Goal: Task Accomplishment & Management: Use online tool/utility

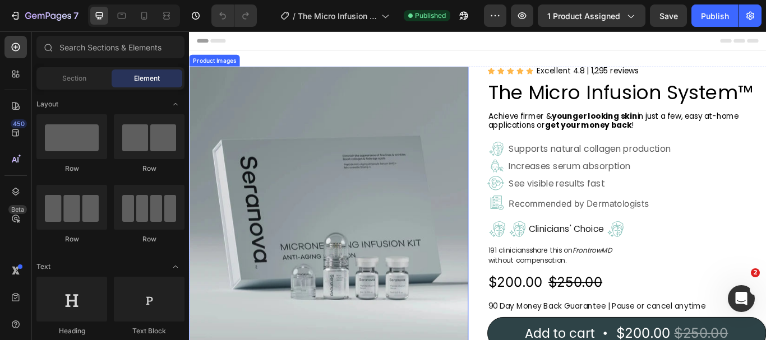
click at [400, 80] on img at bounding box center [351, 234] width 325 height 325
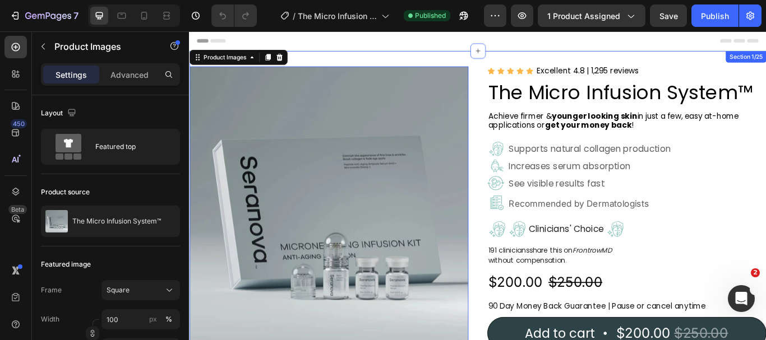
click at [577, 60] on div "Product Images 16 Icon Icon Icon Icon Icon Icon List Excellent 4.8 | 1,295 revi…" at bounding box center [525, 291] width 673 height 475
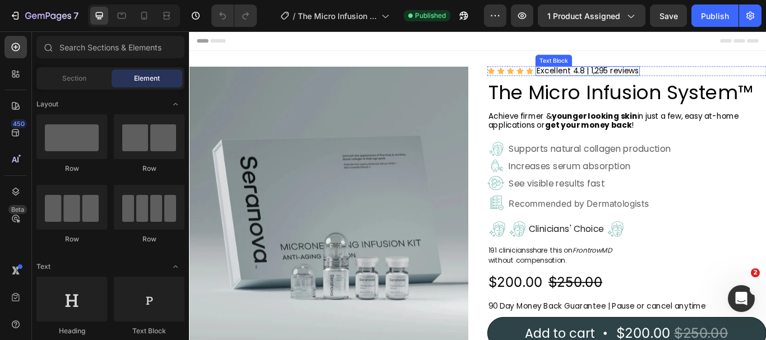
click at [664, 77] on p "Excellent 4.8 | 1,295 reviews" at bounding box center [653, 77] width 119 height 9
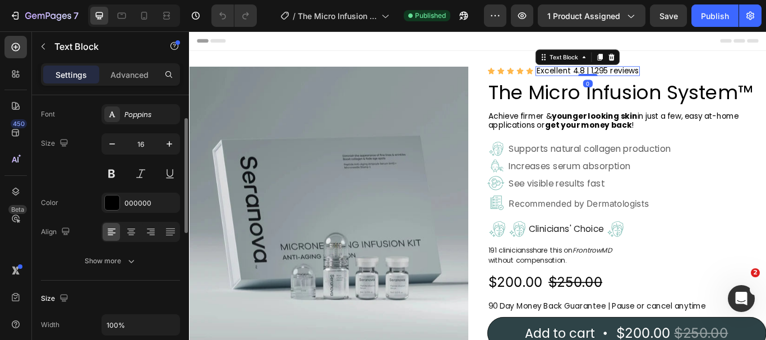
scroll to position [112, 0]
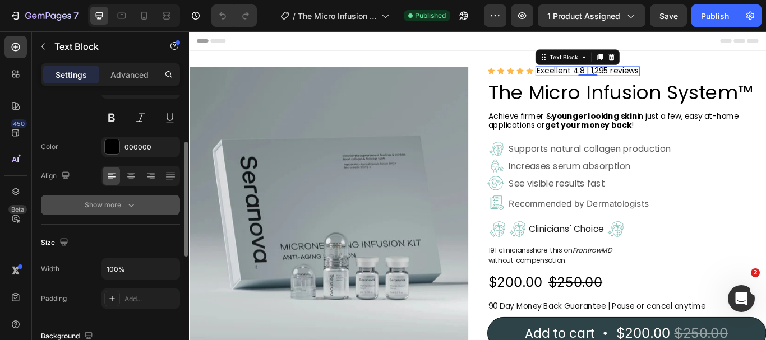
click at [142, 208] on button "Show more" at bounding box center [110, 205] width 139 height 20
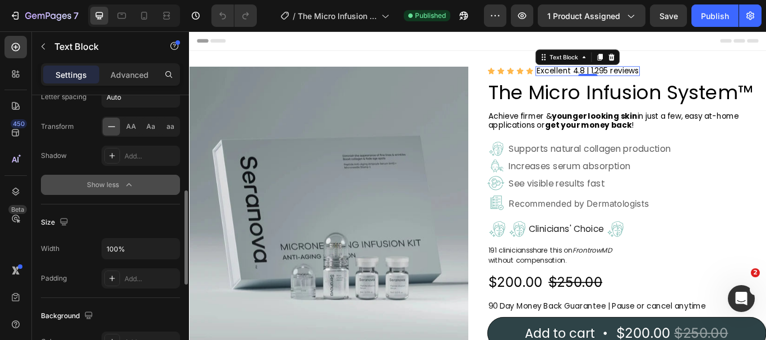
scroll to position [168, 0]
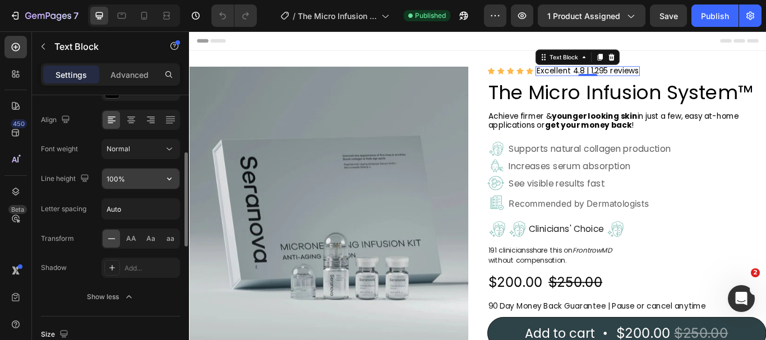
click at [134, 181] on input "100%" at bounding box center [140, 179] width 77 height 20
type input "%"
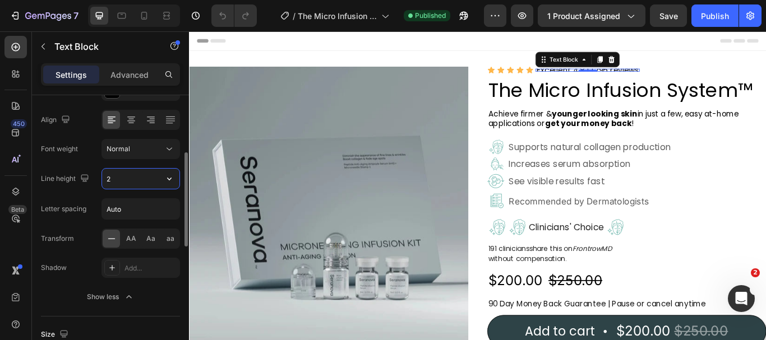
type input "26"
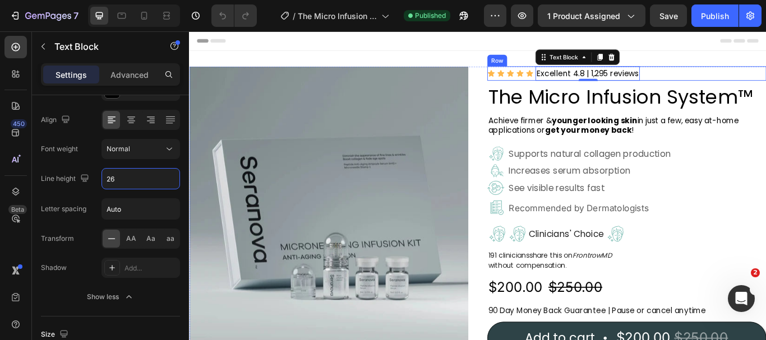
click at [738, 84] on div "Icon Icon Icon Icon Icon Icon List Excellent 4.8 | 1,295 reviews Text Block 0 R…" at bounding box center [699, 80] width 325 height 17
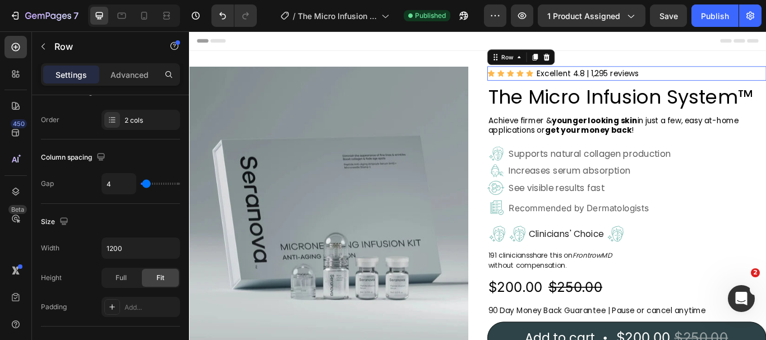
scroll to position [0, 0]
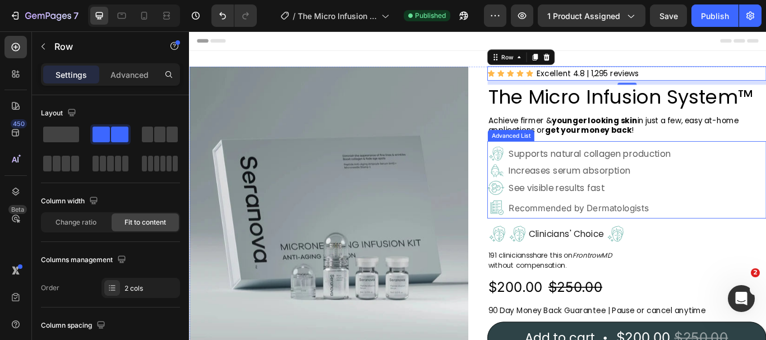
click at [765, 185] on div "Image Supports natural collagen production Text Block Image Increases serum abs…" at bounding box center [699, 207] width 325 height 86
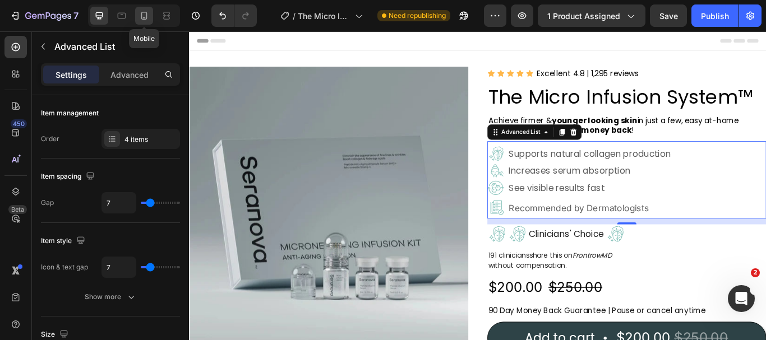
click at [145, 10] on icon at bounding box center [144, 15] width 11 height 11
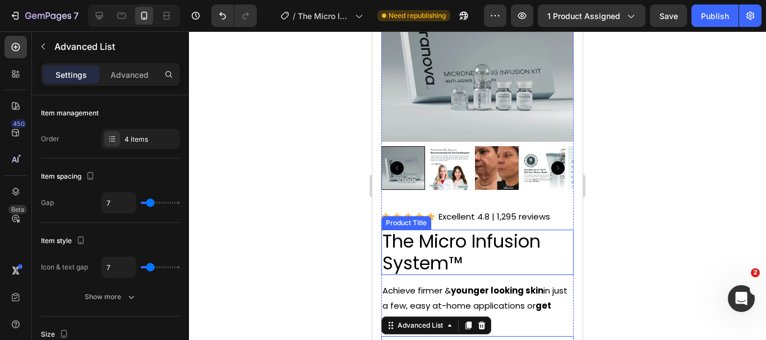
scroll to position [112, 0]
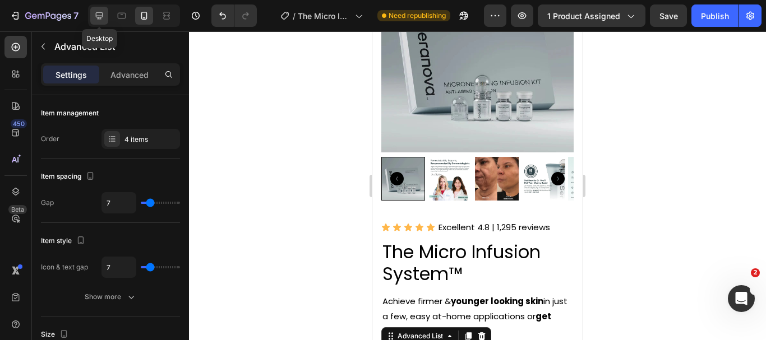
click at [99, 16] on icon at bounding box center [99, 15] width 7 height 7
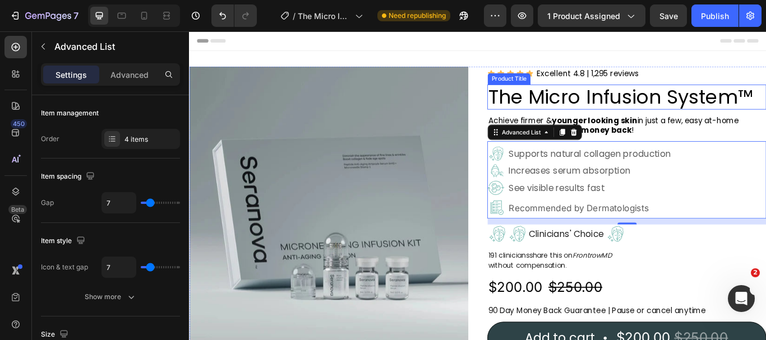
click at [719, 105] on h2 "The Micro Infusion System™" at bounding box center [699, 108] width 325 height 29
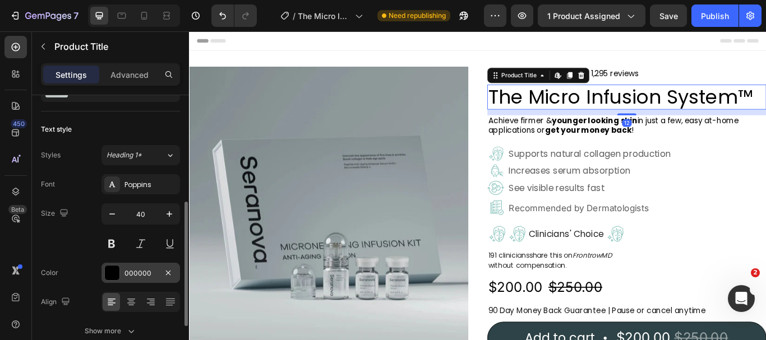
scroll to position [112, 0]
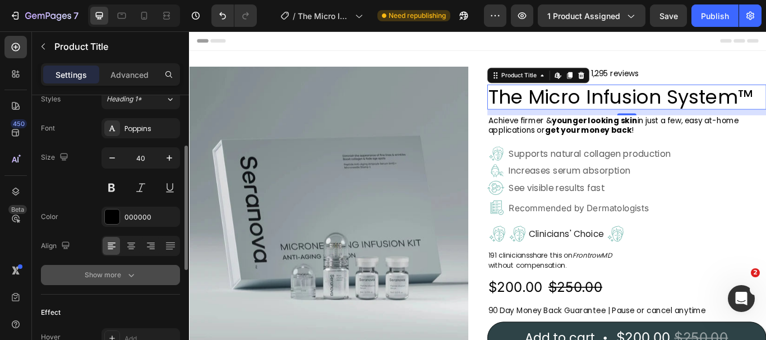
click at [133, 276] on icon "button" at bounding box center [131, 275] width 11 height 11
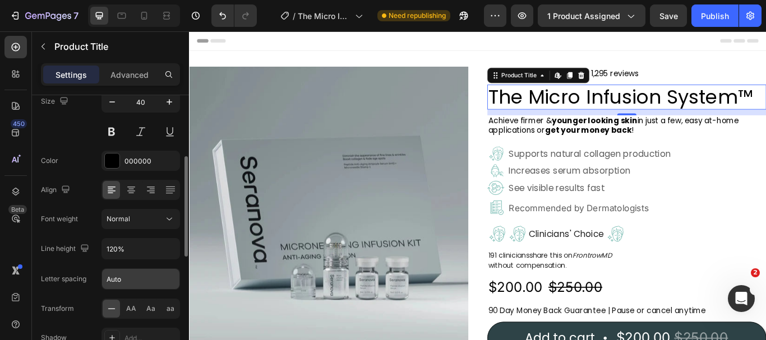
scroll to position [224, 0]
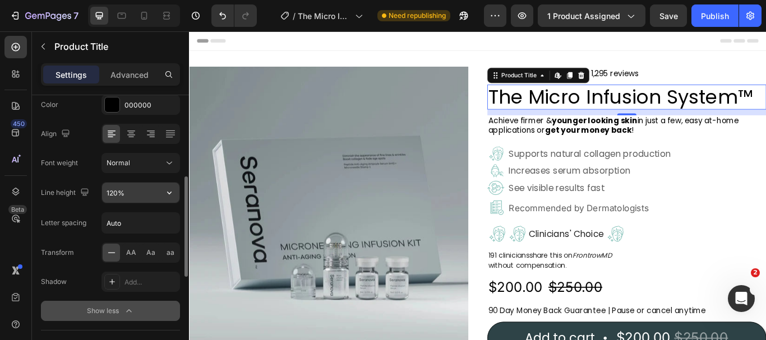
click at [139, 190] on input "120%" at bounding box center [140, 193] width 77 height 20
type input "%"
click at [143, 195] on input "%" at bounding box center [140, 193] width 77 height 20
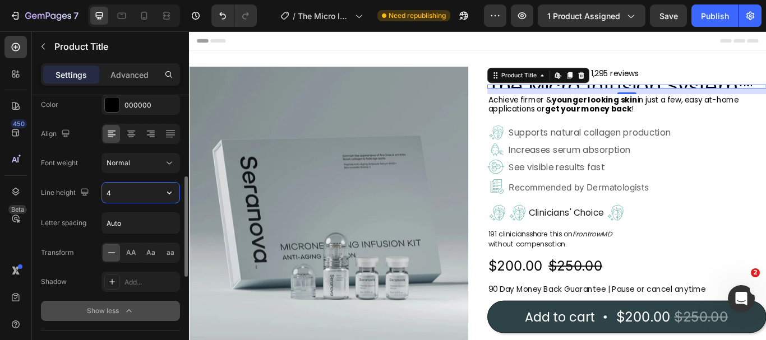
type input "44"
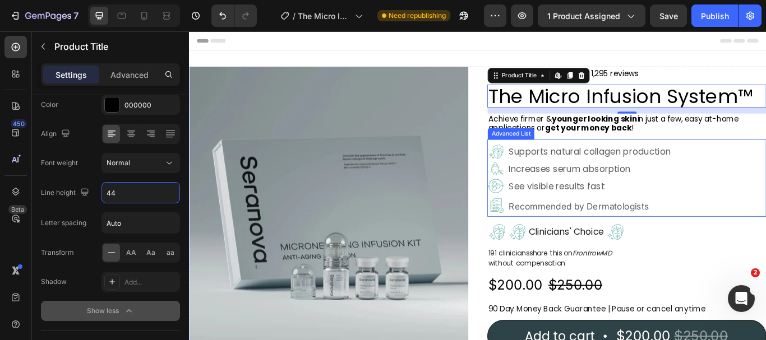
click at [765, 193] on div "Image Supports natural collagen production Text Block Image Increases serum abs…" at bounding box center [699, 205] width 325 height 86
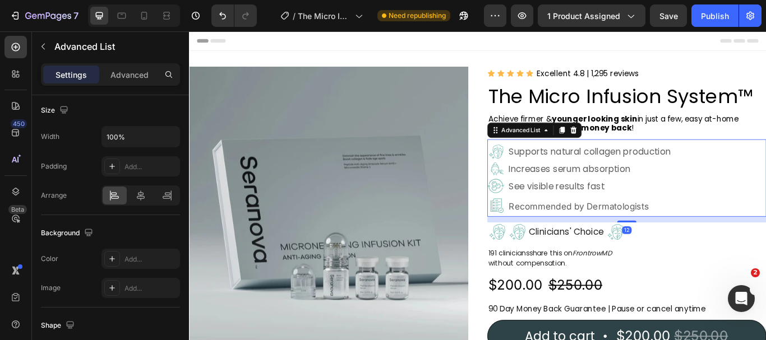
scroll to position [0, 0]
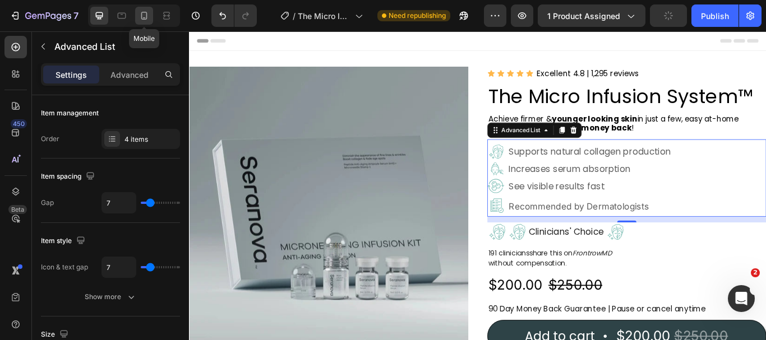
click at [144, 19] on icon at bounding box center [144, 15] width 11 height 11
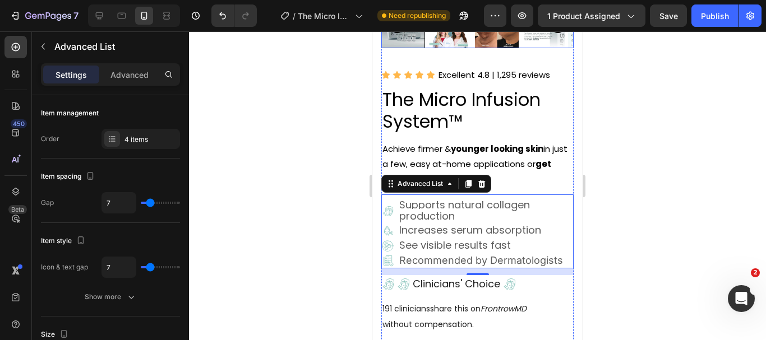
scroll to position [230, 0]
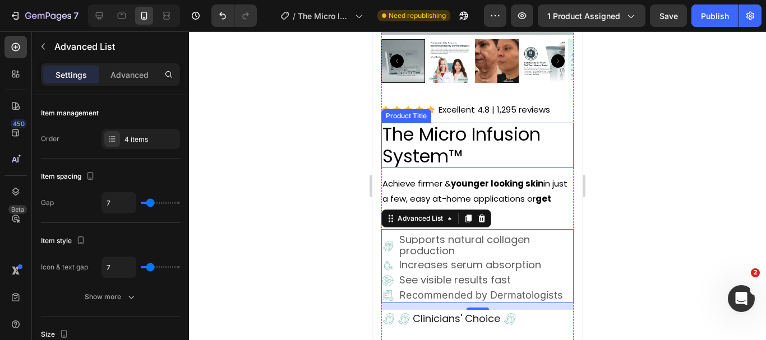
click at [447, 139] on h2 "The Micro Infusion System™" at bounding box center [477, 145] width 192 height 45
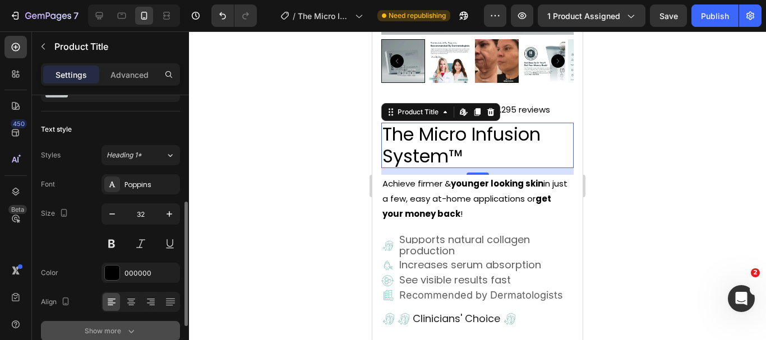
scroll to position [112, 0]
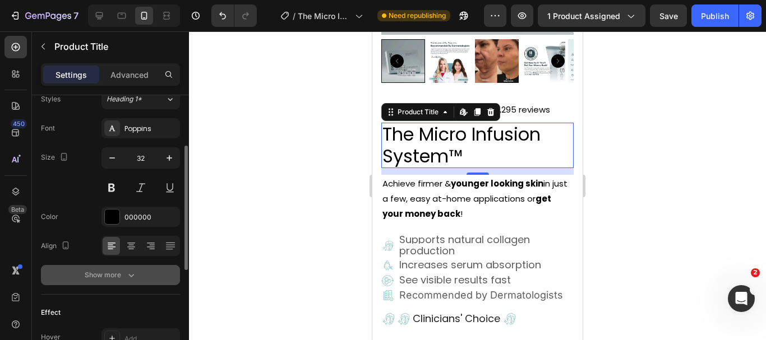
click at [136, 278] on icon "button" at bounding box center [131, 275] width 11 height 11
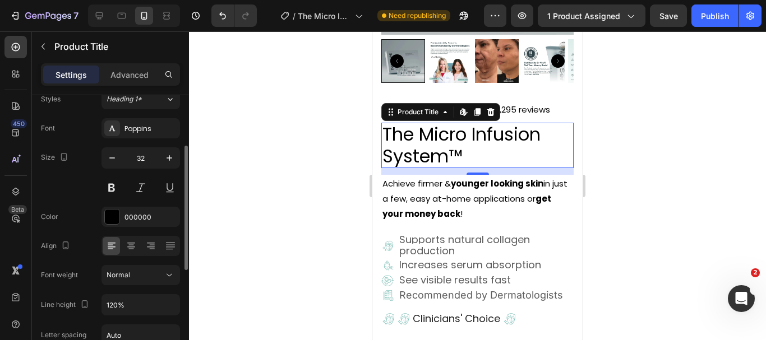
scroll to position [168, 0]
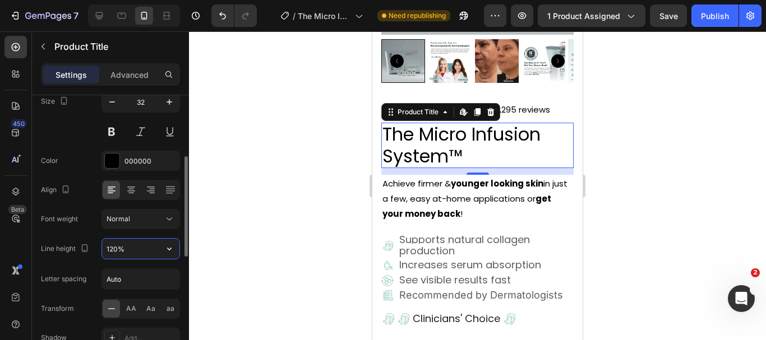
click at [138, 246] on input "120%" at bounding box center [140, 249] width 77 height 20
type input "%"
click at [138, 246] on input "%" at bounding box center [140, 249] width 77 height 20
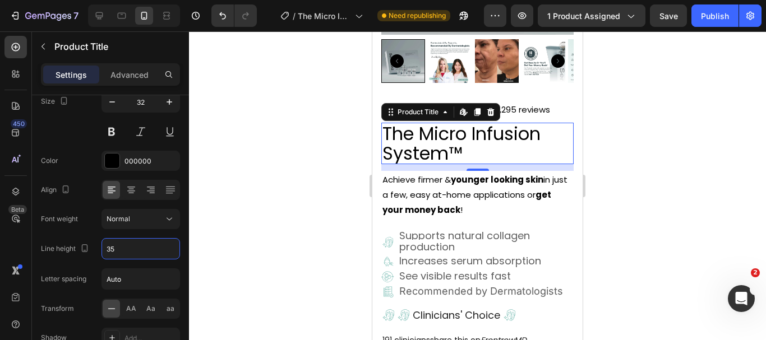
type input "35"
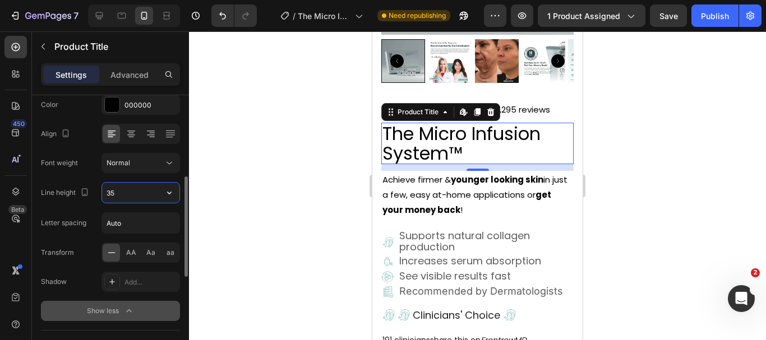
scroll to position [280, 0]
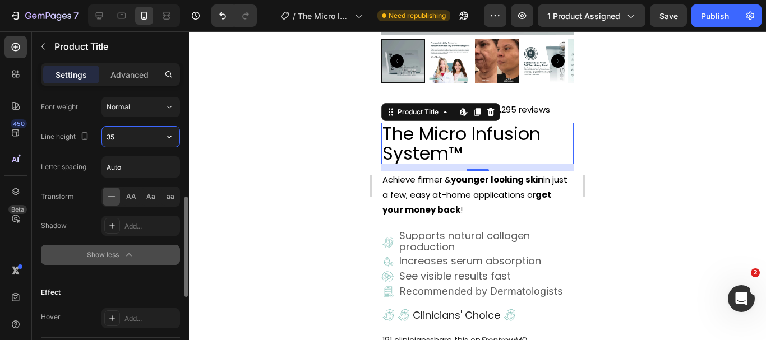
click at [132, 253] on icon "button" at bounding box center [128, 255] width 11 height 11
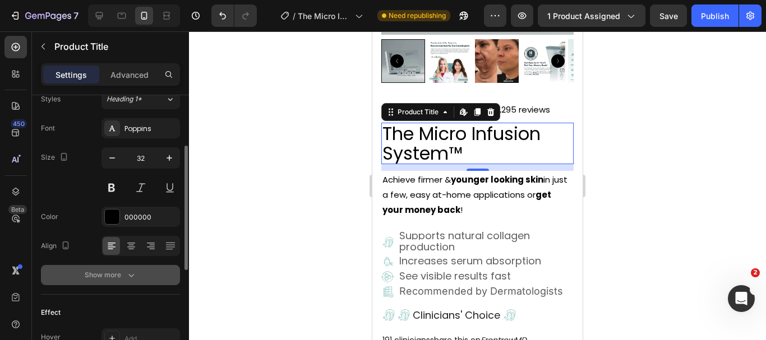
scroll to position [168, 0]
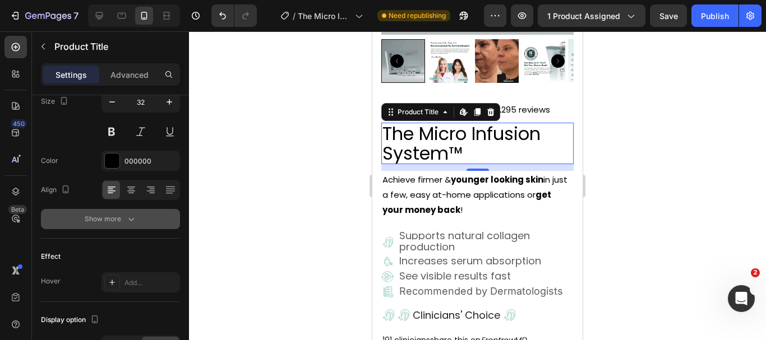
click at [132, 223] on icon "button" at bounding box center [131, 219] width 11 height 11
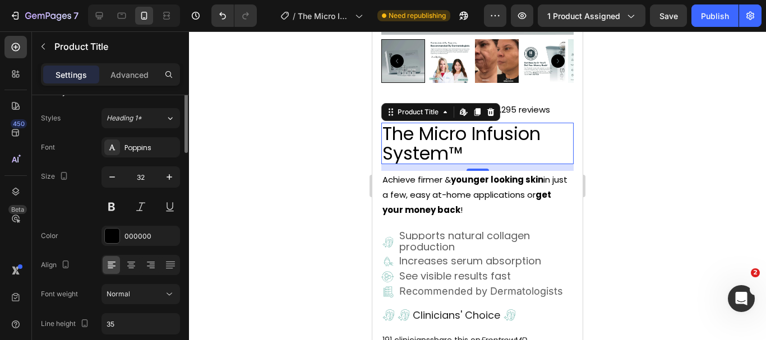
scroll to position [0, 0]
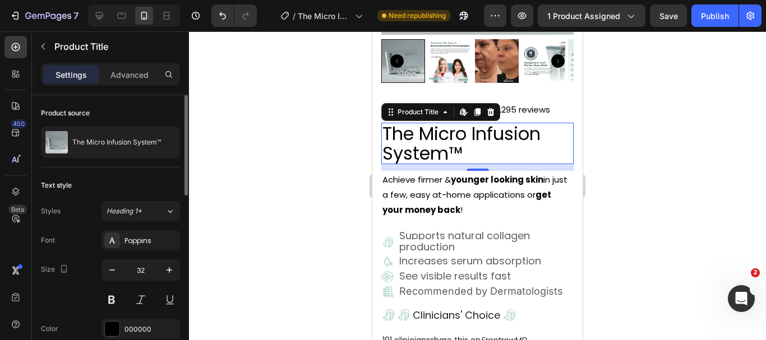
click at [76, 71] on p "Settings" at bounding box center [71, 75] width 31 height 12
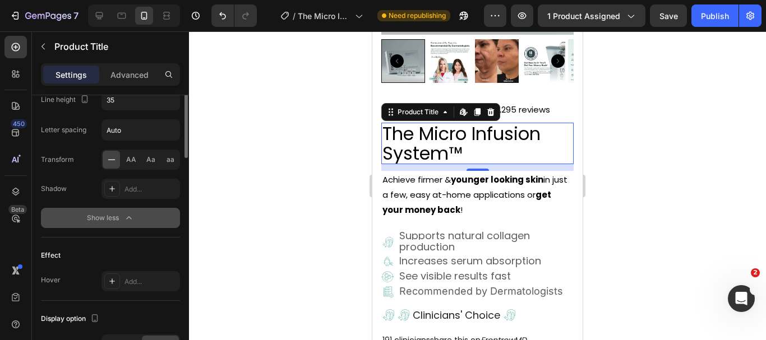
scroll to position [149, 0]
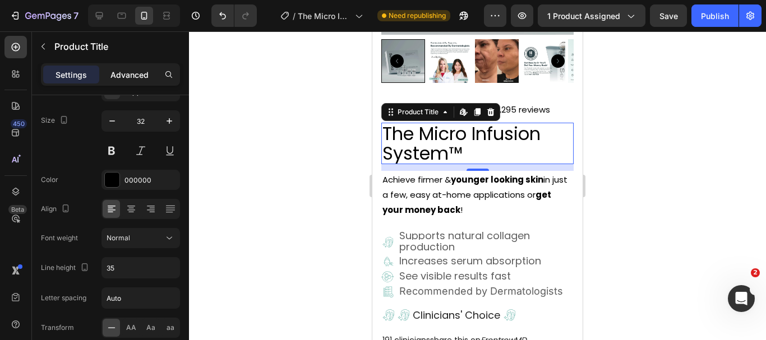
click at [144, 75] on p "Advanced" at bounding box center [129, 75] width 38 height 12
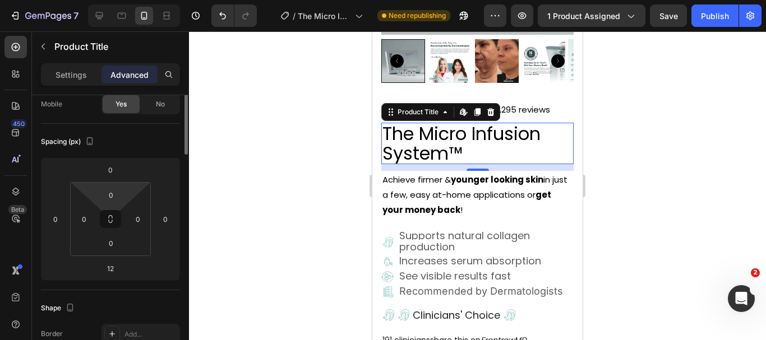
scroll to position [37, 0]
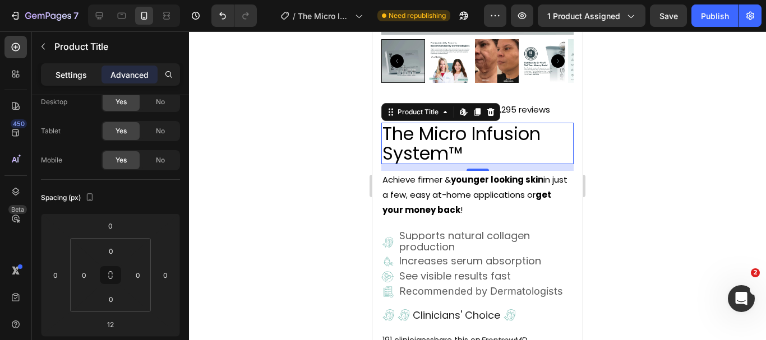
click at [80, 77] on p "Settings" at bounding box center [71, 75] width 31 height 12
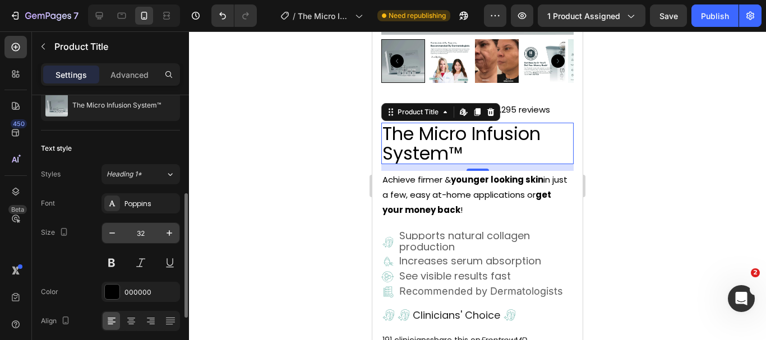
scroll to position [93, 0]
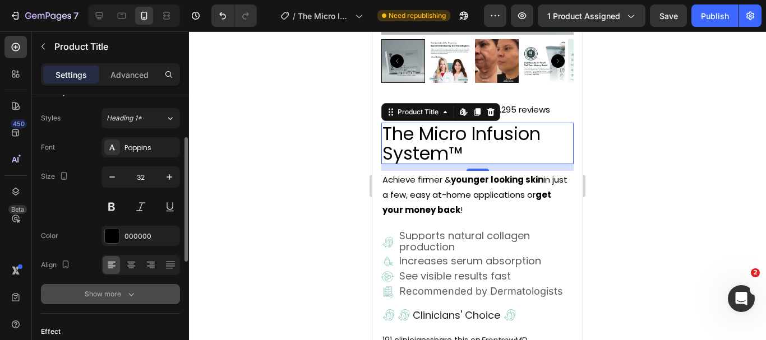
click at [137, 289] on button "Show more" at bounding box center [110, 294] width 139 height 20
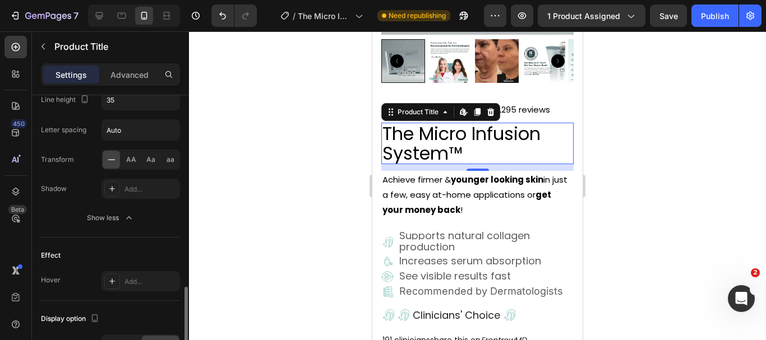
scroll to position [373, 0]
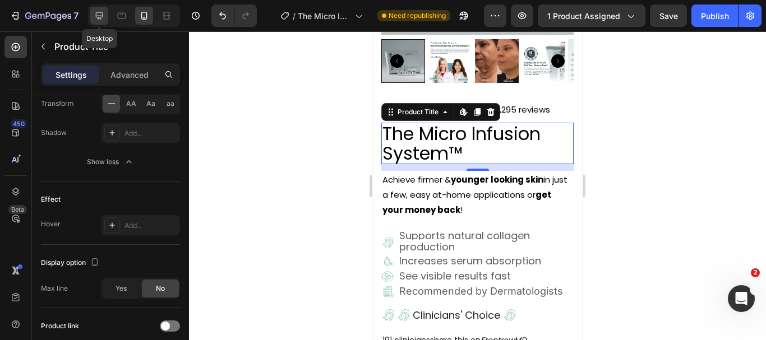
click at [104, 11] on icon at bounding box center [99, 15] width 11 height 11
type input "40"
type input "44"
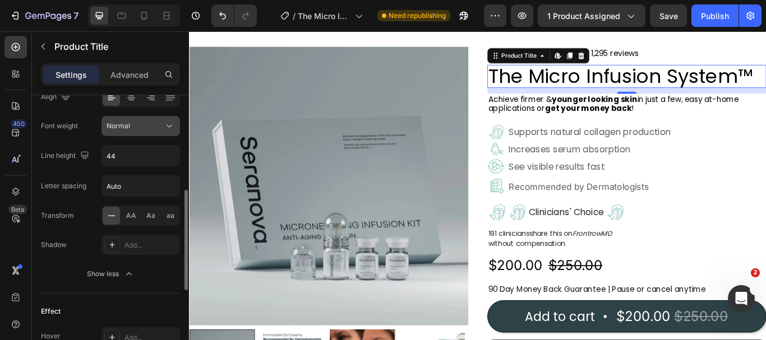
scroll to position [205, 0]
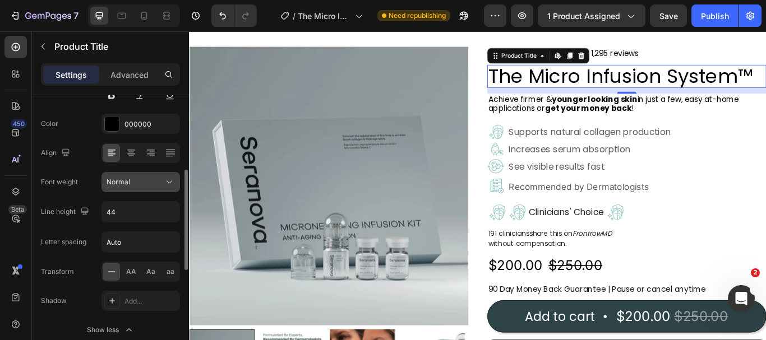
click at [171, 183] on icon at bounding box center [169, 182] width 11 height 11
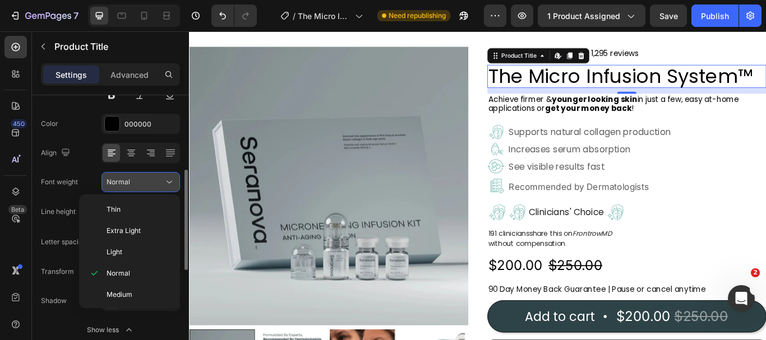
click at [171, 183] on icon at bounding box center [169, 182] width 11 height 11
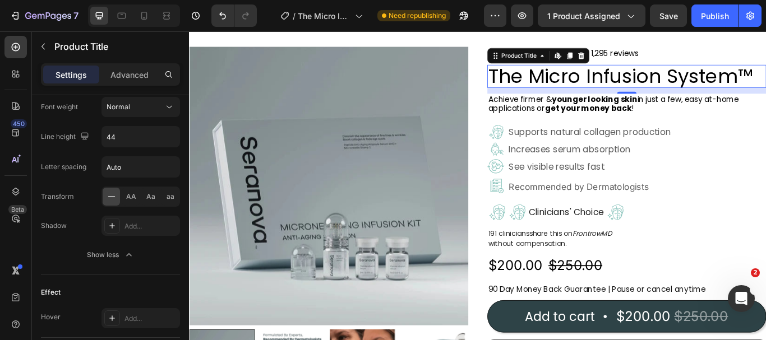
scroll to position [486, 0]
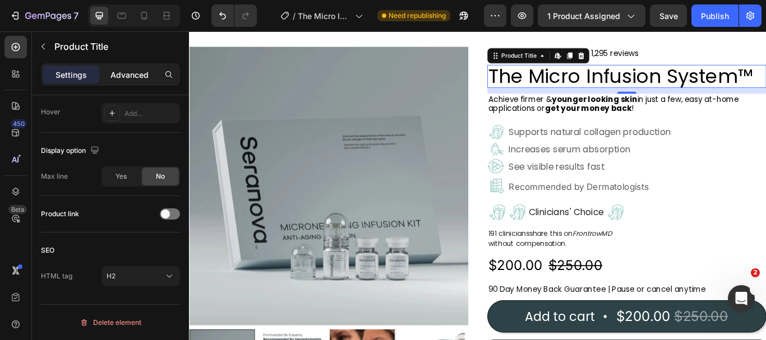
click at [139, 75] on p "Advanced" at bounding box center [129, 75] width 38 height 12
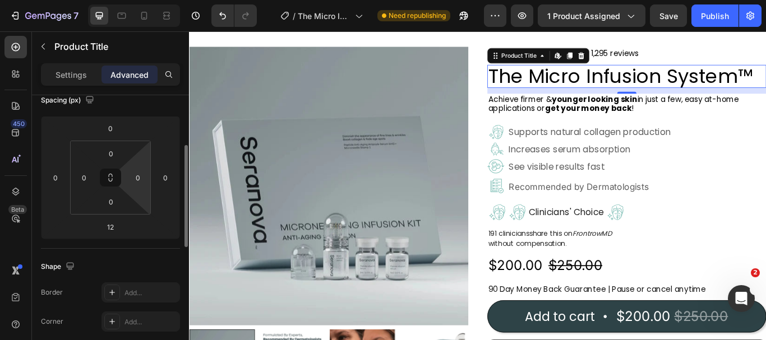
scroll to position [0, 0]
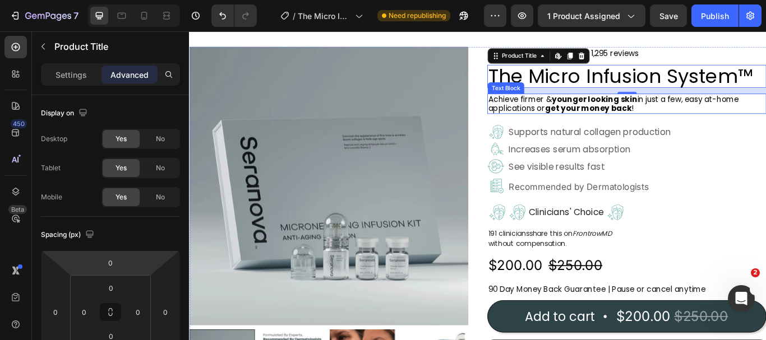
click at [654, 112] on strong "younger looking skin" at bounding box center [662, 110] width 100 height 13
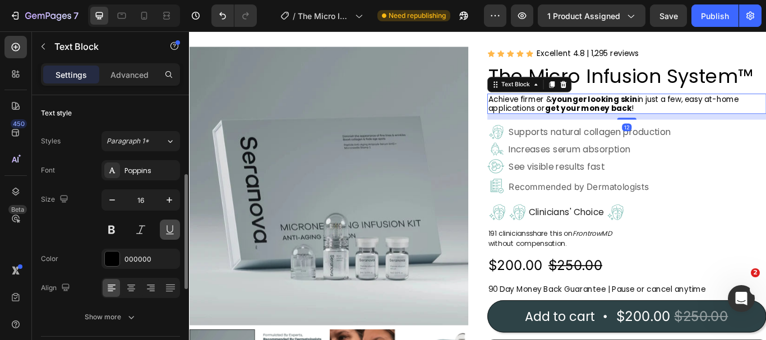
scroll to position [56, 0]
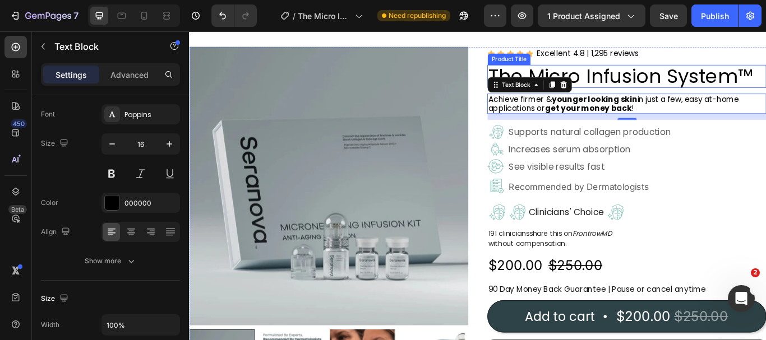
click at [651, 91] on h2 "The Micro Infusion System™" at bounding box center [699, 84] width 325 height 27
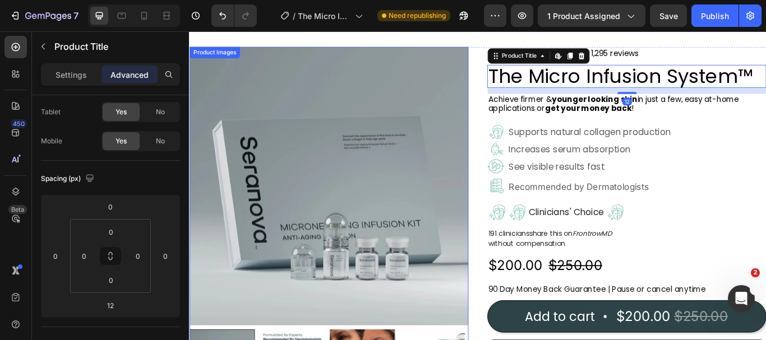
scroll to position [0, 0]
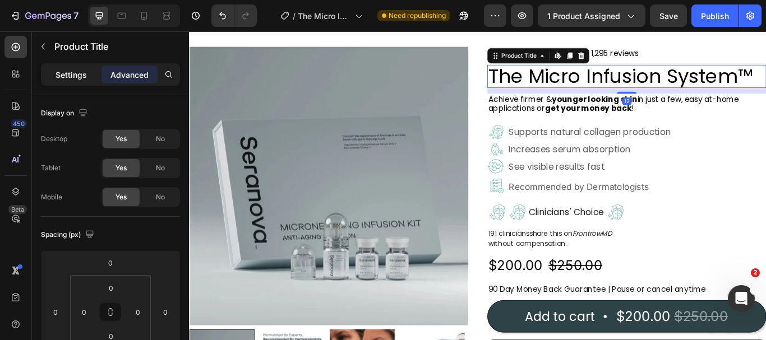
click at [63, 77] on p "Settings" at bounding box center [71, 75] width 31 height 12
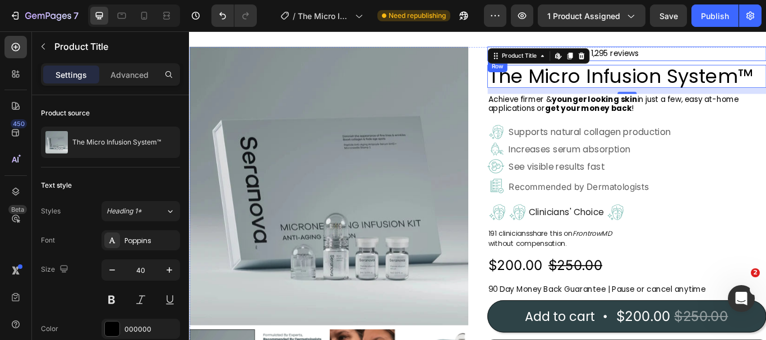
click at [741, 53] on div "Icon Icon Icon Icon Icon Icon List Excellent 4.8 | 1,295 reviews Text Block Row" at bounding box center [699, 57] width 325 height 17
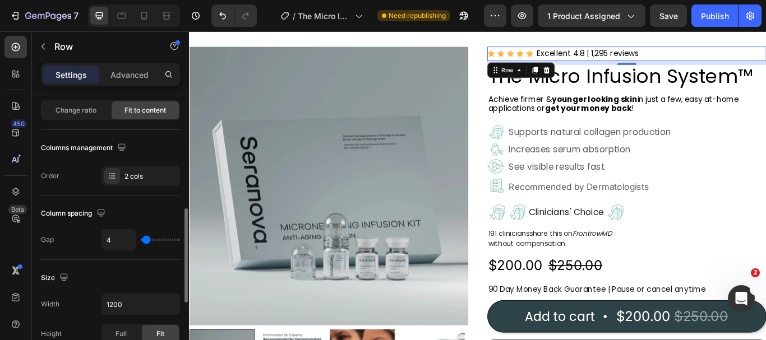
scroll to position [168, 0]
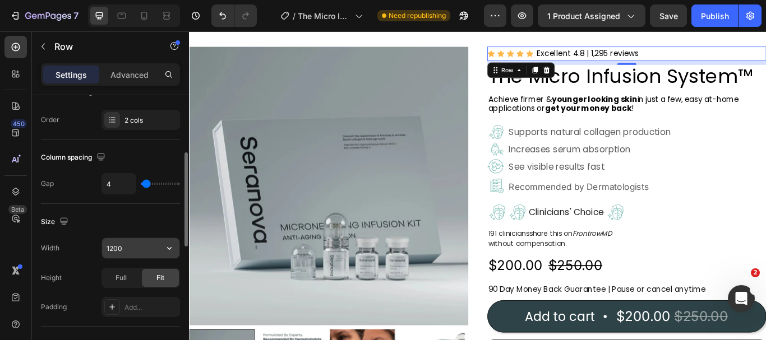
click at [130, 246] on input "1200" at bounding box center [140, 248] width 77 height 20
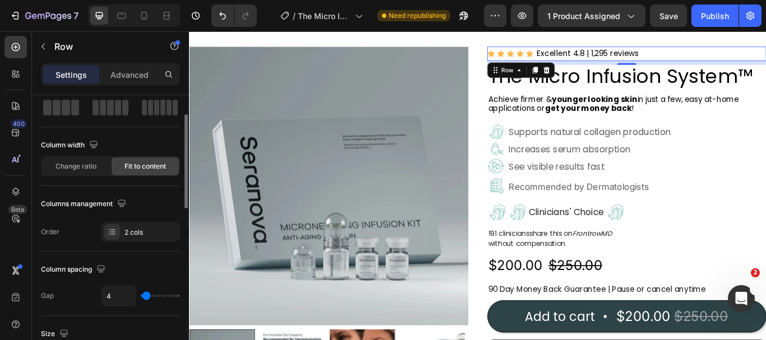
scroll to position [0, 0]
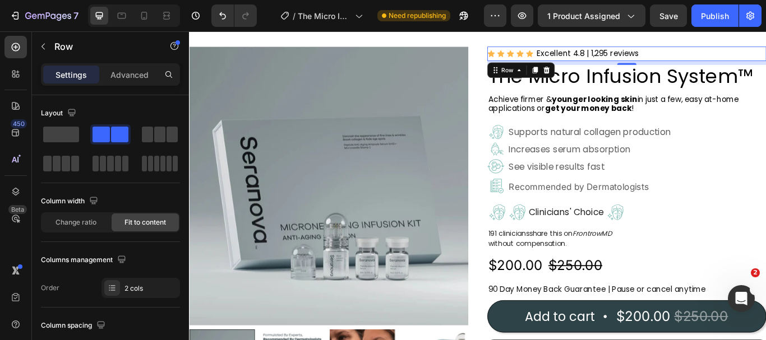
type input "644"
click at [70, 81] on div "Settings" at bounding box center [71, 75] width 56 height 18
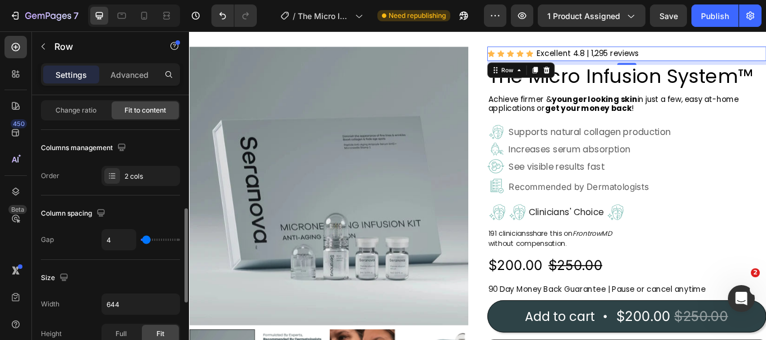
scroll to position [168, 0]
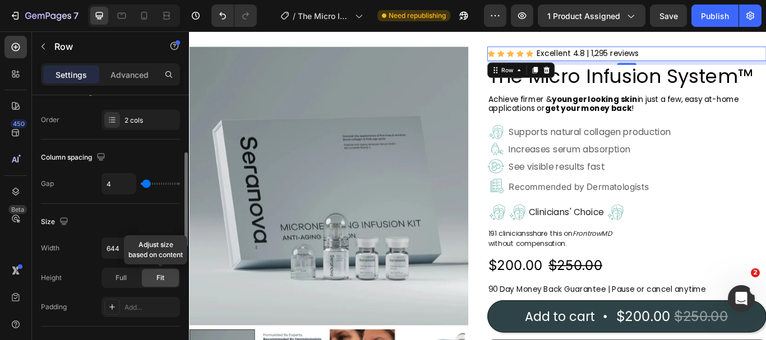
click at [164, 279] on span "Fit" at bounding box center [160, 278] width 8 height 10
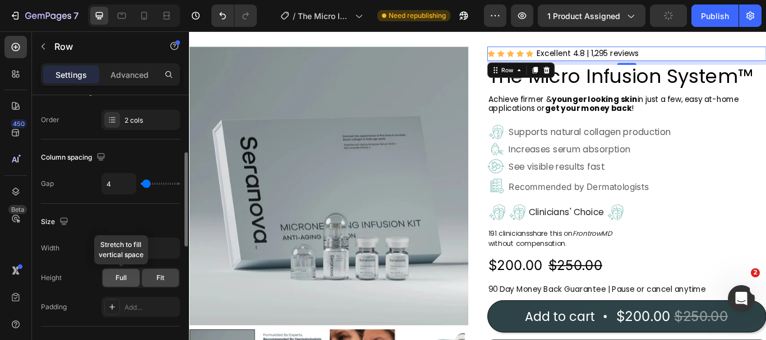
click at [123, 285] on div "Full" at bounding box center [121, 278] width 37 height 18
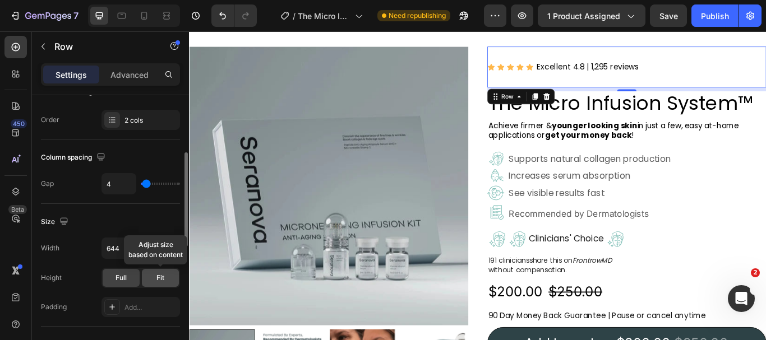
click at [160, 276] on span "Fit" at bounding box center [160, 278] width 8 height 10
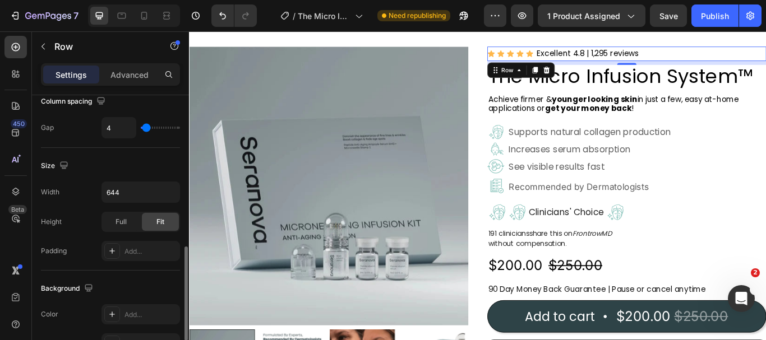
scroll to position [280, 0]
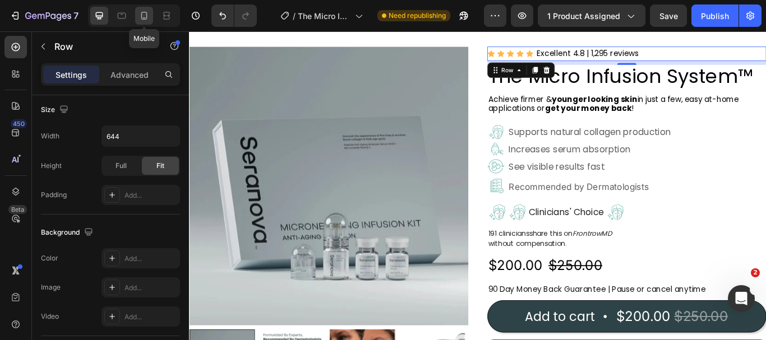
click at [145, 19] on icon at bounding box center [144, 16] width 6 height 8
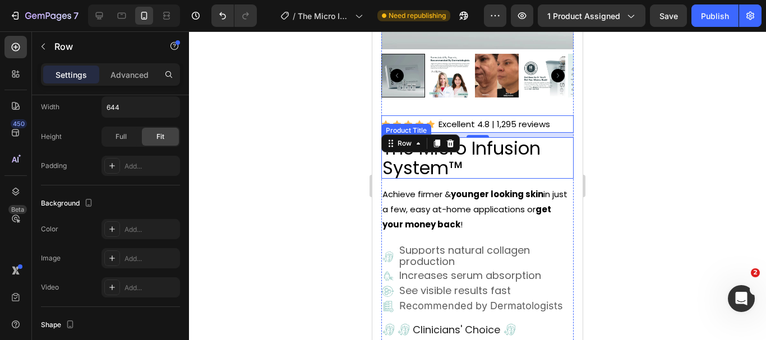
scroll to position [198, 0]
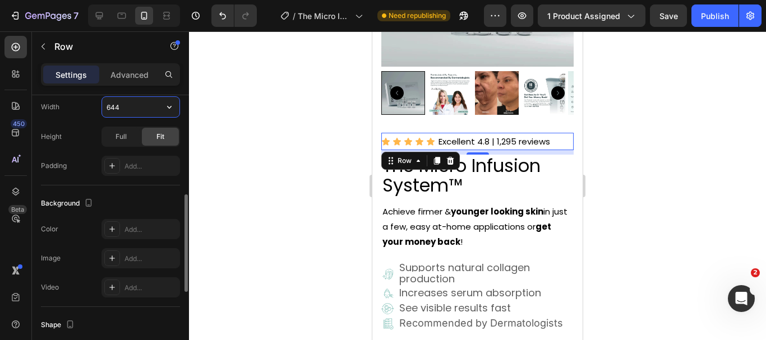
click at [129, 104] on input "644" at bounding box center [140, 107] width 77 height 20
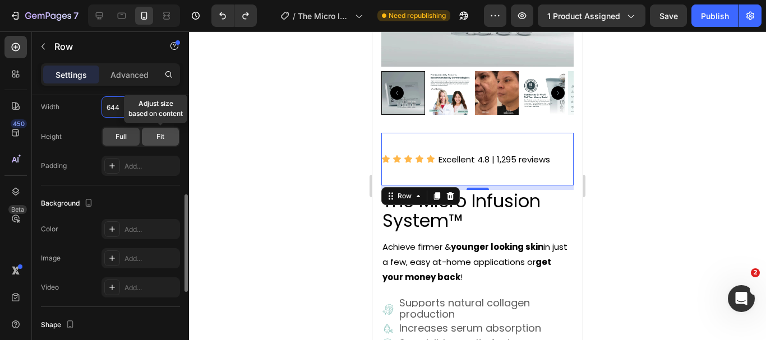
click at [169, 137] on div "Fit" at bounding box center [160, 137] width 37 height 18
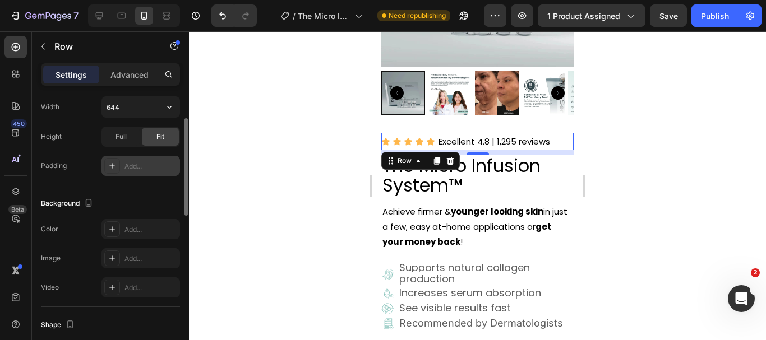
scroll to position [168, 0]
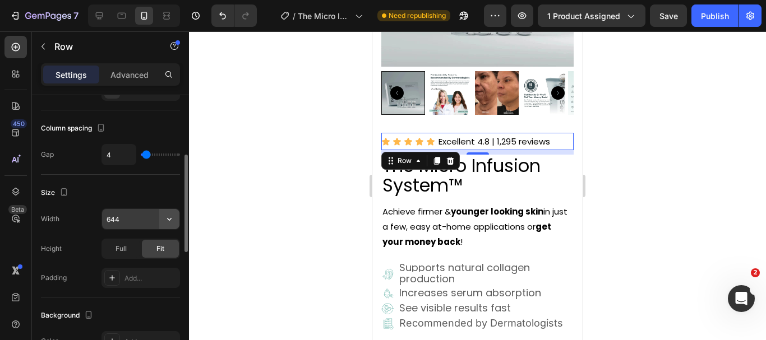
click at [168, 223] on icon "button" at bounding box center [169, 219] width 11 height 11
click at [136, 219] on input "644" at bounding box center [140, 219] width 77 height 20
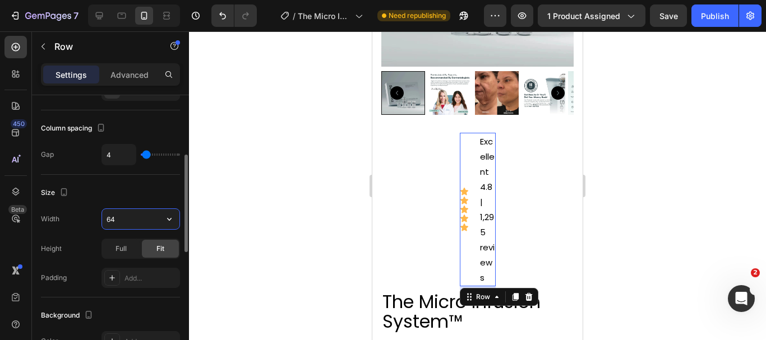
type input "6"
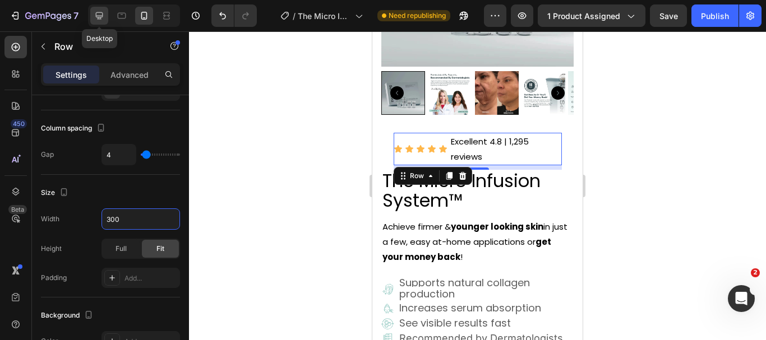
click at [108, 11] on div at bounding box center [99, 16] width 18 height 18
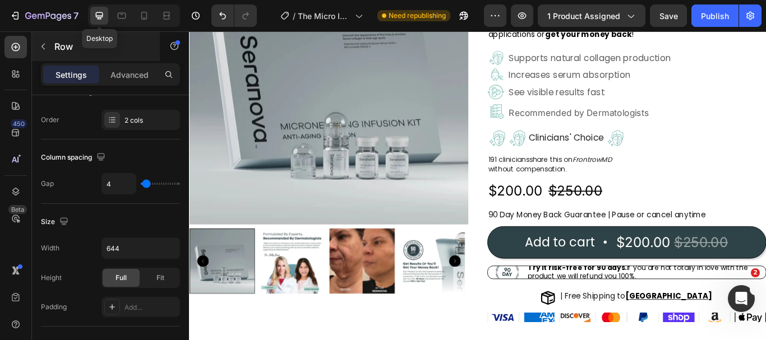
scroll to position [2, 0]
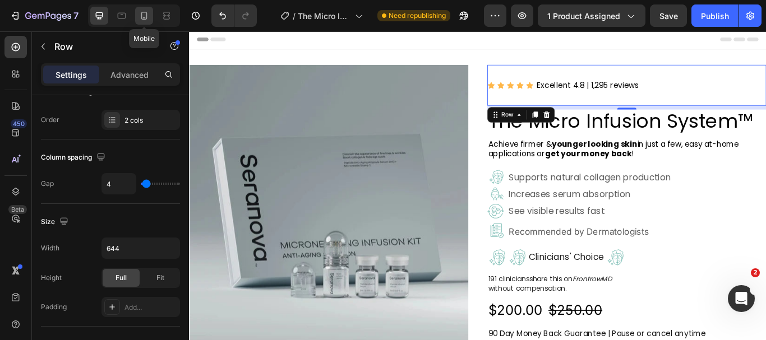
click at [145, 12] on icon at bounding box center [144, 16] width 6 height 8
type input "300"
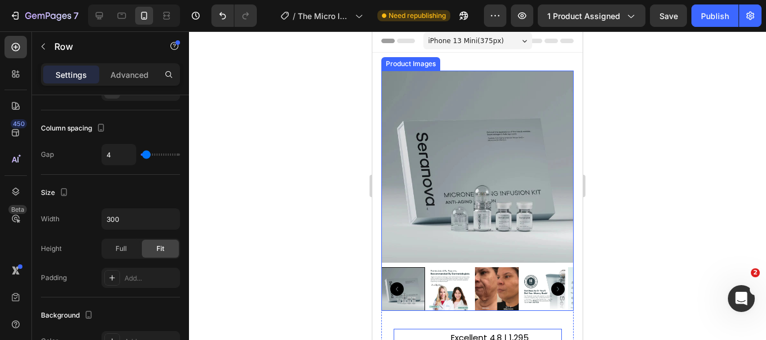
scroll to position [275, 0]
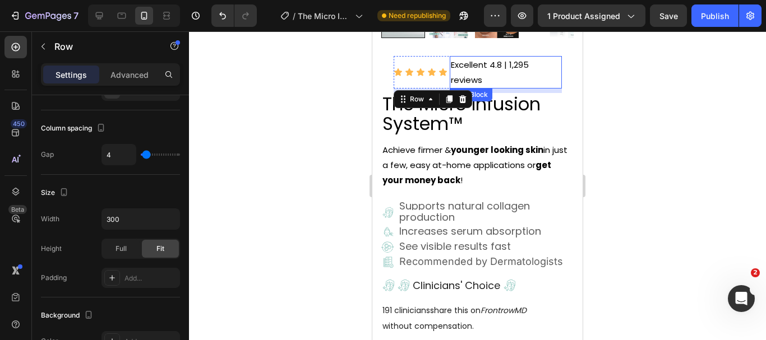
click at [482, 67] on p "Excellent 4.8 | 1,295 reviews" at bounding box center [506, 72] width 110 height 30
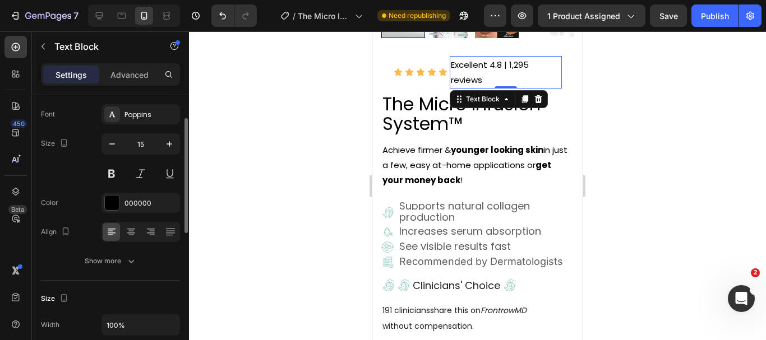
scroll to position [112, 0]
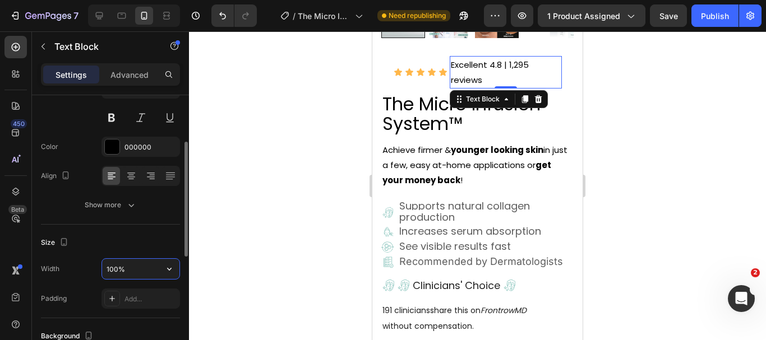
click at [135, 270] on input "100%" at bounding box center [140, 269] width 77 height 20
type input "%"
click at [140, 274] on input "%" at bounding box center [140, 269] width 77 height 20
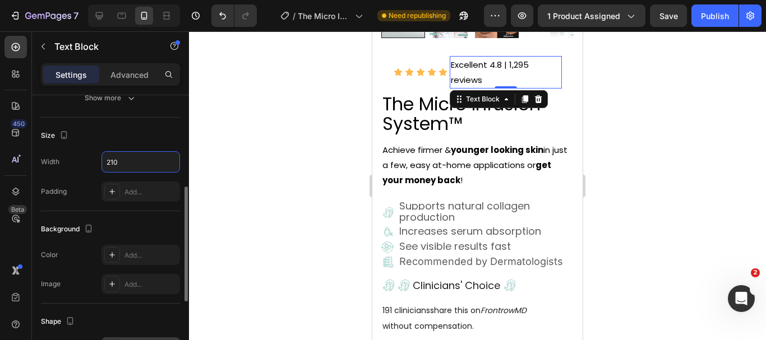
scroll to position [163, 0]
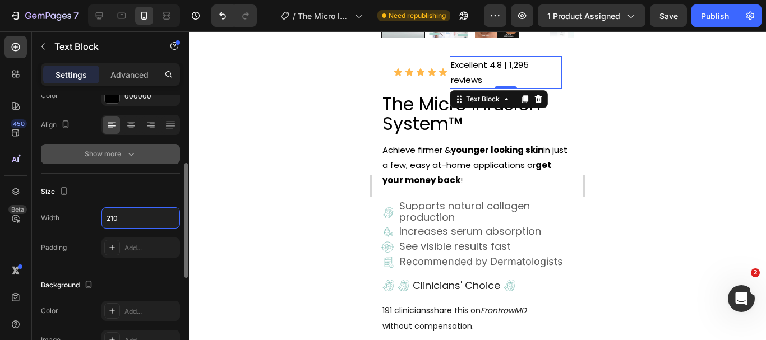
type input "210"
click at [131, 157] on icon "button" at bounding box center [131, 154] width 11 height 11
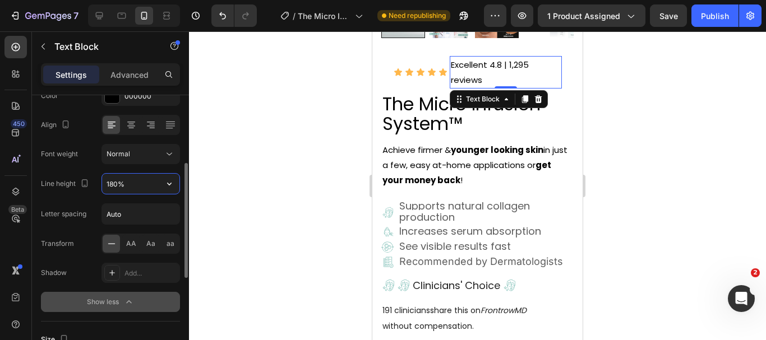
click at [136, 187] on input "180%" at bounding box center [140, 184] width 77 height 20
type input "%"
click at [136, 187] on input "%" at bounding box center [140, 184] width 77 height 20
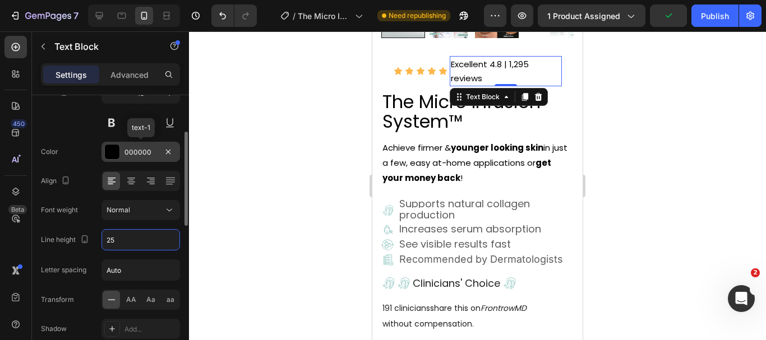
scroll to position [51, 0]
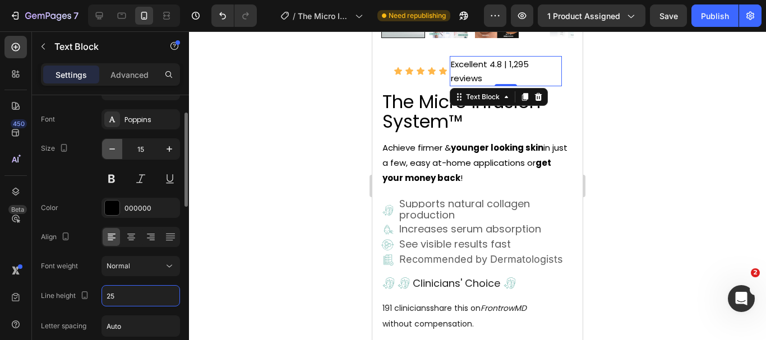
type input "25"
click at [110, 150] on icon "button" at bounding box center [112, 149] width 11 height 11
type input "14"
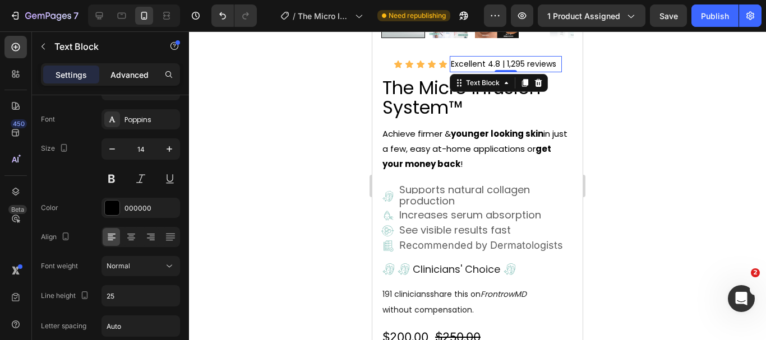
click at [117, 74] on p "Advanced" at bounding box center [129, 75] width 38 height 12
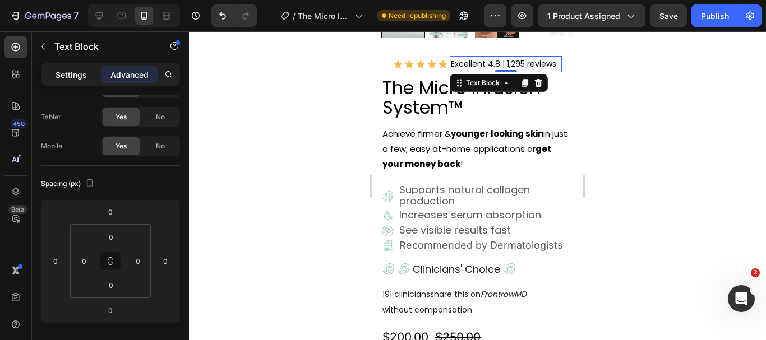
click at [79, 74] on p "Settings" at bounding box center [71, 75] width 31 height 12
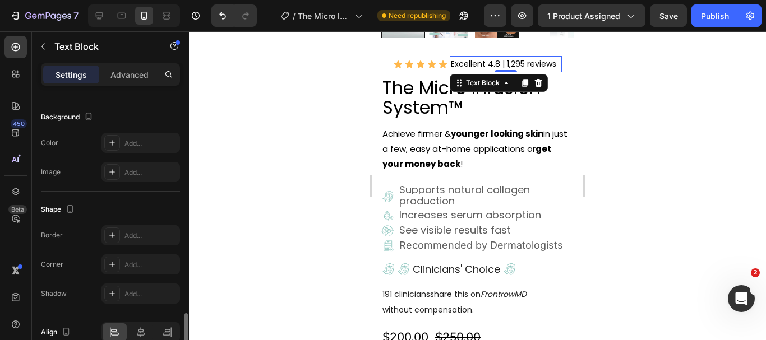
scroll to position [387, 0]
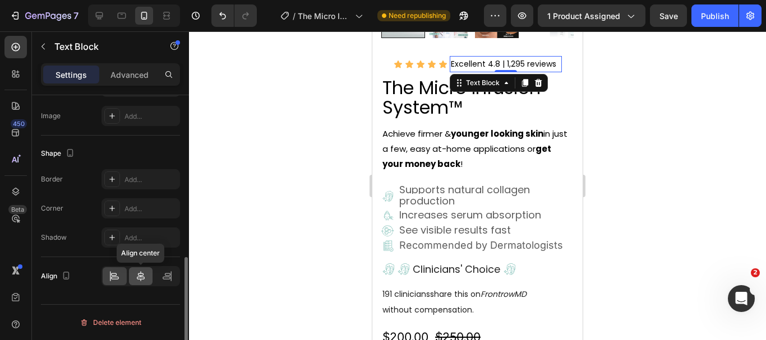
click at [139, 275] on icon at bounding box center [140, 276] width 11 height 11
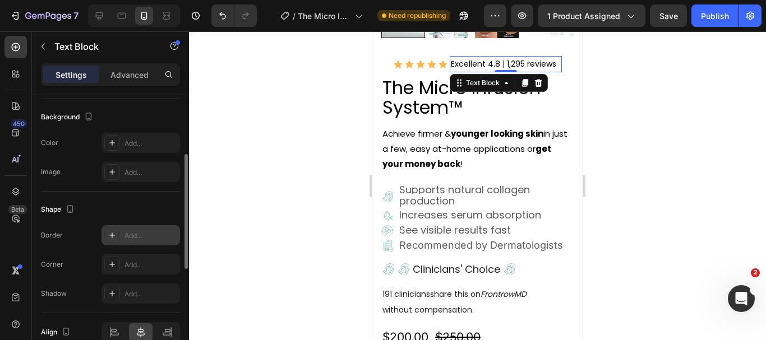
scroll to position [219, 0]
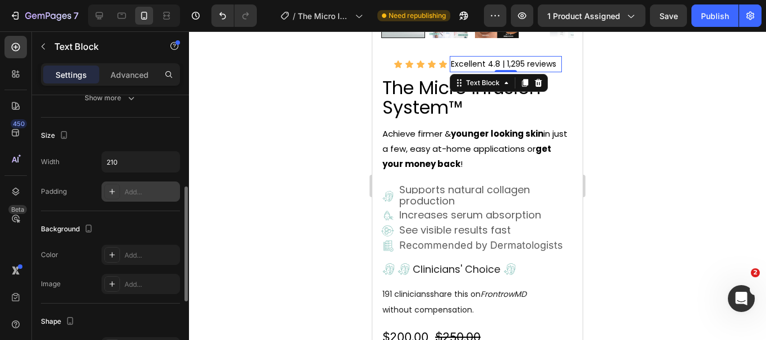
click at [133, 196] on div "Add..." at bounding box center [150, 192] width 53 height 10
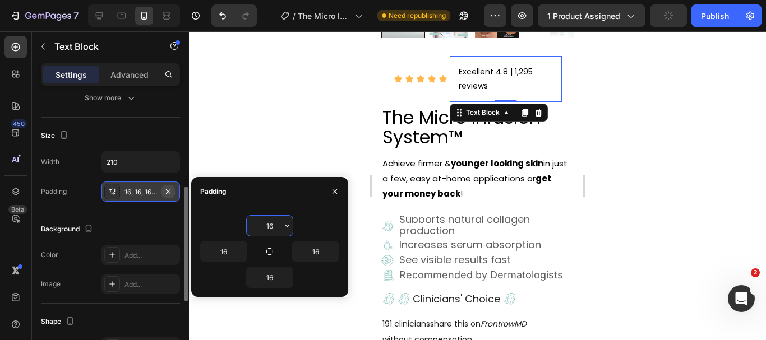
click at [170, 193] on icon "button" at bounding box center [168, 191] width 4 height 4
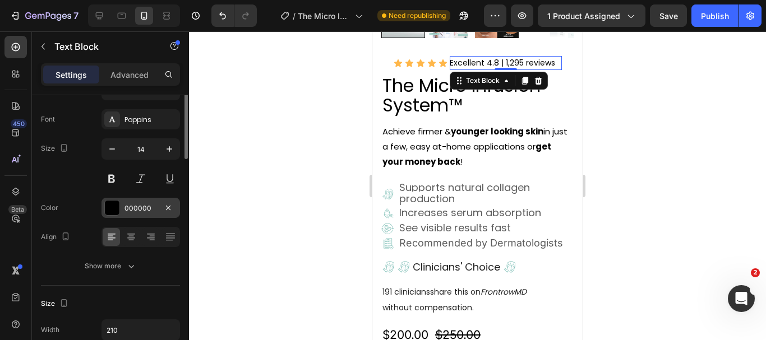
scroll to position [0, 0]
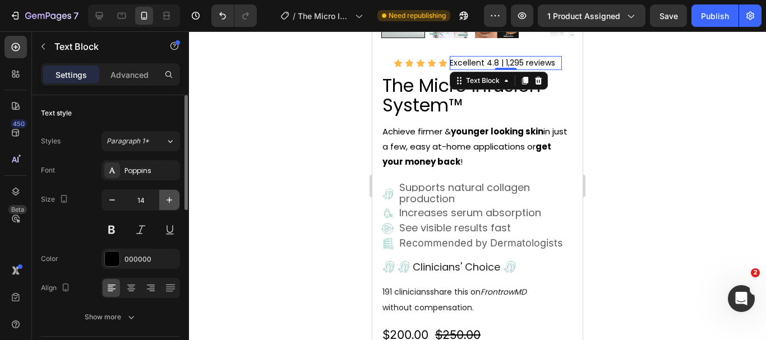
click at [167, 200] on icon "button" at bounding box center [169, 200] width 11 height 11
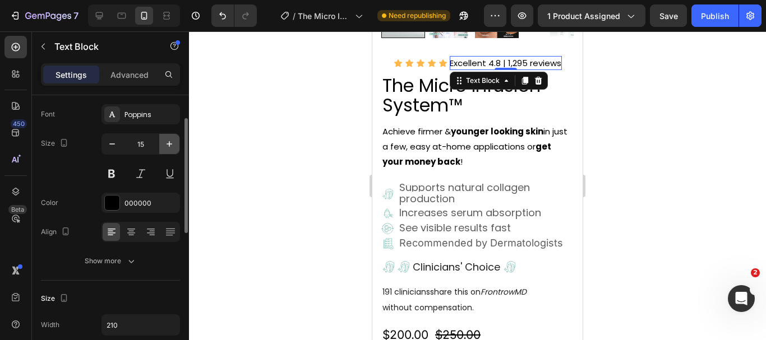
click at [170, 144] on icon "button" at bounding box center [169, 144] width 11 height 11
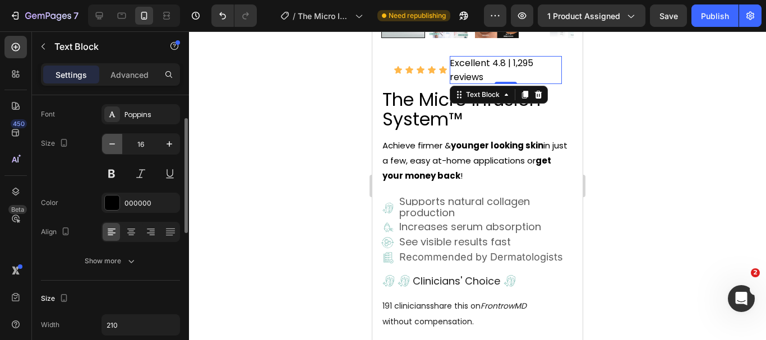
click at [113, 144] on icon "button" at bounding box center [112, 144] width 11 height 11
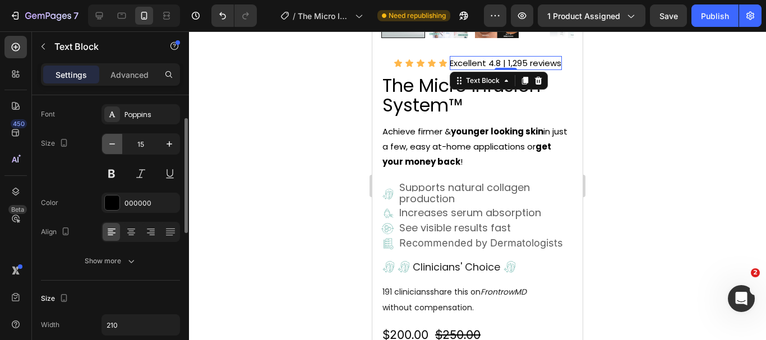
click at [113, 144] on icon "button" at bounding box center [112, 144] width 11 height 11
click at [168, 143] on icon "button" at bounding box center [169, 144] width 11 height 11
click at [168, 145] on icon "button" at bounding box center [169, 144] width 11 height 11
type input "16"
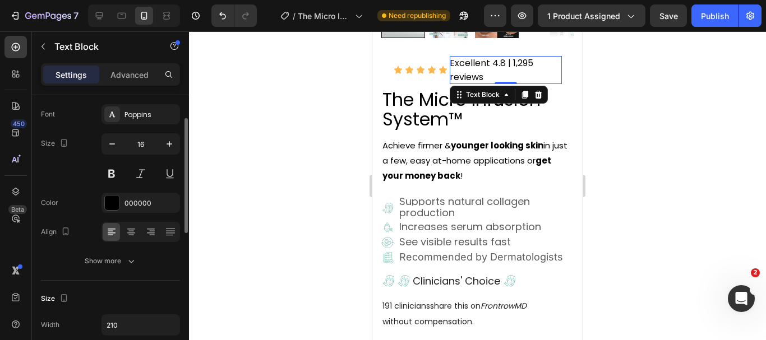
scroll to position [112, 0]
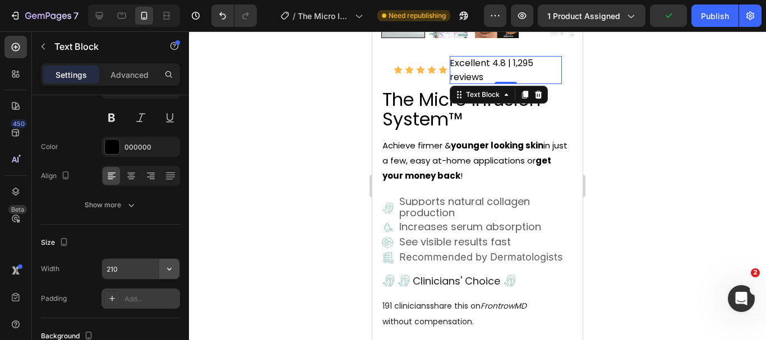
click at [172, 270] on icon "button" at bounding box center [169, 269] width 11 height 11
click at [141, 272] on input "210" at bounding box center [140, 269] width 77 height 20
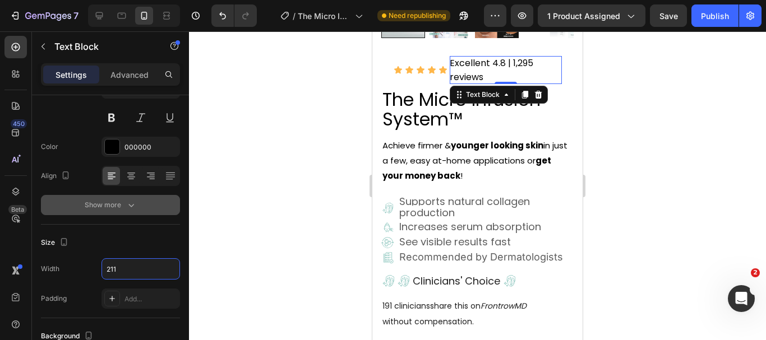
type input "211"
click at [133, 210] on icon "button" at bounding box center [131, 205] width 11 height 11
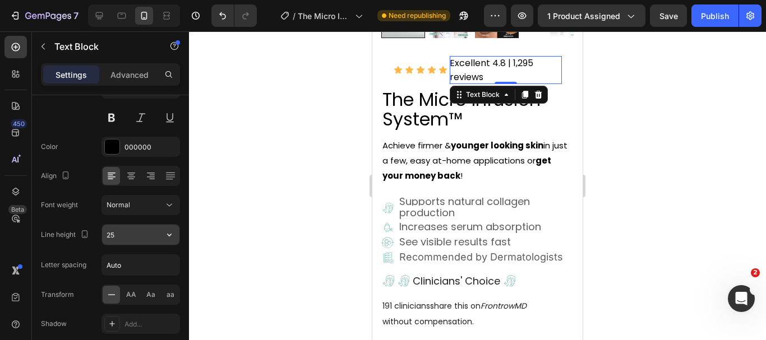
click at [130, 239] on input "25" at bounding box center [140, 235] width 77 height 20
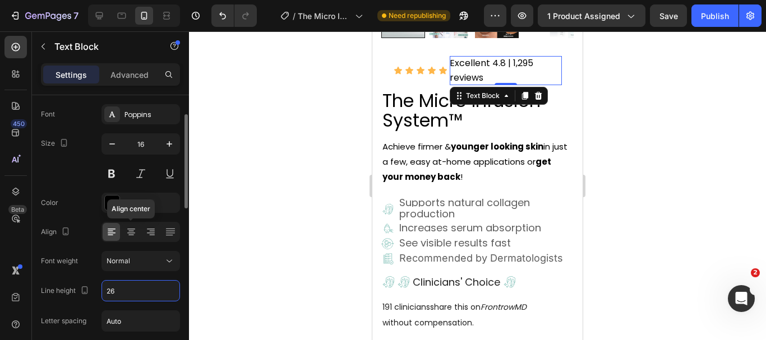
scroll to position [0, 0]
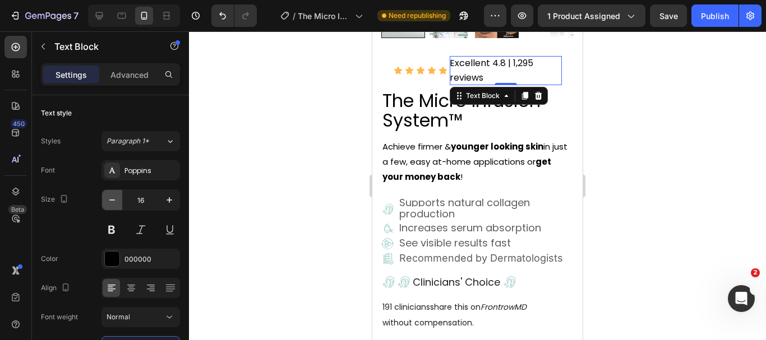
type input "26"
click at [107, 197] on icon "button" at bounding box center [112, 200] width 11 height 11
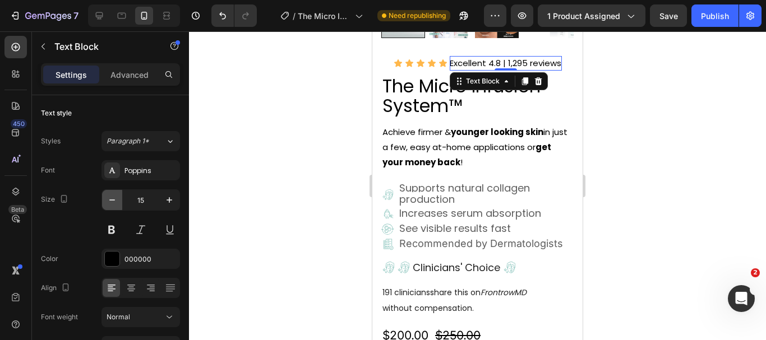
click at [107, 197] on icon "button" at bounding box center [112, 200] width 11 height 11
type input "14"
click at [667, 89] on div at bounding box center [477, 185] width 577 height 309
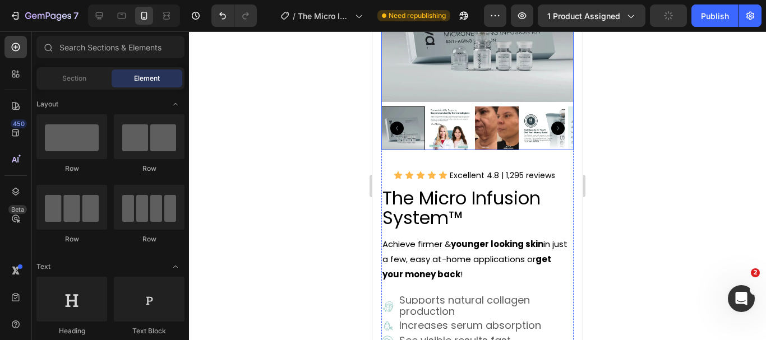
scroll to position [219, 0]
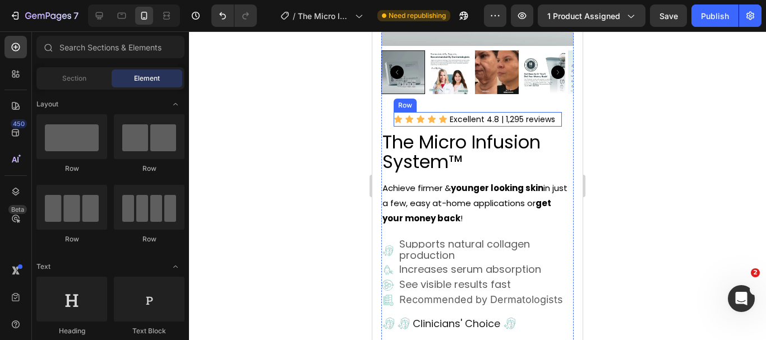
click at [414, 118] on div "Icon Icon Icon Icon Icon Icon List" at bounding box center [421, 119] width 54 height 15
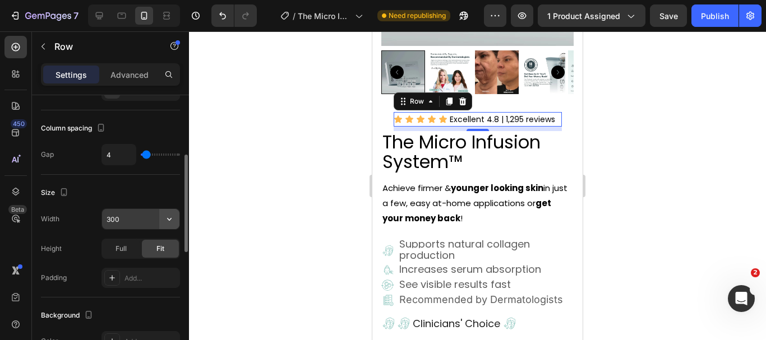
scroll to position [0, 0]
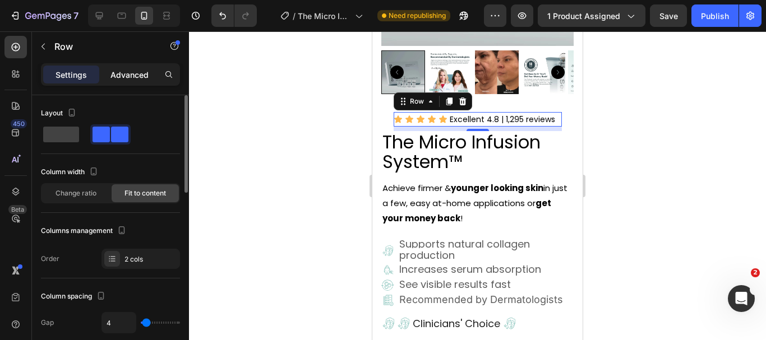
click at [129, 70] on p "Advanced" at bounding box center [129, 75] width 38 height 12
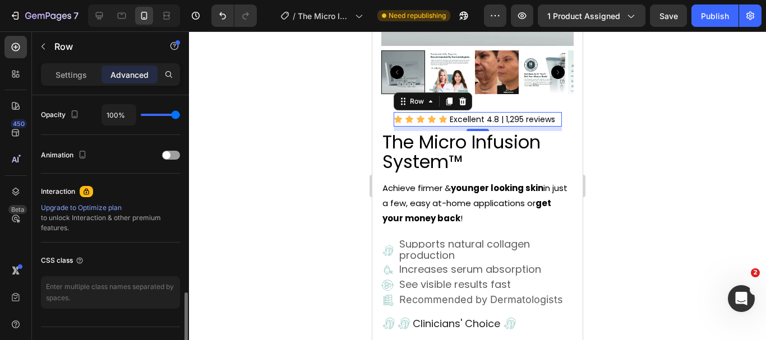
scroll to position [471, 0]
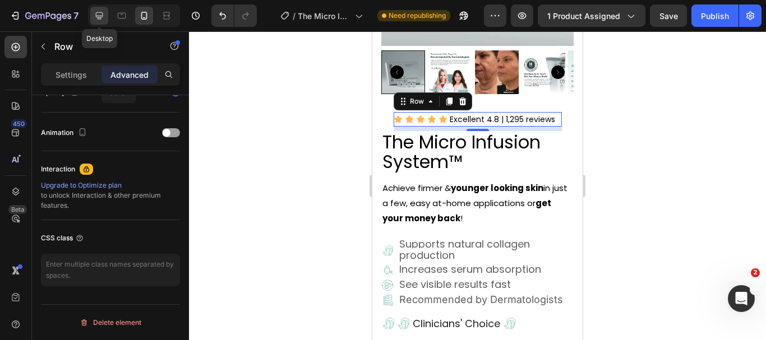
click at [102, 19] on icon at bounding box center [99, 15] width 11 height 11
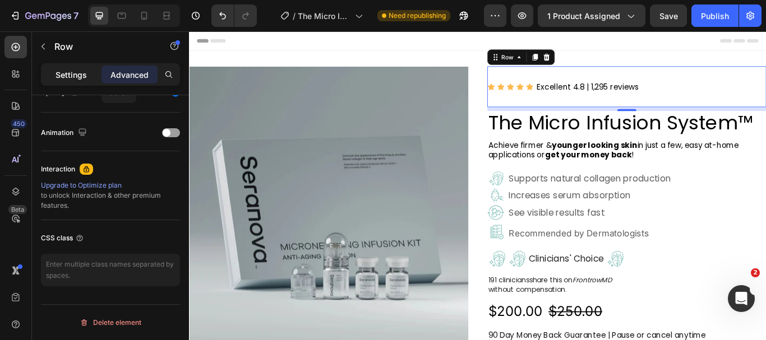
click at [81, 79] on p "Settings" at bounding box center [71, 75] width 31 height 12
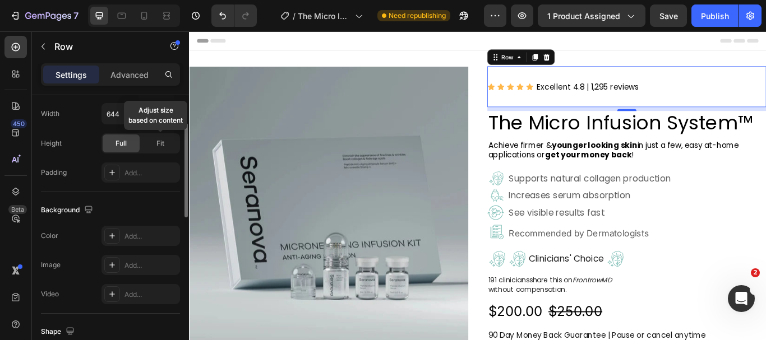
scroll to position [247, 0]
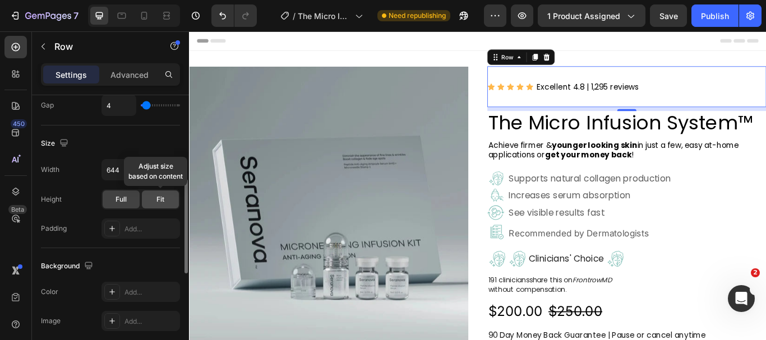
click at [156, 201] on span "Fit" at bounding box center [160, 200] width 8 height 10
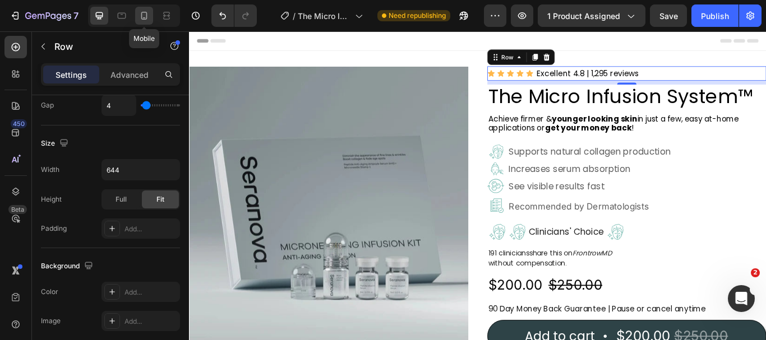
click at [141, 17] on icon at bounding box center [144, 16] width 6 height 8
type input "300"
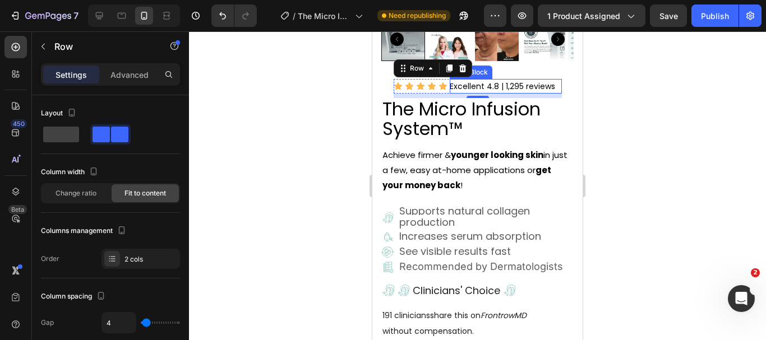
click at [523, 81] on p "Excellent 4.8 | 1,295 reviews" at bounding box center [506, 86] width 112 height 15
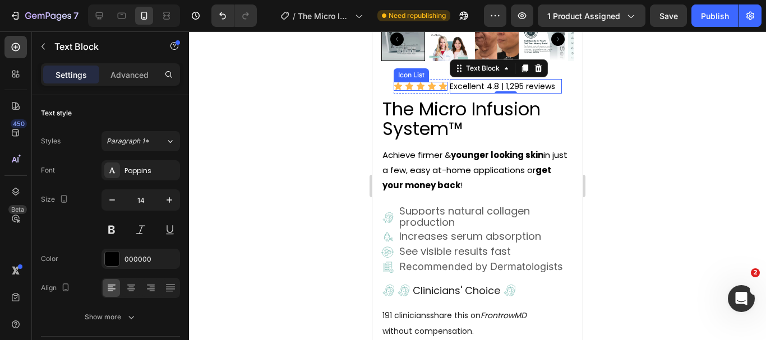
click at [410, 82] on div "Icon Icon Icon Icon Icon" at bounding box center [421, 86] width 54 height 9
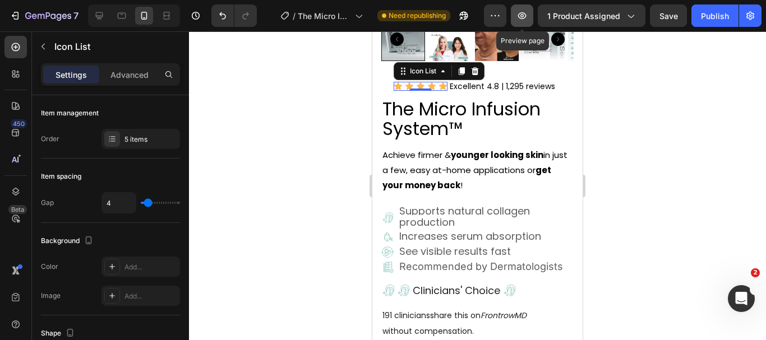
click at [521, 16] on icon "button" at bounding box center [521, 15] width 11 height 11
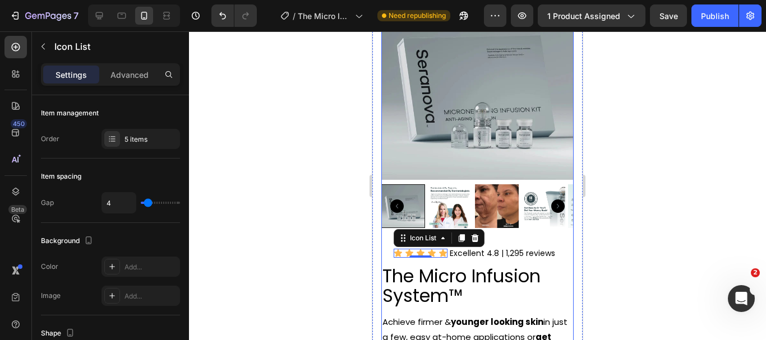
scroll to position [84, 0]
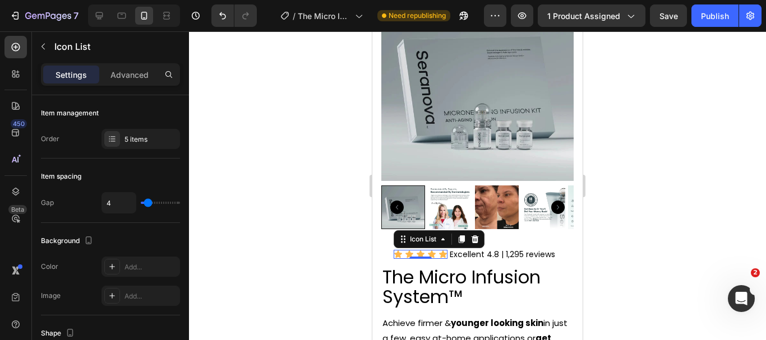
click at [647, 215] on div at bounding box center [477, 185] width 577 height 309
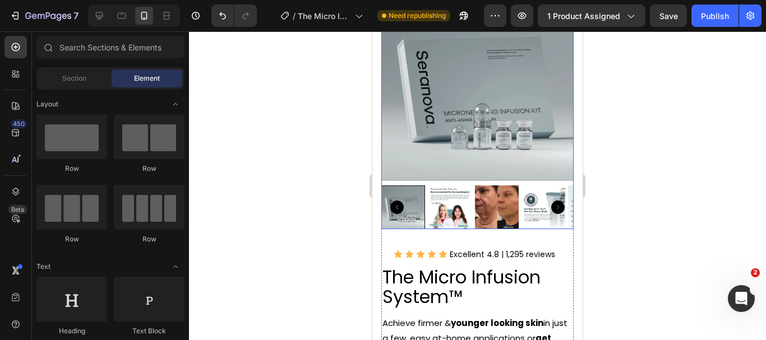
scroll to position [27, 0]
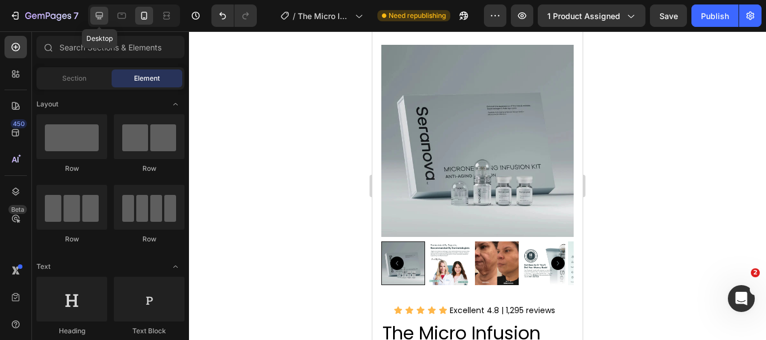
click at [100, 15] on icon at bounding box center [99, 15] width 11 height 11
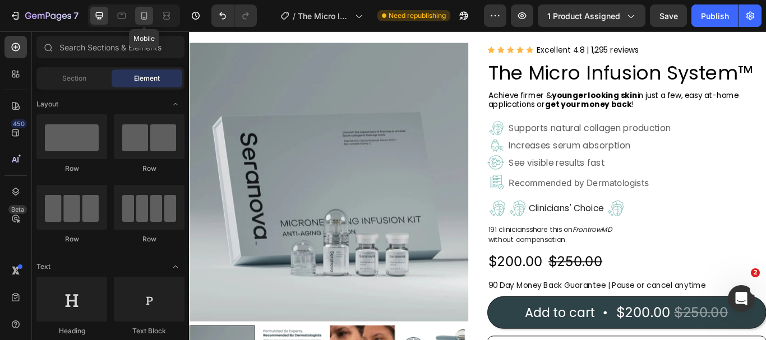
click at [146, 20] on icon at bounding box center [144, 15] width 11 height 11
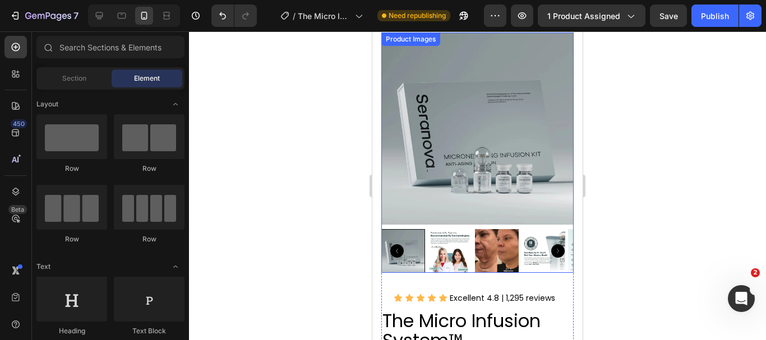
scroll to position [27, 0]
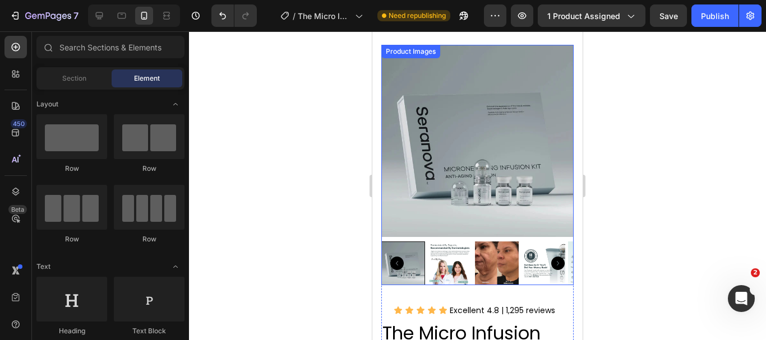
click at [565, 276] on img at bounding box center [543, 264] width 44 height 44
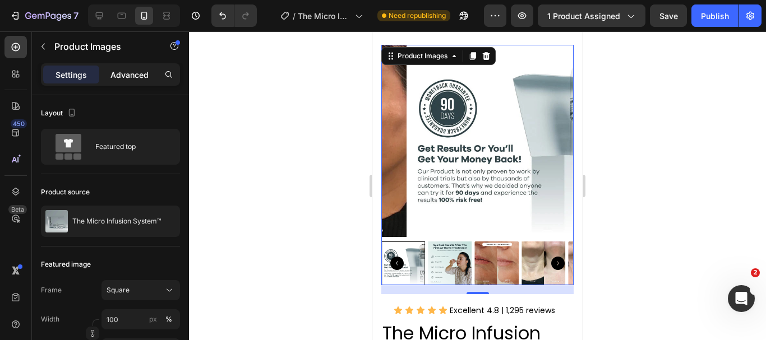
click at [135, 74] on p "Advanced" at bounding box center [129, 75] width 38 height 12
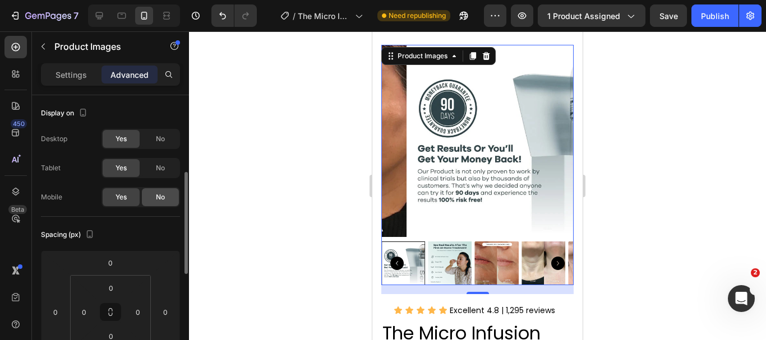
scroll to position [56, 0]
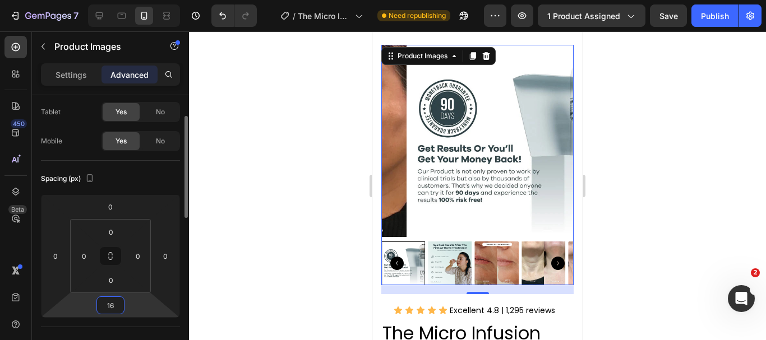
click at [119, 309] on input "16" at bounding box center [110, 305] width 22 height 17
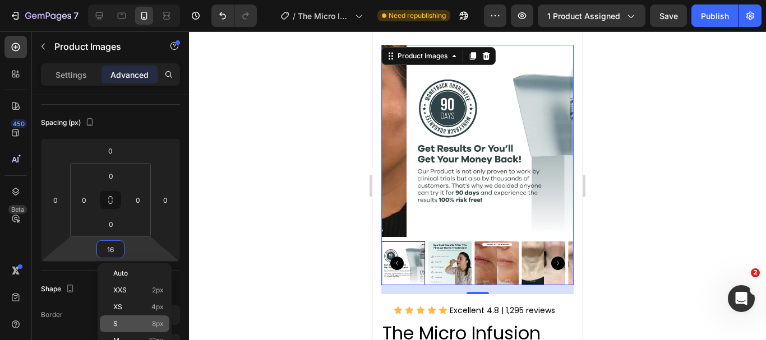
click at [160, 324] on span "8px" at bounding box center [158, 324] width 12 height 8
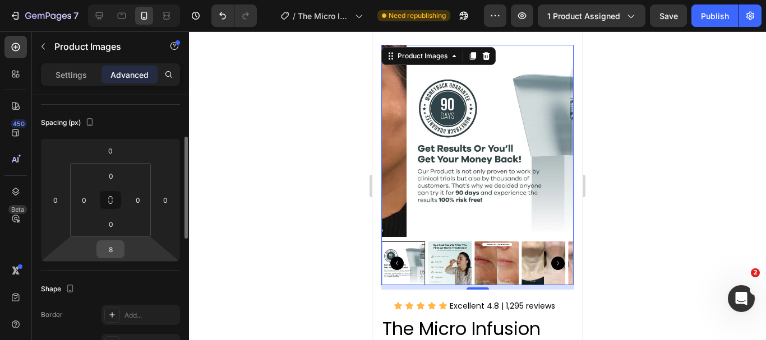
click at [118, 251] on input "8" at bounding box center [110, 249] width 22 height 17
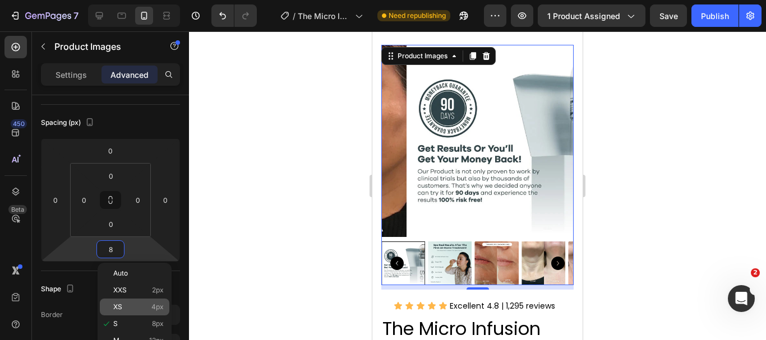
click at [139, 302] on div "XS 4px" at bounding box center [135, 307] width 70 height 17
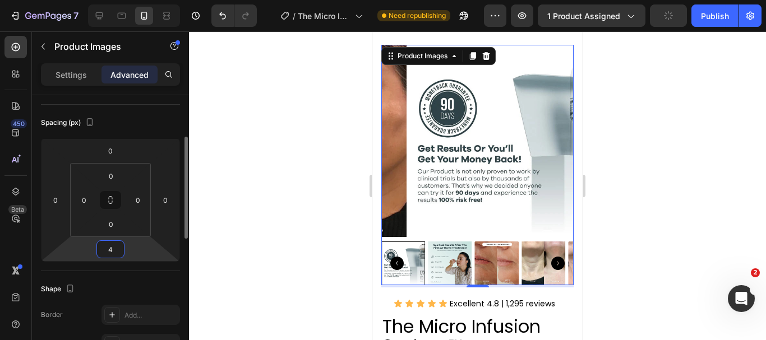
click at [113, 252] on input "4" at bounding box center [110, 249] width 22 height 17
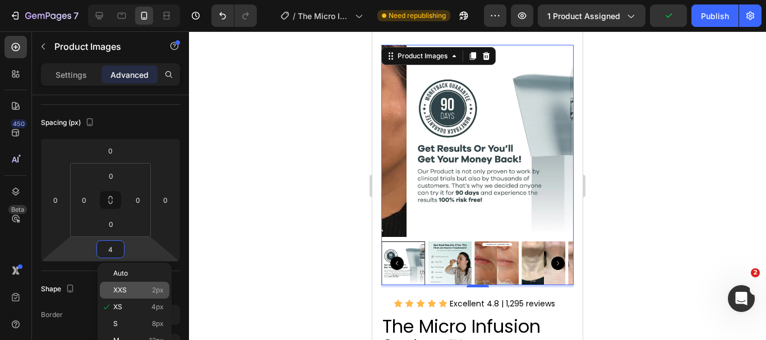
click at [129, 285] on div "XXS 2px" at bounding box center [135, 290] width 70 height 17
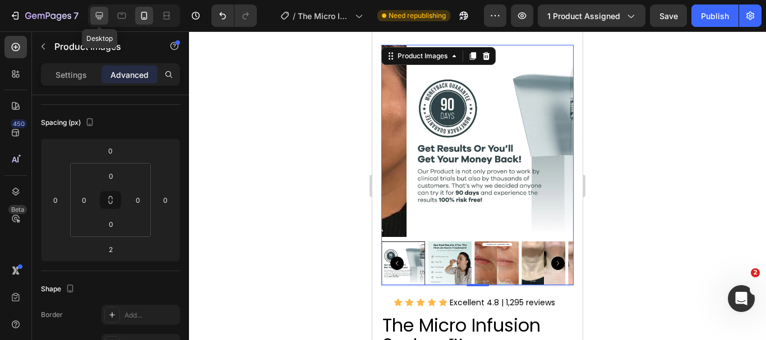
click at [98, 14] on icon at bounding box center [99, 15] width 11 height 11
type input "16"
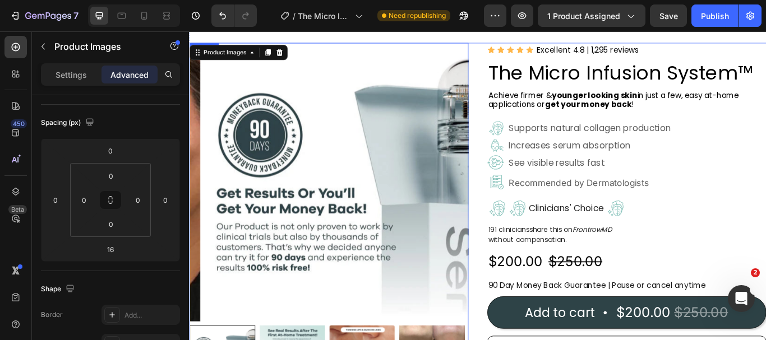
scroll to position [2, 0]
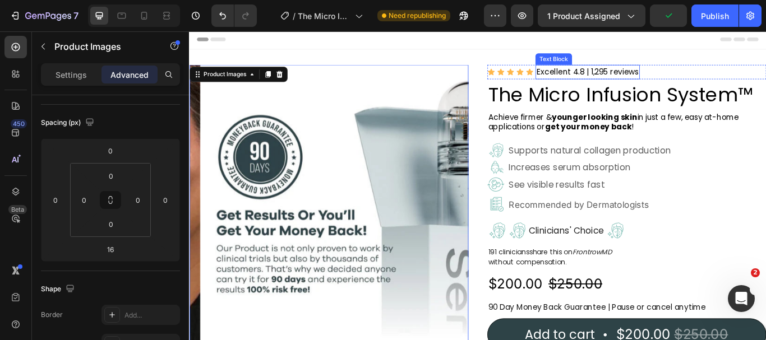
click at [621, 78] on p "Excellent 4.8 | 1,295 reviews" at bounding box center [653, 79] width 119 height 15
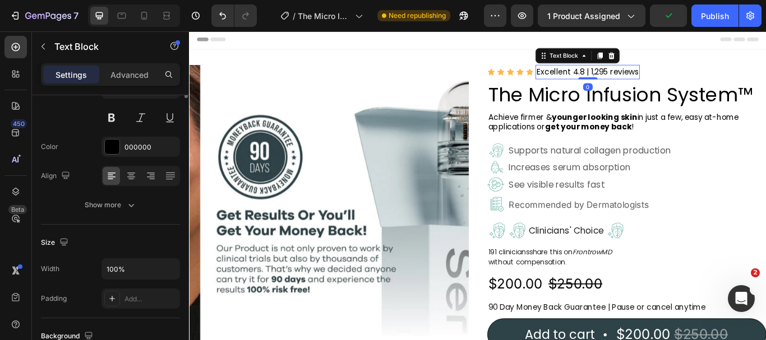
scroll to position [0, 0]
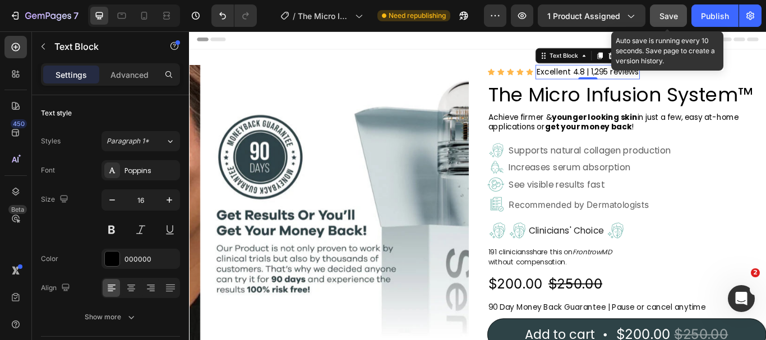
click at [664, 12] on span "Save" at bounding box center [668, 16] width 19 height 10
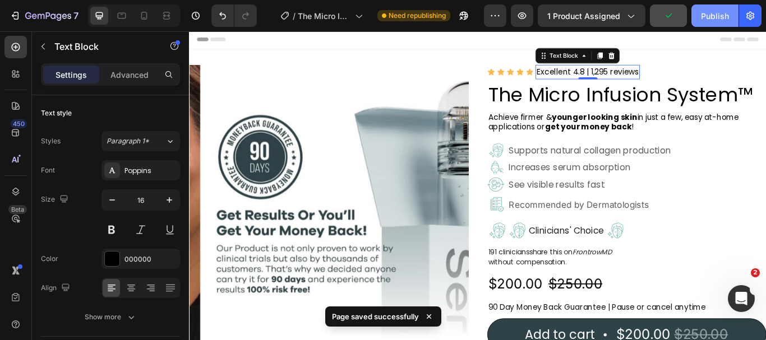
click at [712, 15] on div "Publish" at bounding box center [715, 16] width 28 height 12
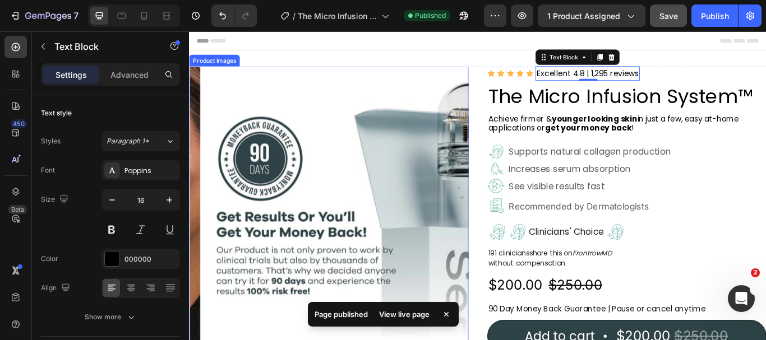
click at [392, 124] on img at bounding box center [364, 234] width 325 height 325
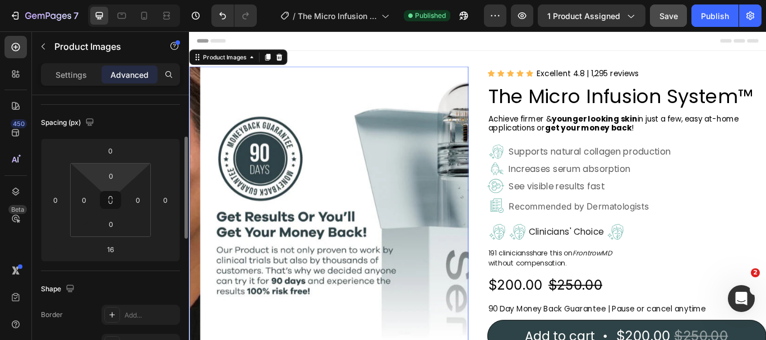
scroll to position [224, 0]
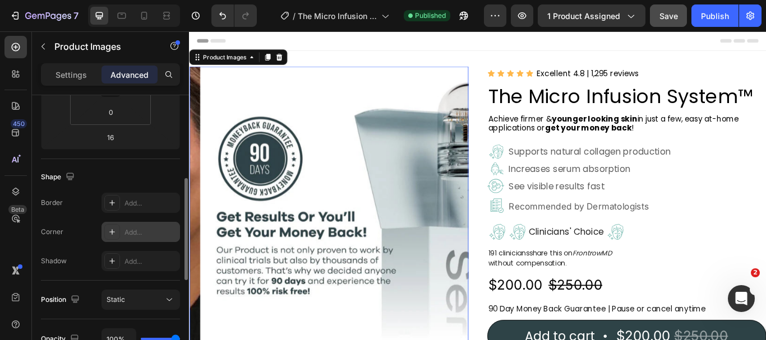
click at [124, 232] on div "Add..." at bounding box center [140, 232] width 79 height 20
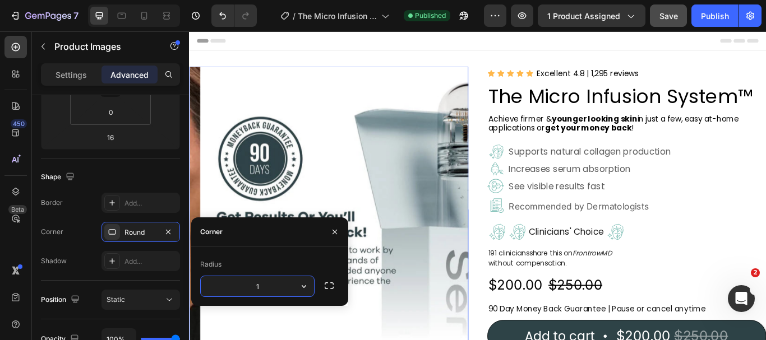
click at [265, 294] on input "1" at bounding box center [257, 286] width 113 height 20
type input "12"
click at [473, 250] on div at bounding box center [351, 234] width 325 height 325
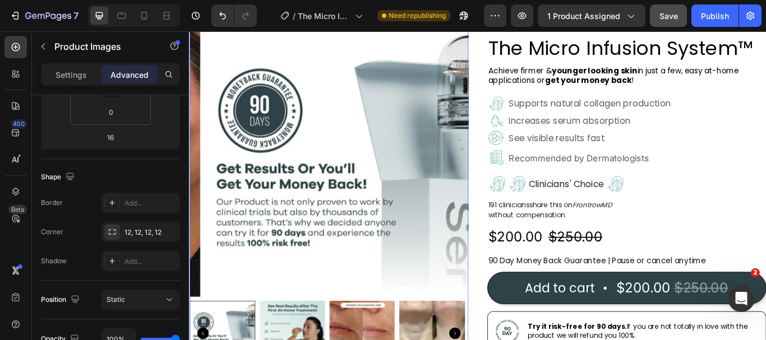
scroll to position [0, 0]
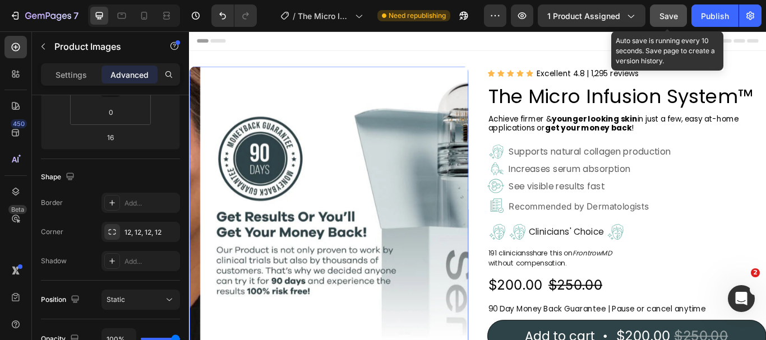
click at [655, 13] on button "Save" at bounding box center [668, 15] width 37 height 22
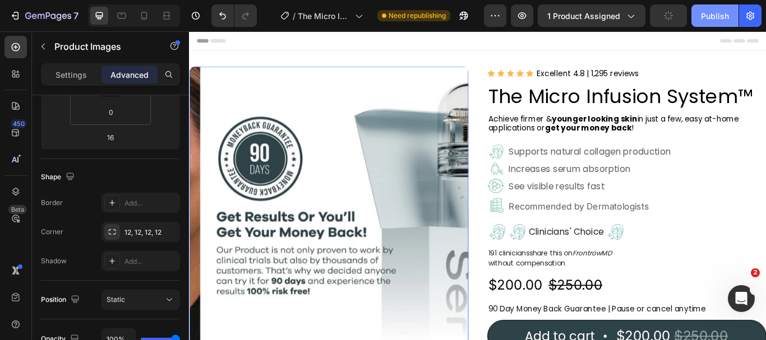
click at [721, 12] on div "Publish" at bounding box center [715, 16] width 28 height 12
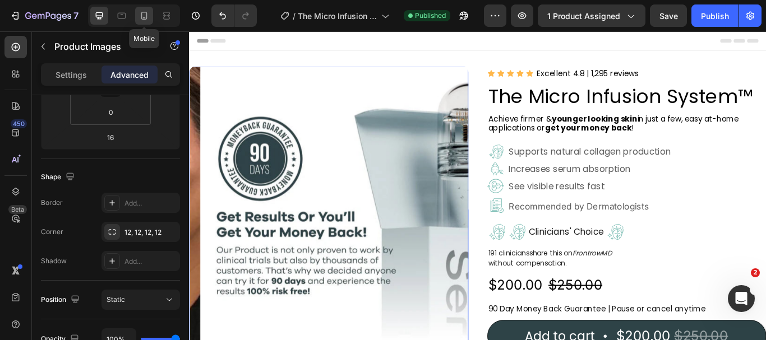
click at [146, 19] on icon at bounding box center [144, 16] width 6 height 8
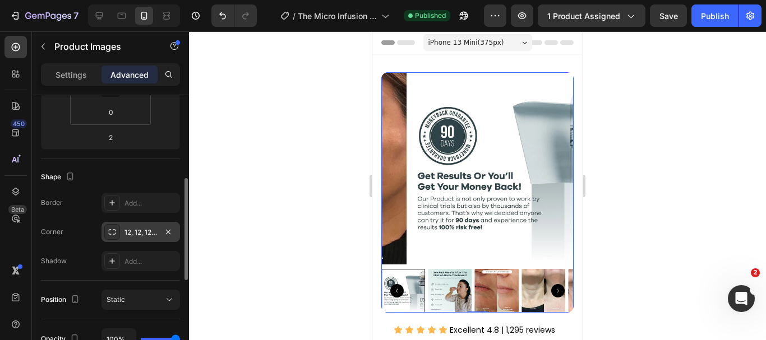
scroll to position [2, 0]
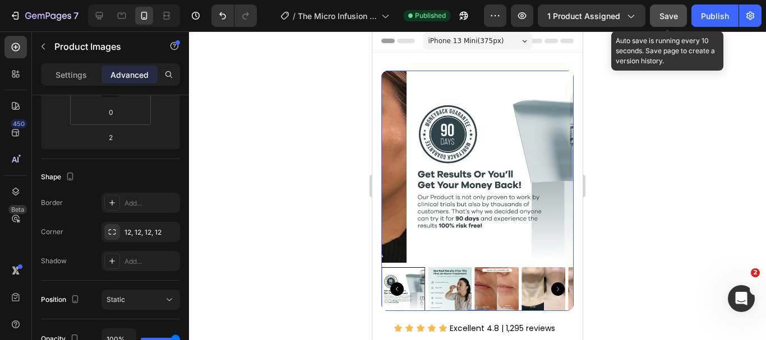
click at [680, 13] on button "Save" at bounding box center [668, 15] width 37 height 22
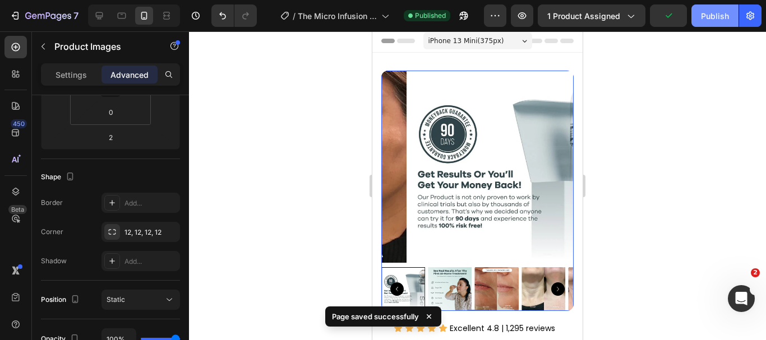
click at [716, 13] on div "Publish" at bounding box center [715, 16] width 28 height 12
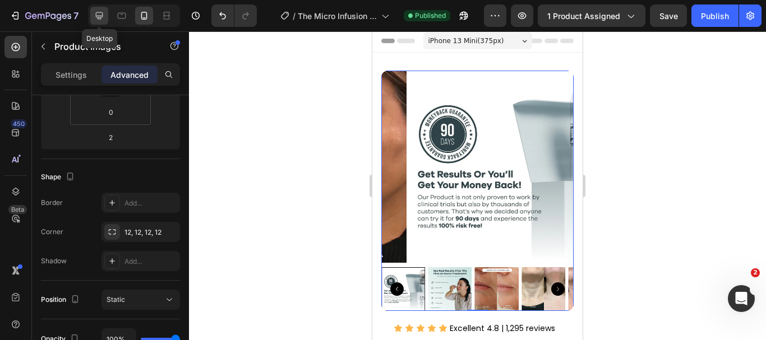
click at [104, 20] on icon at bounding box center [99, 15] width 11 height 11
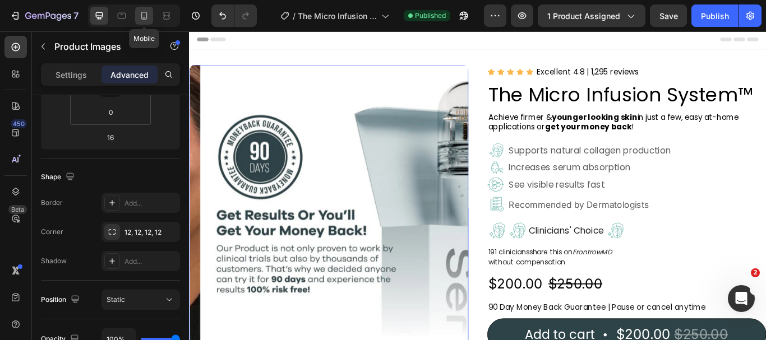
click at [144, 14] on icon at bounding box center [144, 15] width 11 height 11
type input "2"
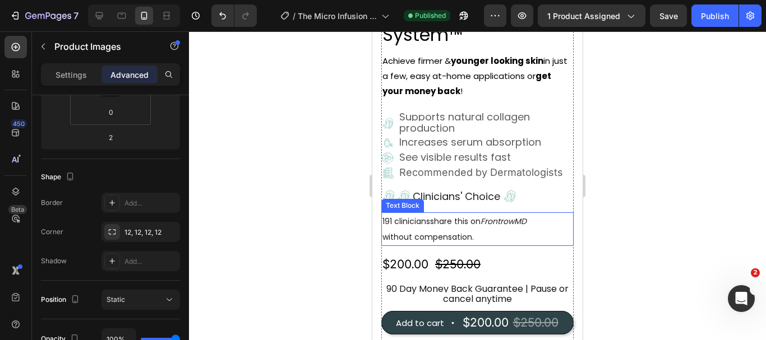
scroll to position [226, 0]
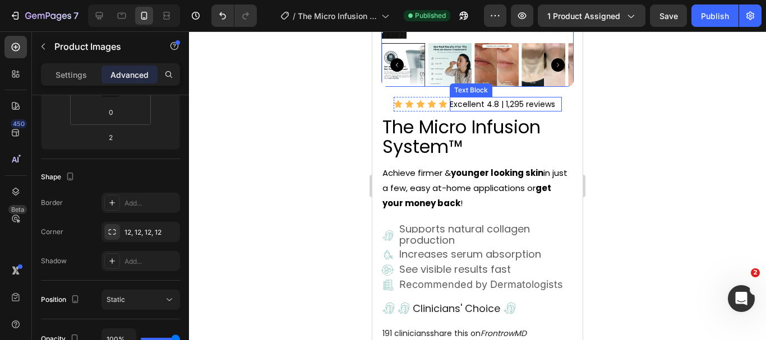
click at [460, 98] on p "Excellent 4.8 | 1,295 reviews" at bounding box center [506, 104] width 112 height 15
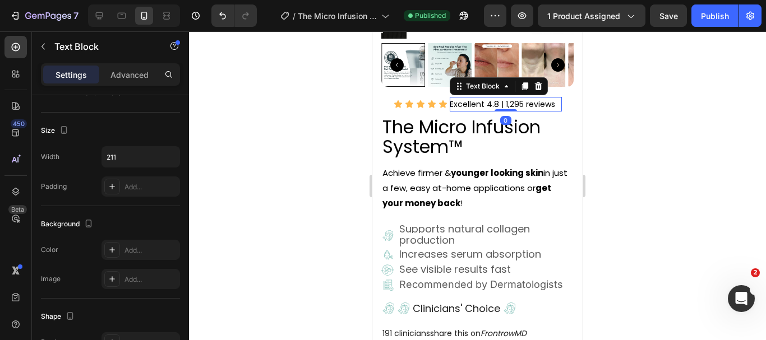
scroll to position [0, 0]
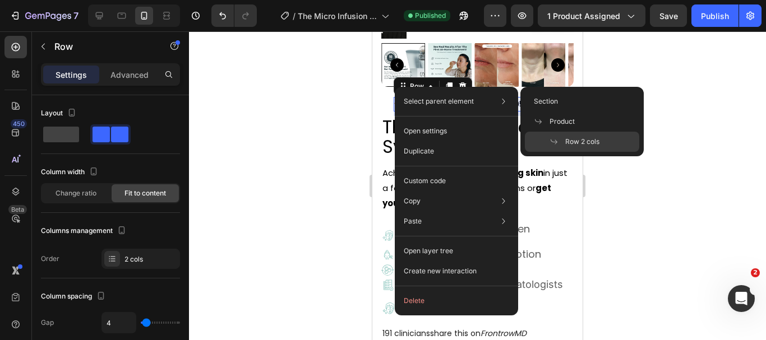
click at [565, 139] on span "Row 2 cols" at bounding box center [582, 142] width 34 height 10
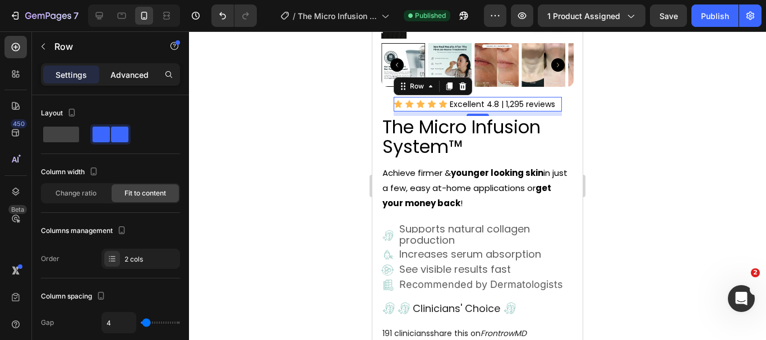
click at [133, 73] on p "Advanced" at bounding box center [129, 75] width 38 height 12
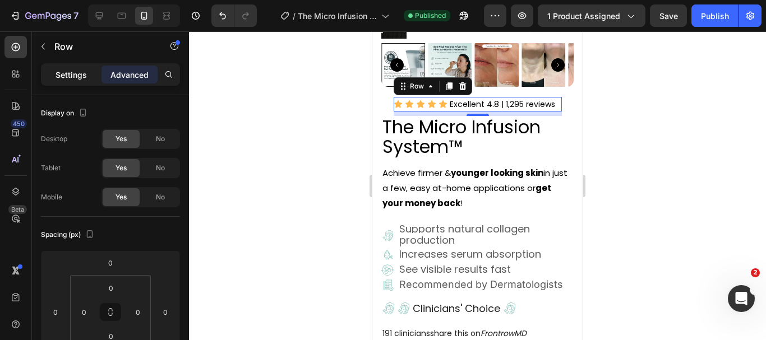
click at [72, 76] on p "Settings" at bounding box center [71, 75] width 31 height 12
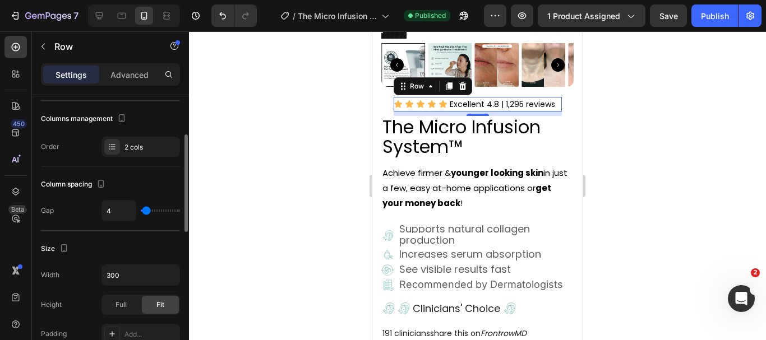
scroll to position [168, 0]
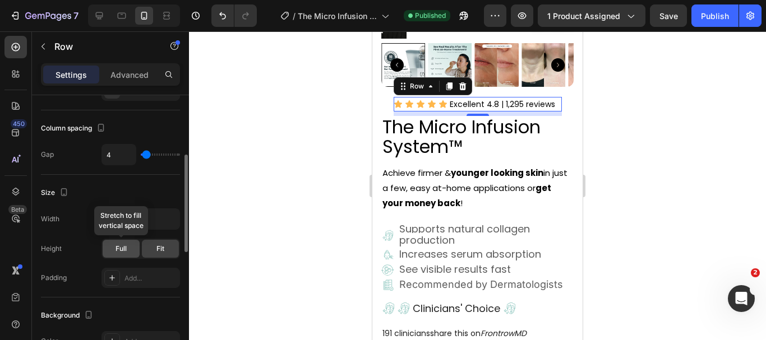
click at [123, 244] on span "Full" at bounding box center [121, 249] width 11 height 10
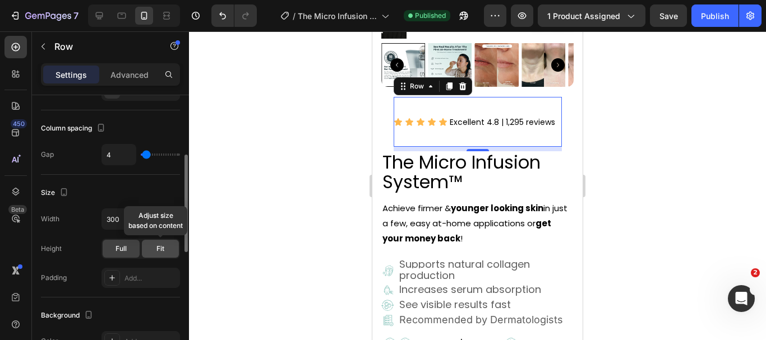
click at [155, 248] on div "Fit" at bounding box center [160, 249] width 37 height 18
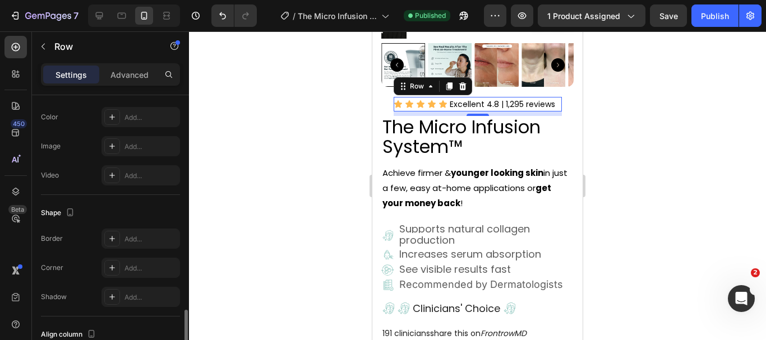
scroll to position [505, 0]
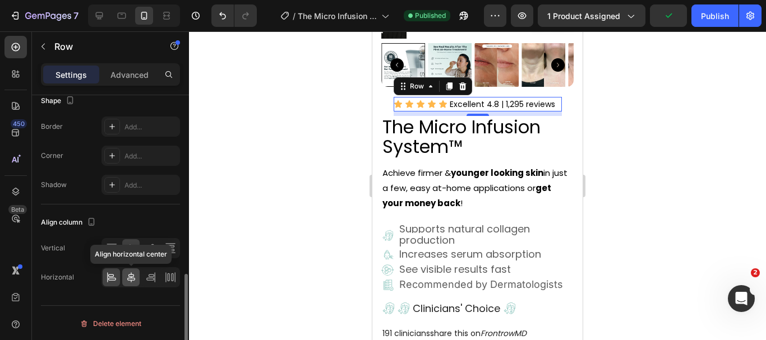
click at [128, 276] on icon at bounding box center [131, 278] width 8 height 10
click at [112, 278] on icon at bounding box center [112, 279] width 8 height 3
click at [106, 250] on icon at bounding box center [111, 248] width 11 height 11
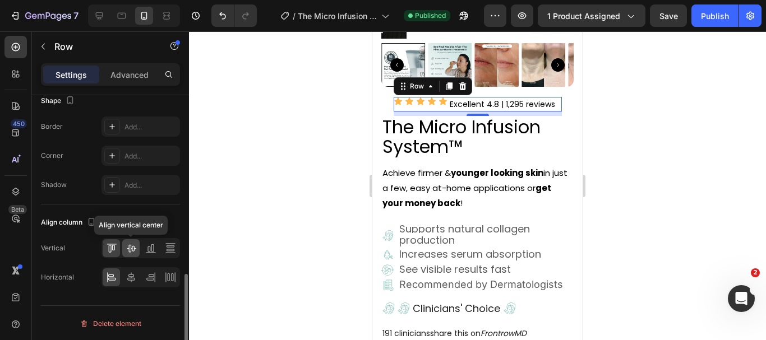
click at [128, 252] on icon at bounding box center [131, 248] width 11 height 11
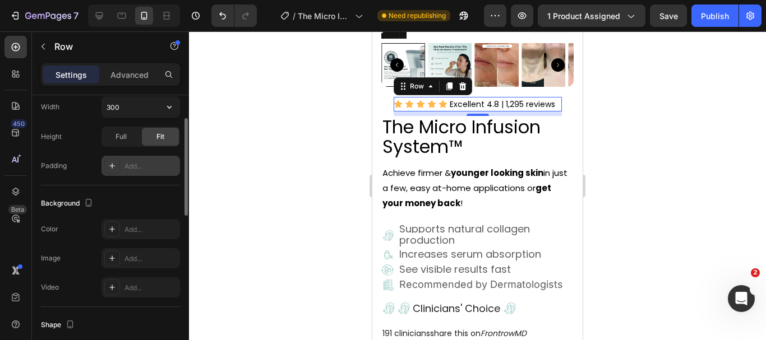
scroll to position [168, 0]
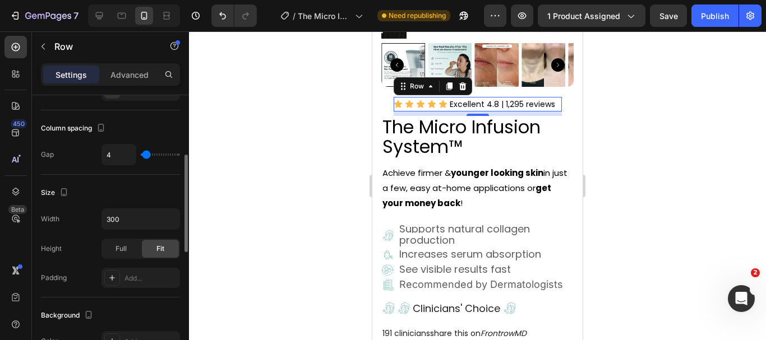
type input "20"
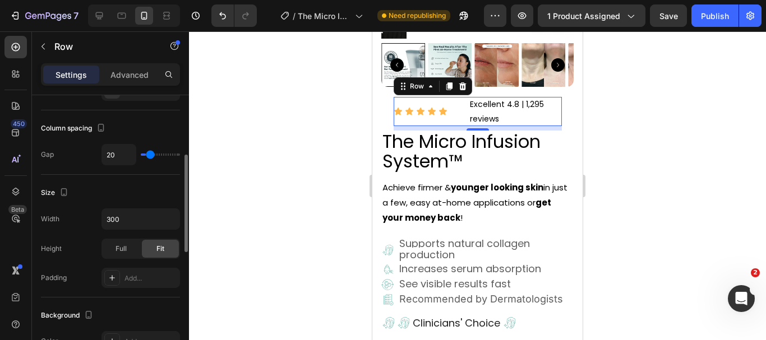
type input "40"
type input "36"
type input "0"
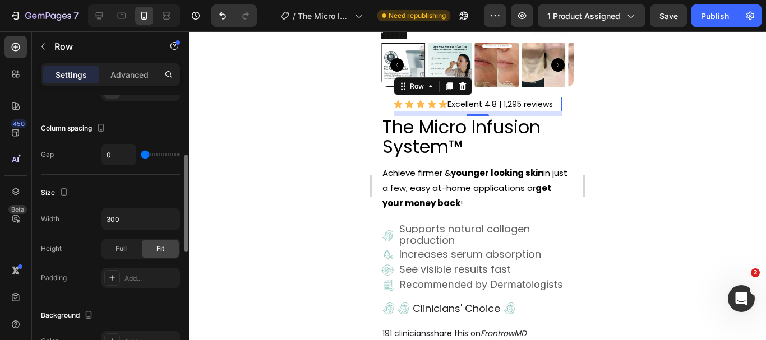
drag, startPoint x: 148, startPoint y: 155, endPoint x: 137, endPoint y: 160, distance: 12.5
type input "0"
click at [141, 156] on input "range" at bounding box center [160, 155] width 39 height 2
click at [118, 155] on input "0" at bounding box center [119, 155] width 34 height 20
type input "4"
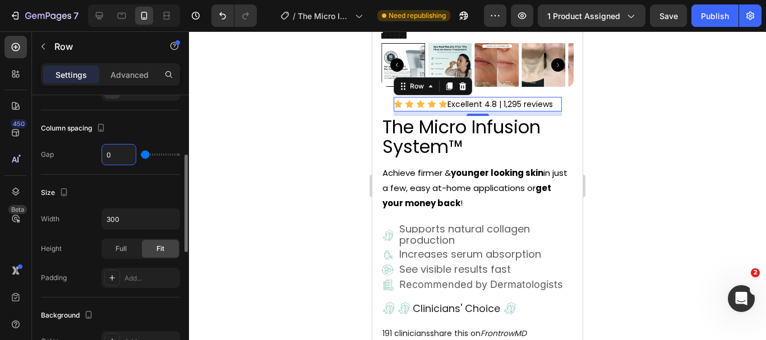
type input "4"
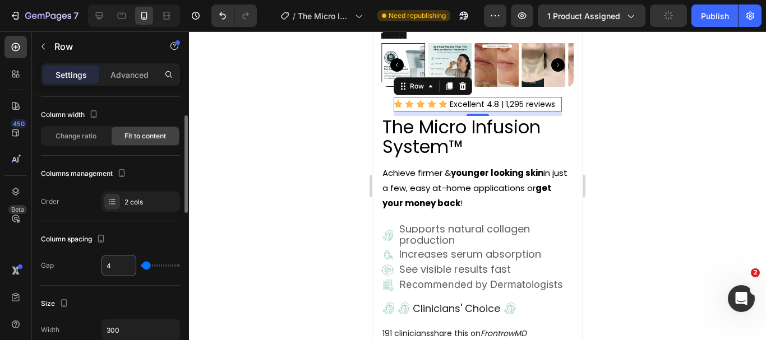
scroll to position [0, 0]
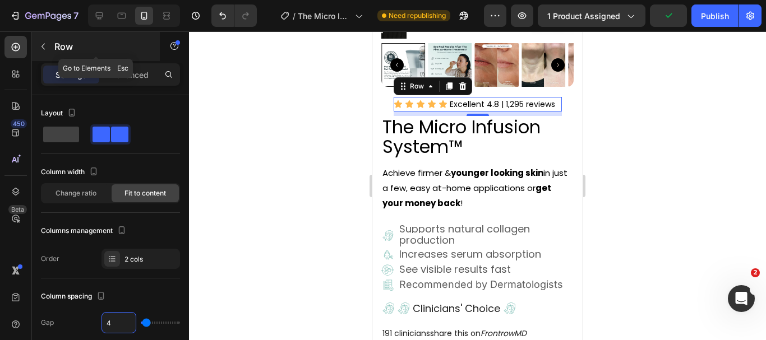
click at [39, 46] on icon "button" at bounding box center [43, 46] width 9 height 9
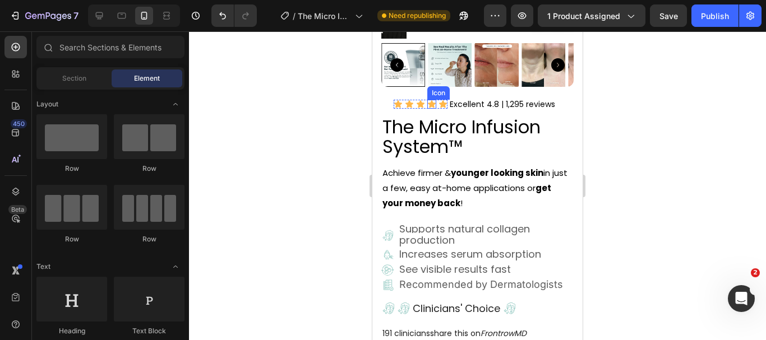
click at [428, 100] on icon at bounding box center [432, 103] width 8 height 7
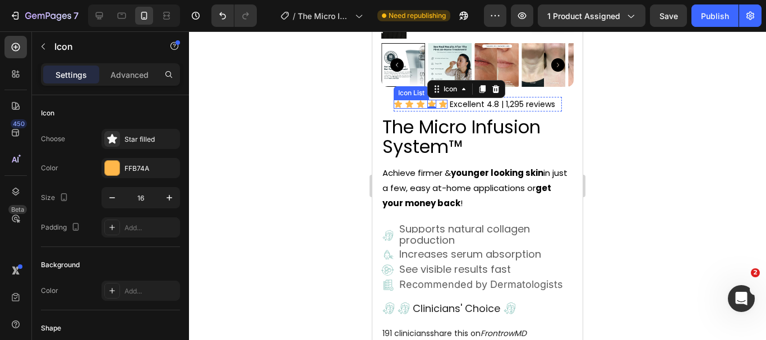
click at [396, 88] on div "Icon List" at bounding box center [411, 93] width 31 height 10
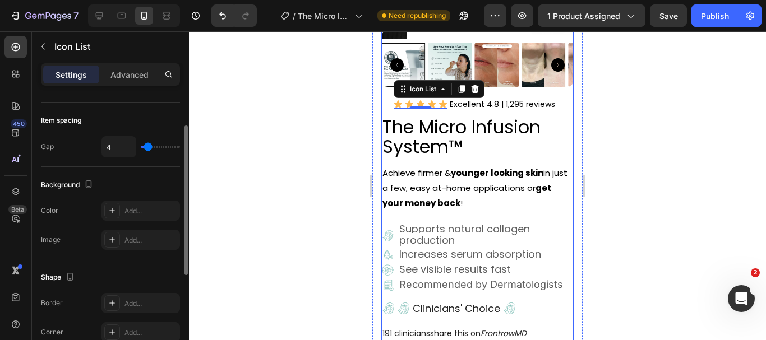
scroll to position [112, 0]
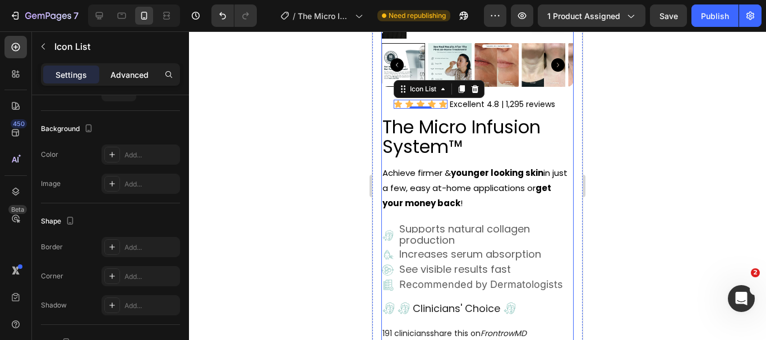
click at [132, 77] on p "Advanced" at bounding box center [129, 75] width 38 height 12
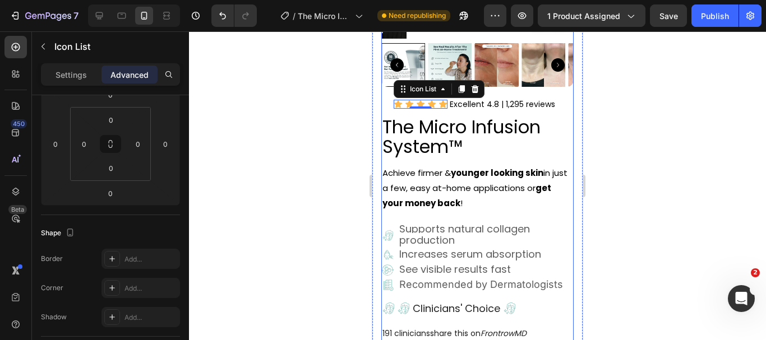
scroll to position [0, 0]
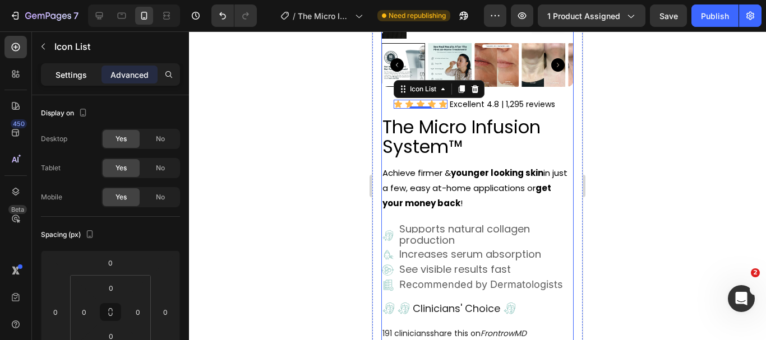
click at [76, 68] on div "Settings" at bounding box center [71, 75] width 56 height 18
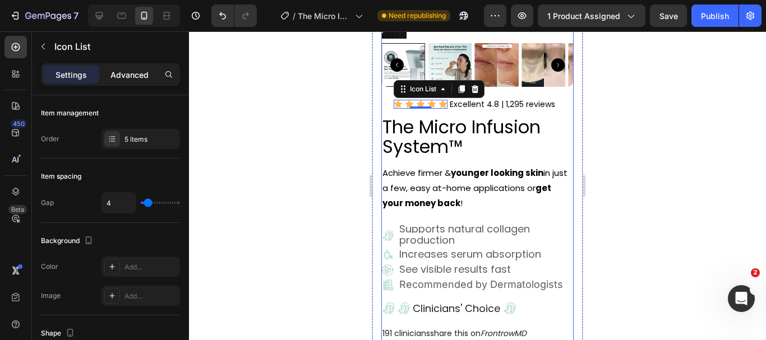
click at [127, 75] on p "Advanced" at bounding box center [129, 75] width 38 height 12
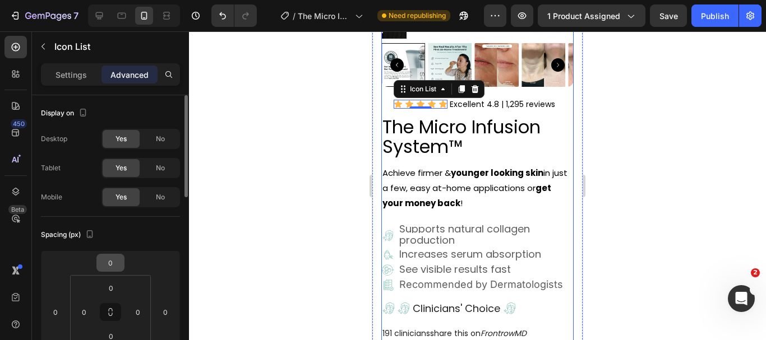
scroll to position [56, 0]
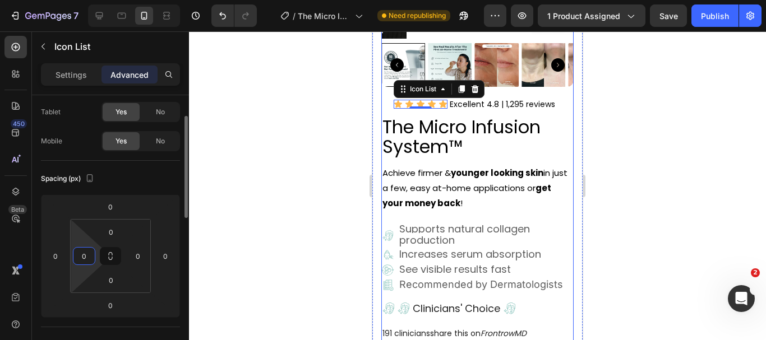
click at [81, 255] on input "0" at bounding box center [84, 256] width 17 height 17
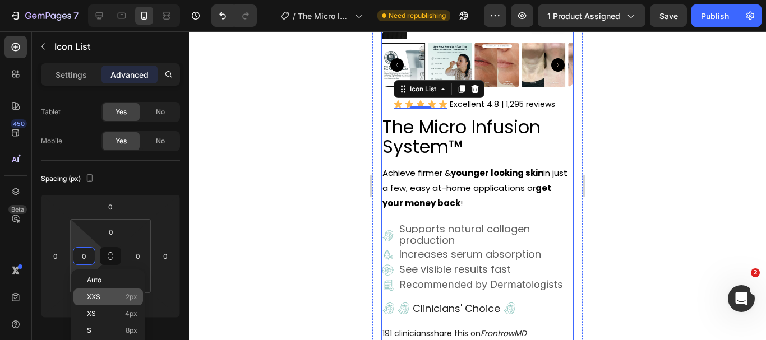
click at [130, 296] on span "2px" at bounding box center [132, 297] width 12 height 8
type input "2"
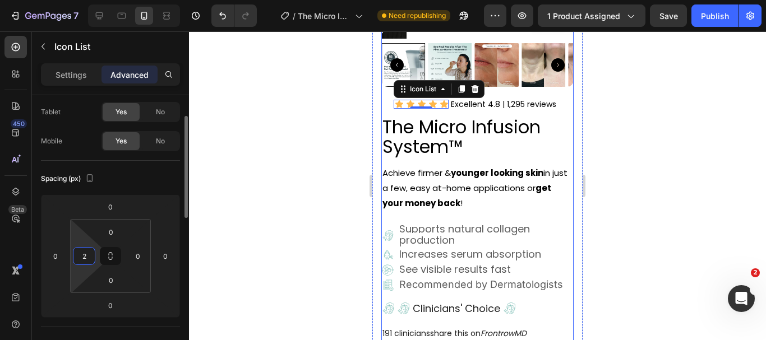
click at [88, 257] on input "2" at bounding box center [84, 256] width 17 height 17
click at [145, 257] on input "0" at bounding box center [138, 256] width 17 height 17
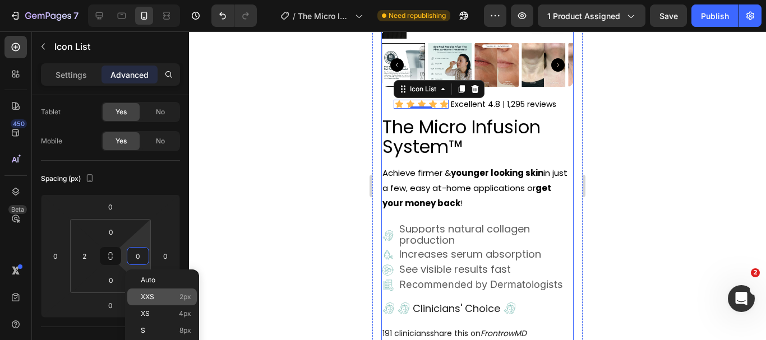
click at [169, 297] on p "XXS 2px" at bounding box center [166, 297] width 50 height 8
type input "2"
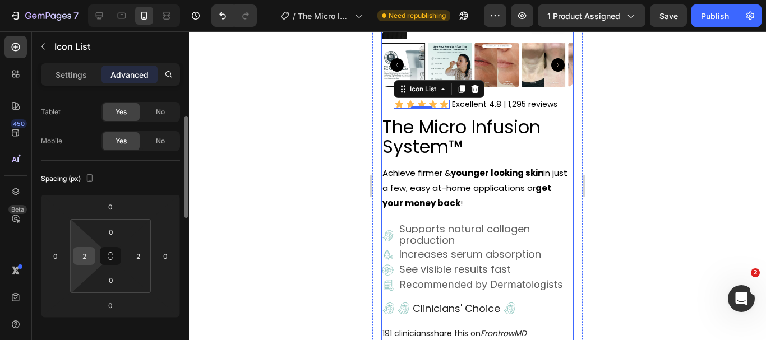
click at [90, 257] on input "2" at bounding box center [84, 256] width 17 height 17
type input "0"
click at [135, 257] on input "2" at bounding box center [138, 256] width 17 height 17
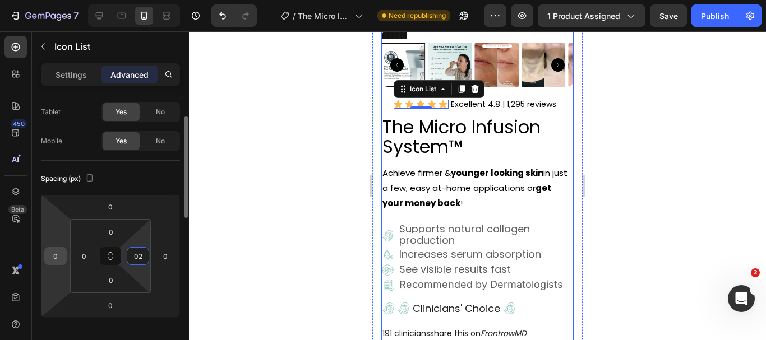
click at [63, 260] on input "0" at bounding box center [55, 256] width 17 height 17
type input "2"
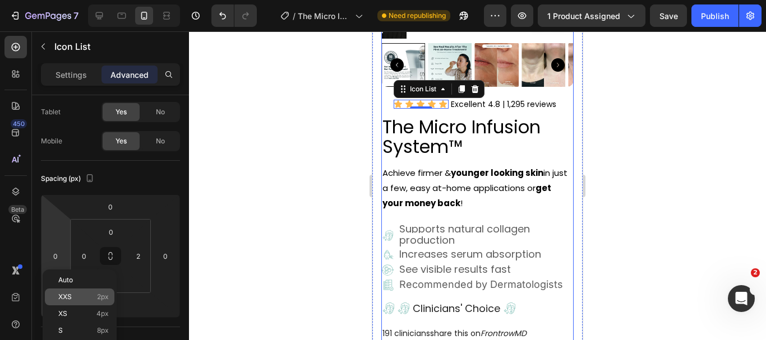
click at [84, 302] on div "XXS 2px" at bounding box center [80, 297] width 70 height 17
type input "2"
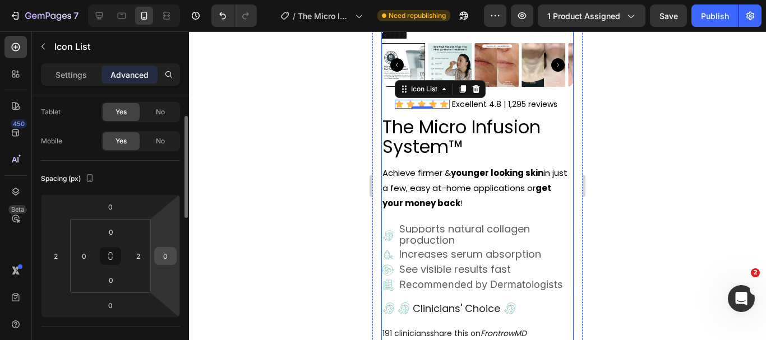
click at [166, 261] on input "0" at bounding box center [165, 256] width 17 height 17
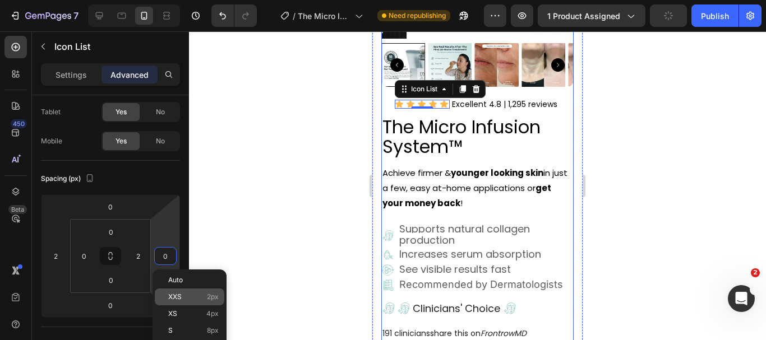
click at [190, 295] on p "XXS 2px" at bounding box center [193, 297] width 50 height 8
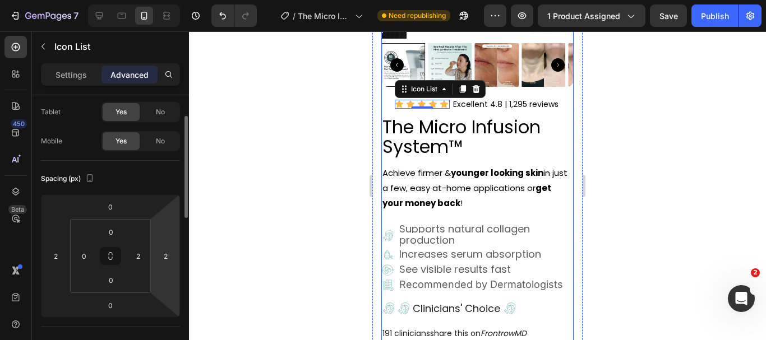
type input "0"
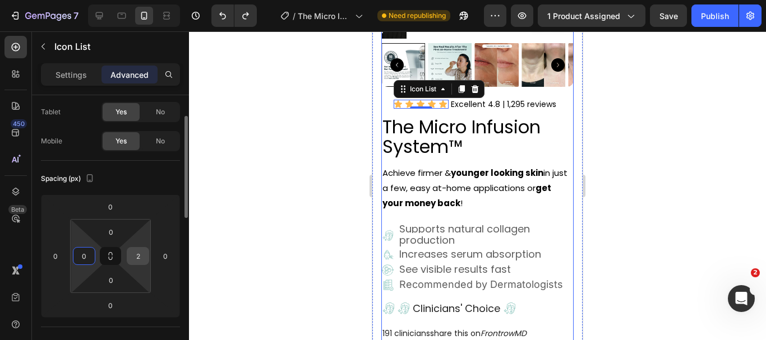
click at [136, 262] on input "2" at bounding box center [138, 256] width 17 height 17
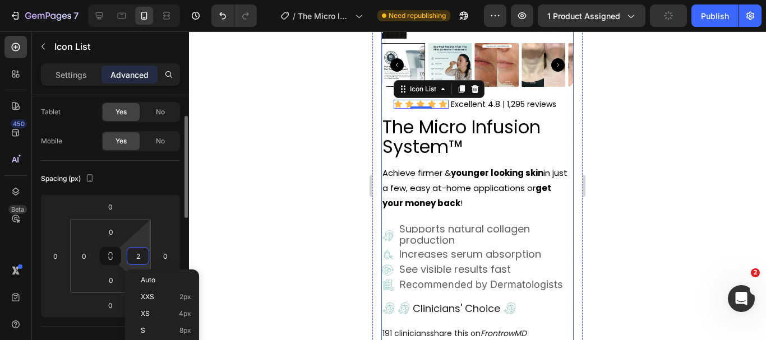
type input "0"
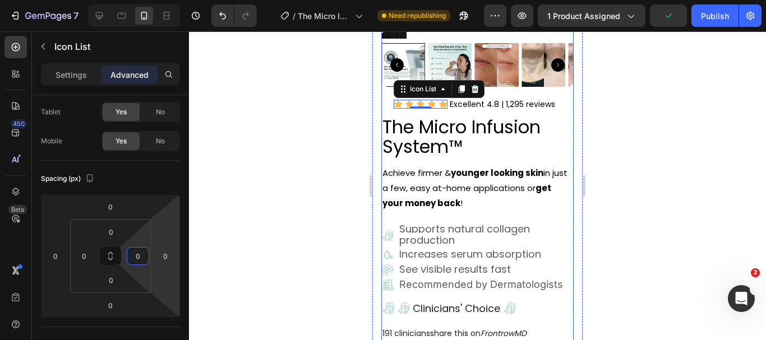
click at [384, 105] on div "Icon Icon Icon Icon Icon Icon List 0 Excellent 4.8 | 1,295 reviews Text Block R…" at bounding box center [477, 335] width 192 height 477
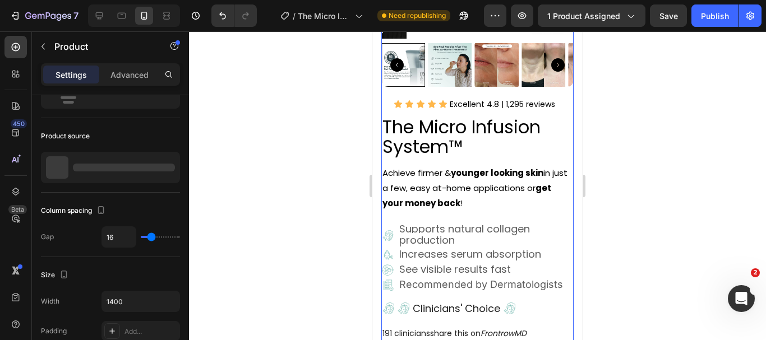
scroll to position [0, 0]
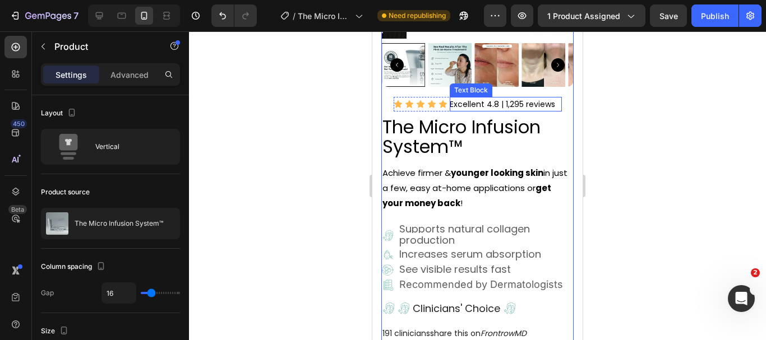
click at [472, 101] on p "Excellent 4.8 | 1,295 reviews" at bounding box center [506, 104] width 112 height 15
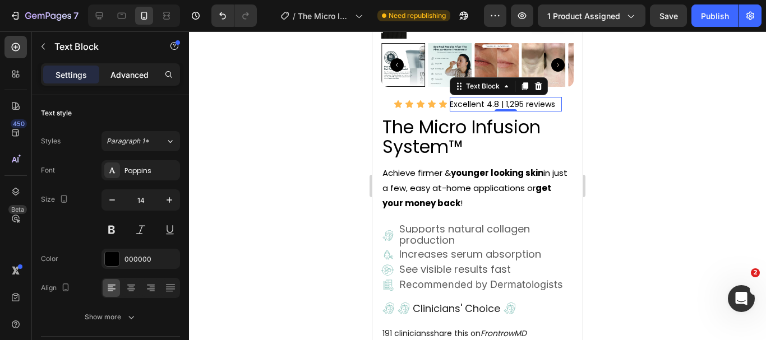
click at [132, 76] on p "Advanced" at bounding box center [129, 75] width 38 height 12
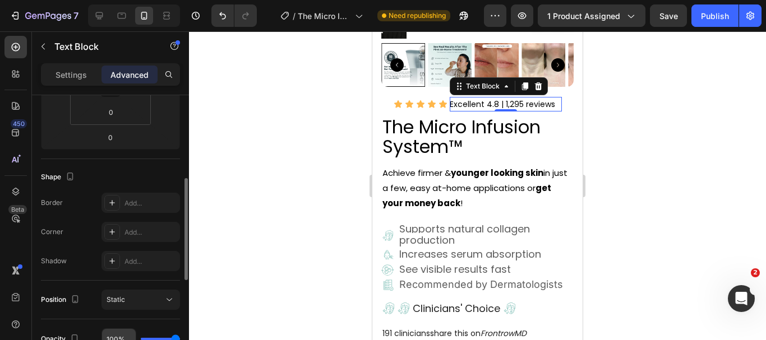
scroll to position [280, 0]
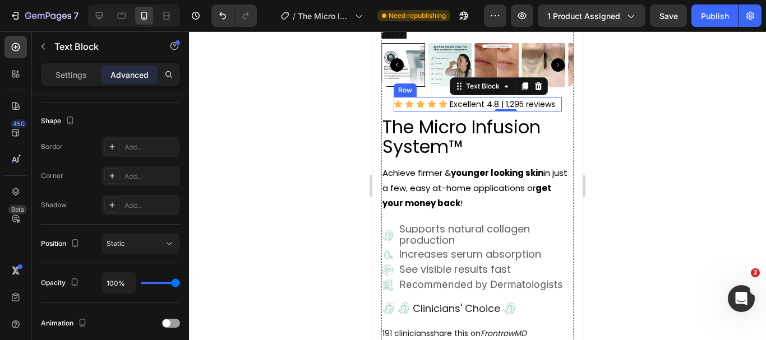
click at [441, 102] on div "Icon Icon Icon Icon Icon Icon List" at bounding box center [421, 104] width 54 height 15
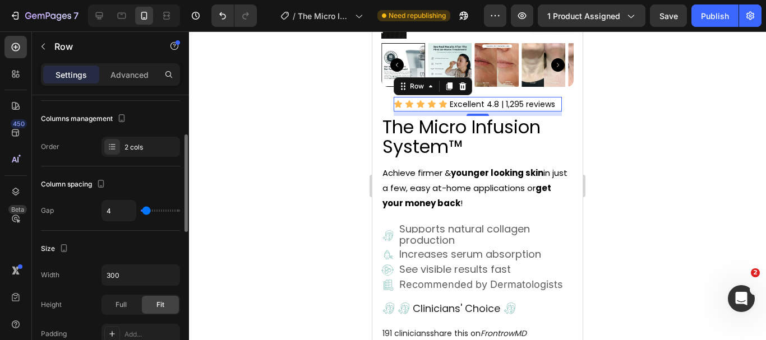
scroll to position [0, 0]
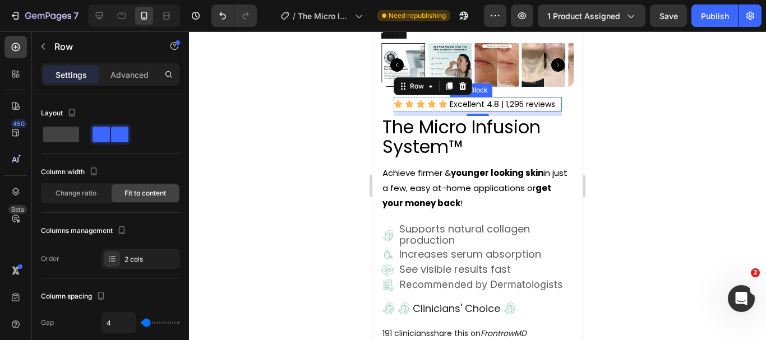
click at [552, 98] on p "Excellent 4.8 | 1,295 reviews" at bounding box center [506, 104] width 112 height 15
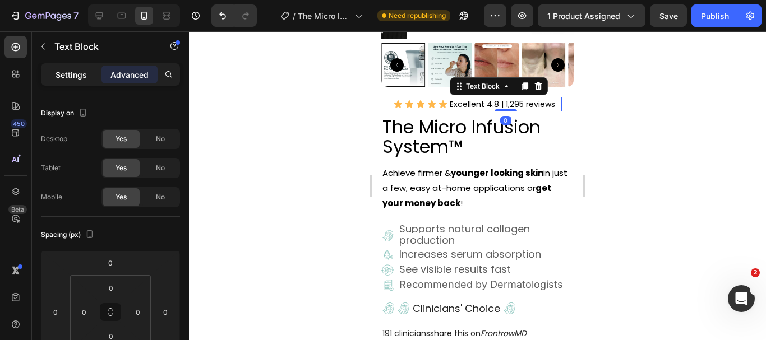
click at [63, 73] on p "Settings" at bounding box center [71, 75] width 31 height 12
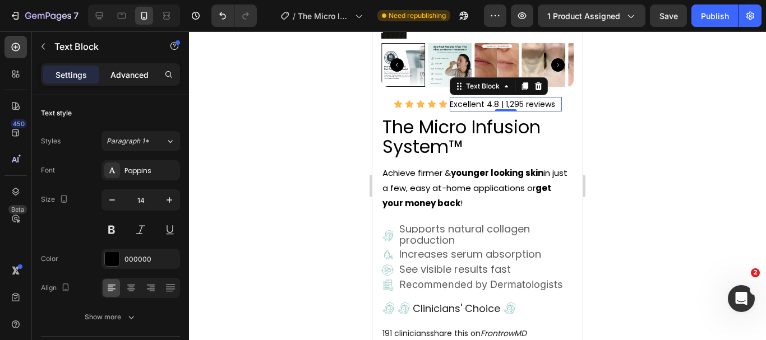
click at [137, 74] on p "Advanced" at bounding box center [129, 75] width 38 height 12
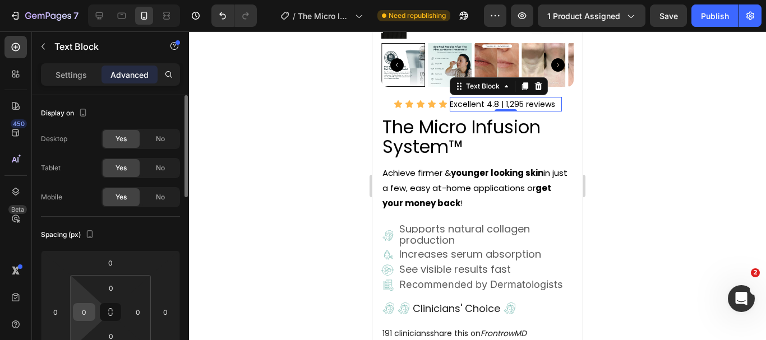
click at [85, 316] on input "0" at bounding box center [84, 312] width 17 height 17
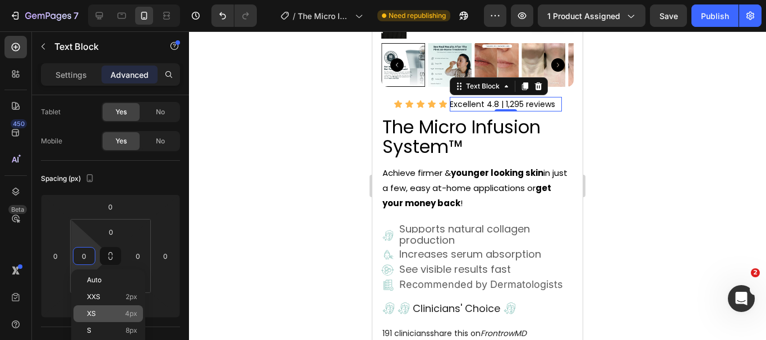
click at [122, 317] on p "XS 4px" at bounding box center [112, 314] width 50 height 8
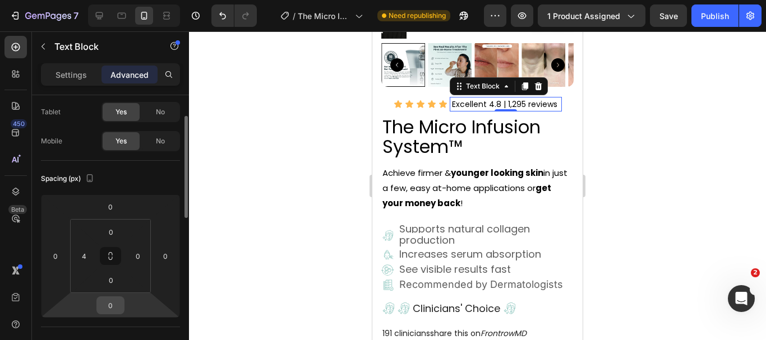
type input "0"
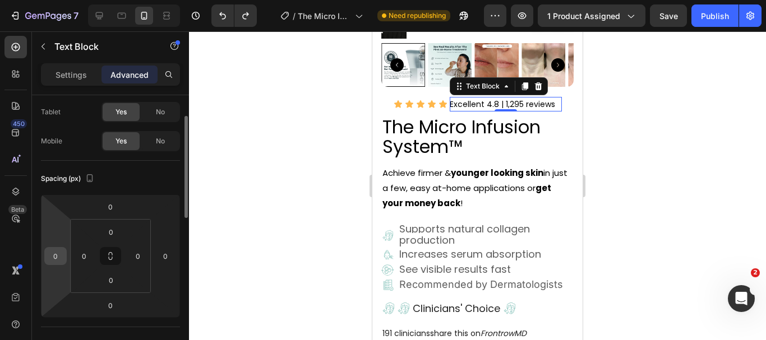
click at [58, 257] on input "0" at bounding box center [55, 256] width 17 height 17
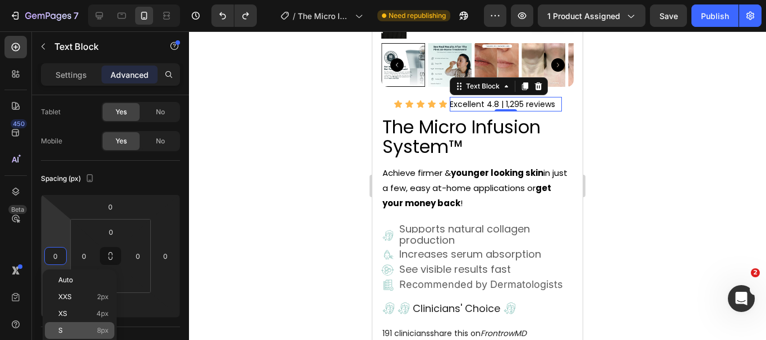
click at [85, 326] on div "S 8px" at bounding box center [80, 330] width 70 height 17
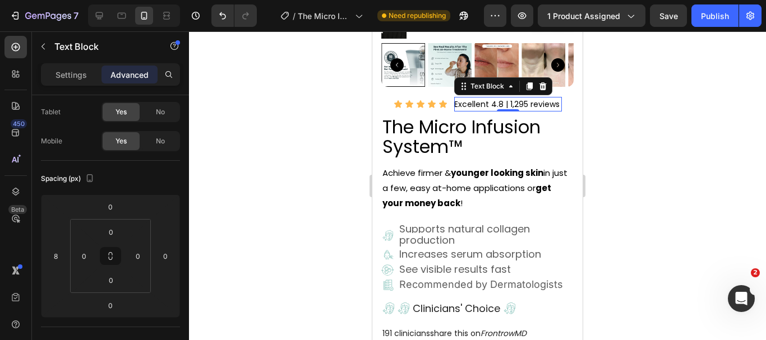
type input "0"
click at [433, 100] on div "Icon Icon Icon Icon Icon" at bounding box center [421, 104] width 54 height 9
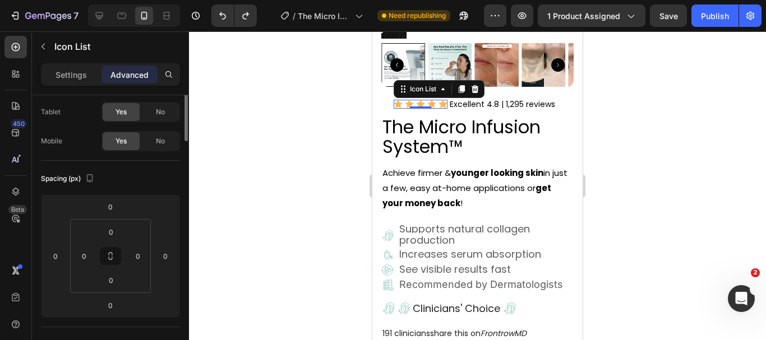
scroll to position [0, 0]
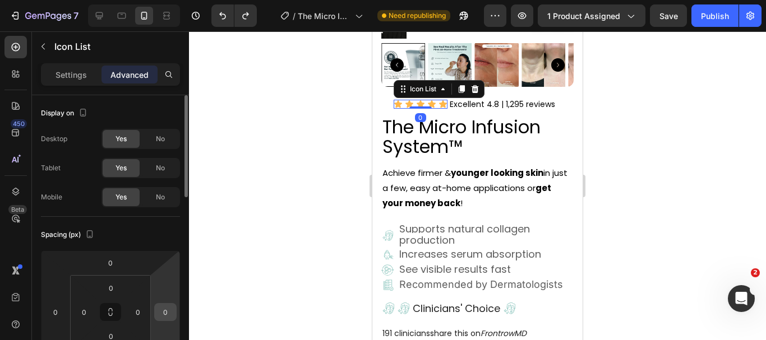
click at [165, 319] on input "0" at bounding box center [165, 312] width 17 height 17
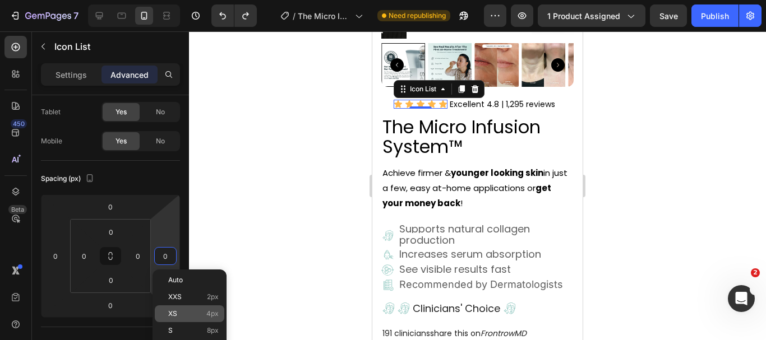
click at [183, 318] on div "XS 4px" at bounding box center [190, 314] width 70 height 17
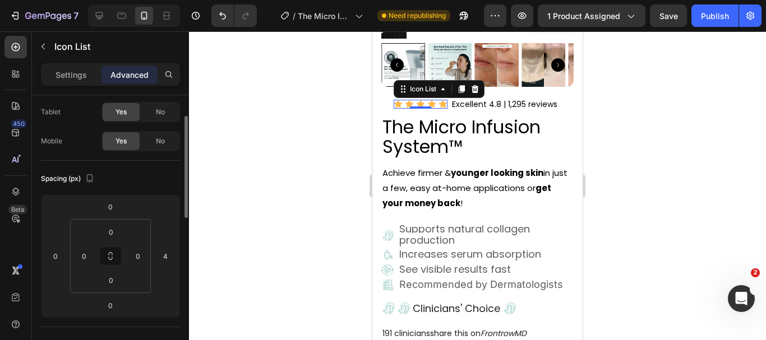
type input "0"
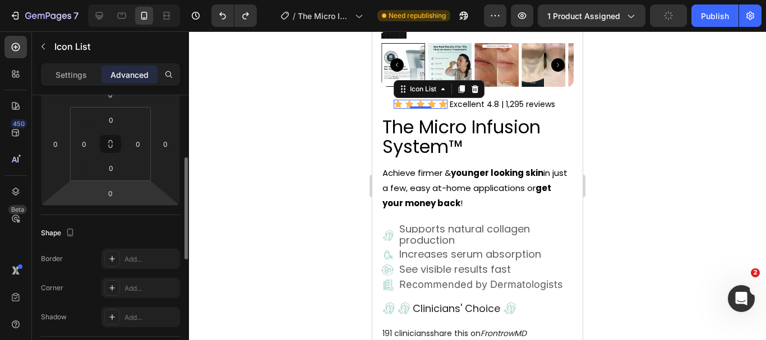
scroll to position [0, 0]
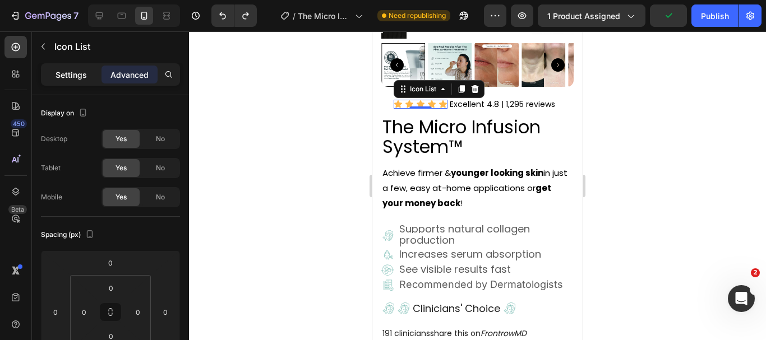
click at [67, 73] on p "Settings" at bounding box center [71, 75] width 31 height 12
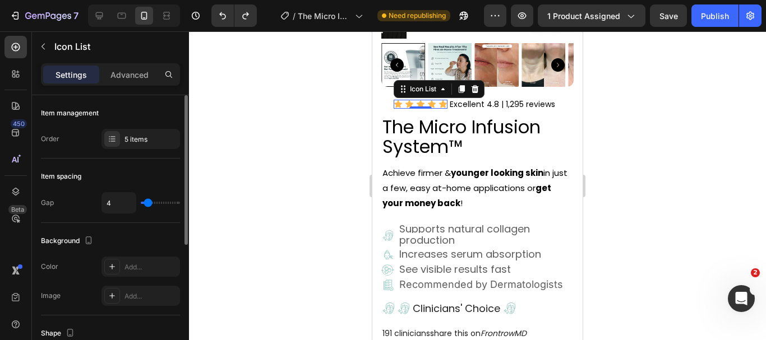
type input "8"
type input "9"
type input "10"
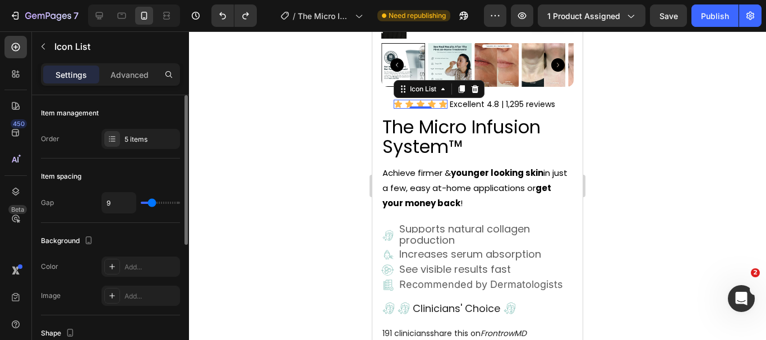
type input "10"
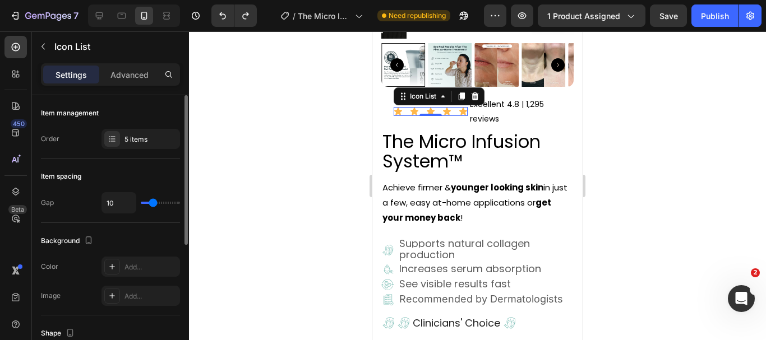
type input "13"
type input "15"
type input "7"
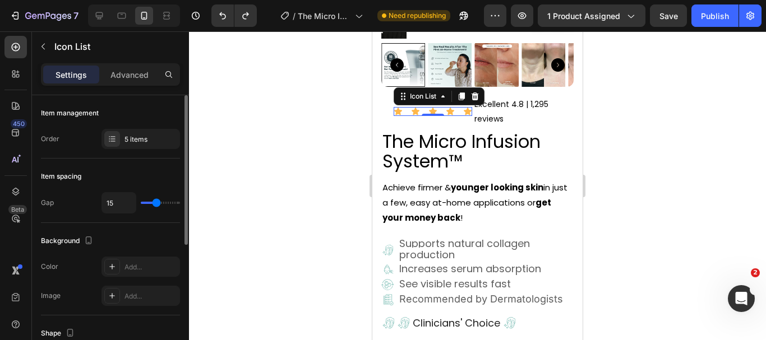
type input "7"
type input "2"
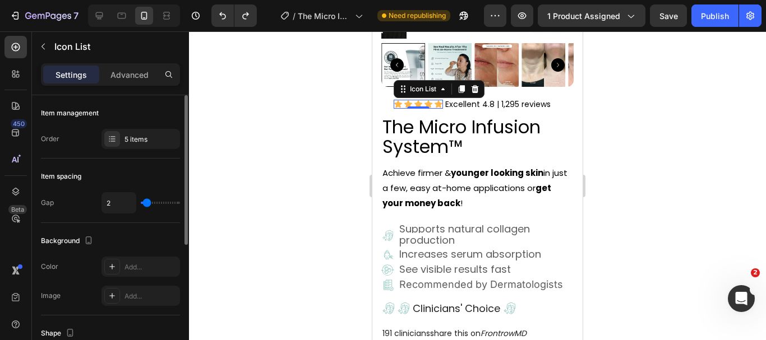
type input "2"
click at [147, 202] on input "range" at bounding box center [160, 203] width 39 height 2
click at [112, 201] on input "2" at bounding box center [119, 203] width 34 height 20
type input "4"
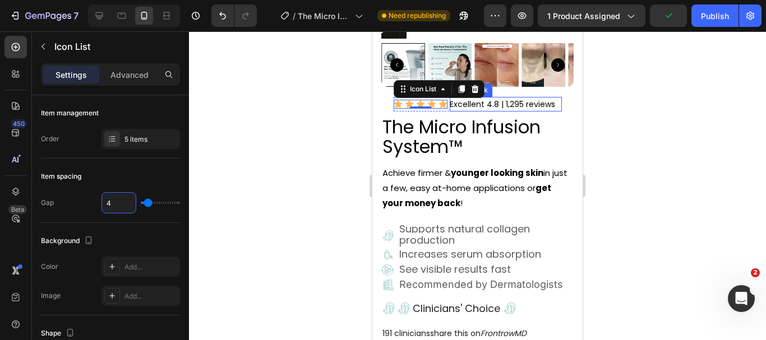
click at [548, 97] on p "Excellent 4.8 | 1,295 reviews" at bounding box center [506, 104] width 112 height 15
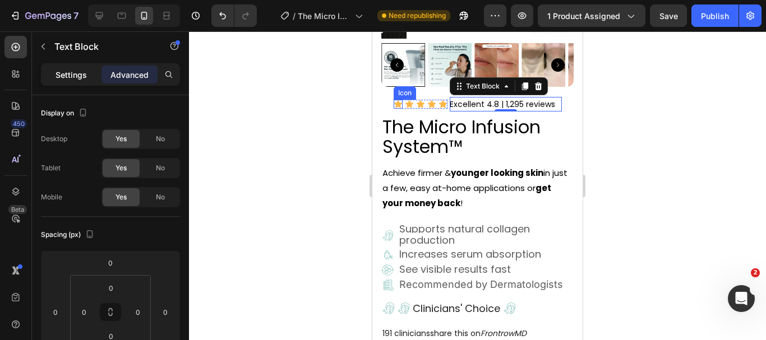
click at [72, 80] on p "Settings" at bounding box center [71, 75] width 31 height 12
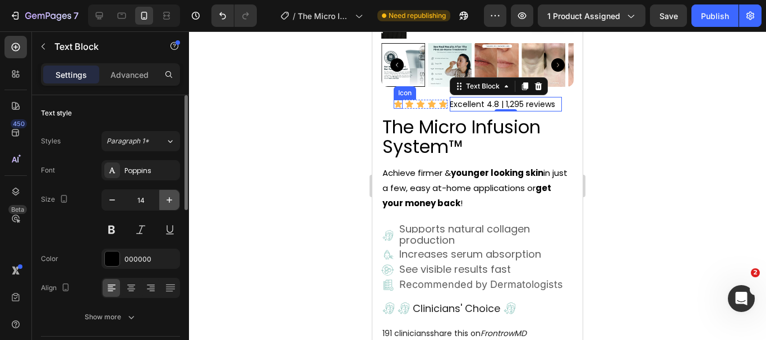
click at [170, 198] on icon "button" at bounding box center [169, 200] width 11 height 11
type input "15"
type input "14"
click at [686, 116] on div at bounding box center [477, 185] width 577 height 309
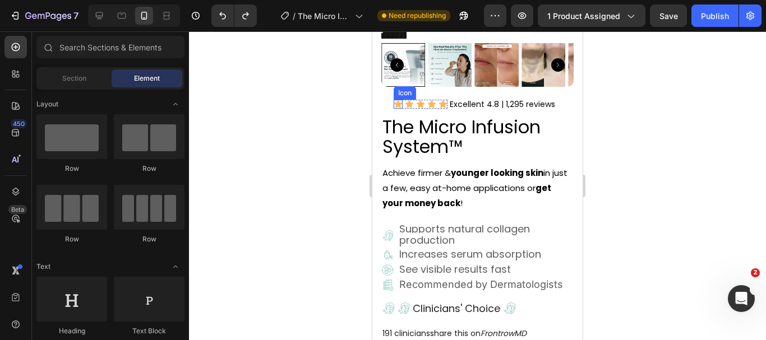
click at [396, 100] on icon at bounding box center [398, 103] width 8 height 7
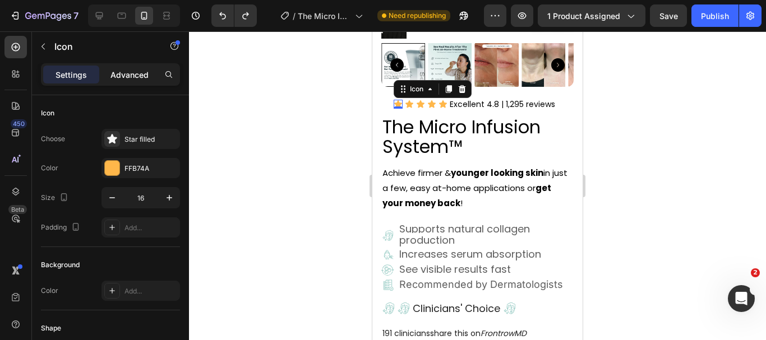
click at [124, 71] on p "Advanced" at bounding box center [129, 75] width 38 height 12
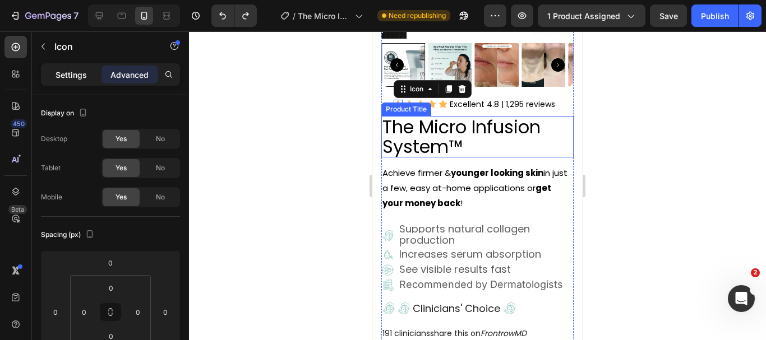
click at [70, 80] on p "Settings" at bounding box center [71, 75] width 31 height 12
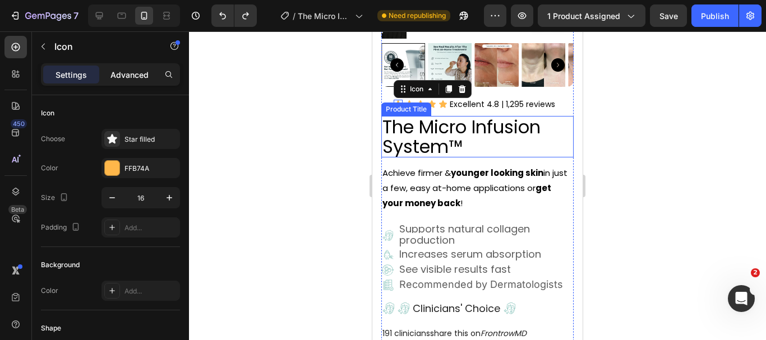
click at [117, 75] on p "Advanced" at bounding box center [129, 75] width 38 height 12
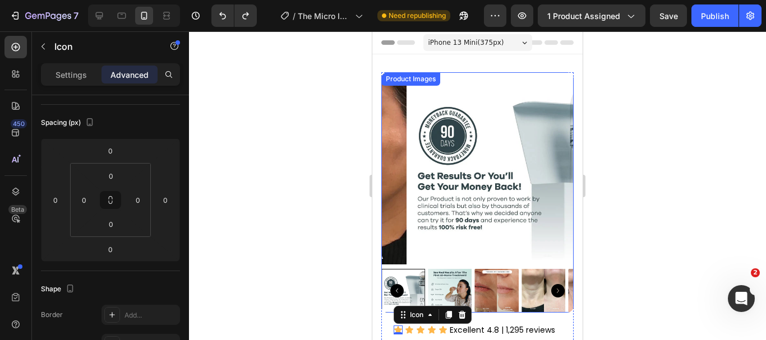
click at [504, 78] on img at bounding box center [503, 168] width 192 height 192
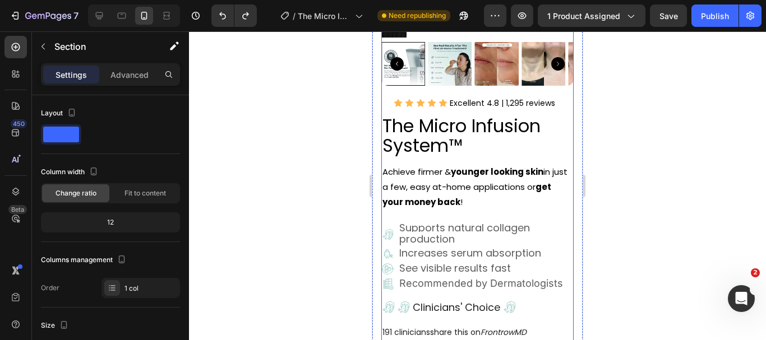
scroll to position [224, 0]
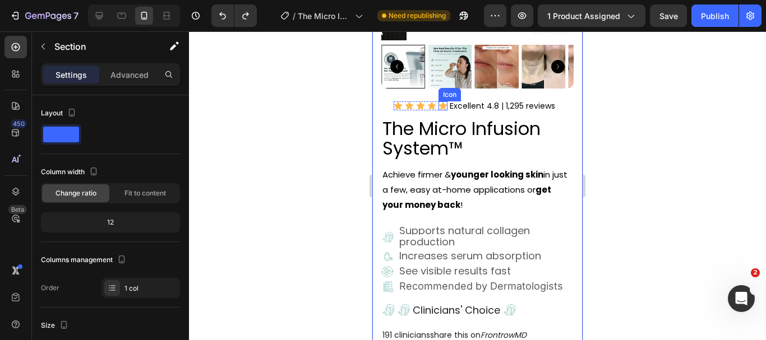
click at [439, 102] on icon at bounding box center [443, 105] width 8 height 7
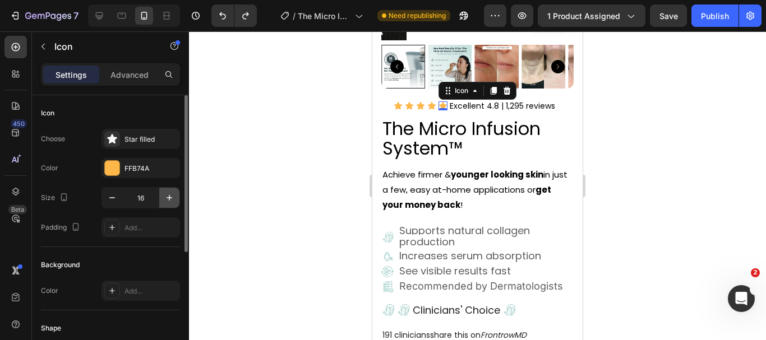
click at [172, 195] on icon "button" at bounding box center [169, 197] width 11 height 11
type input "17"
click at [394, 102] on icon at bounding box center [398, 105] width 8 height 7
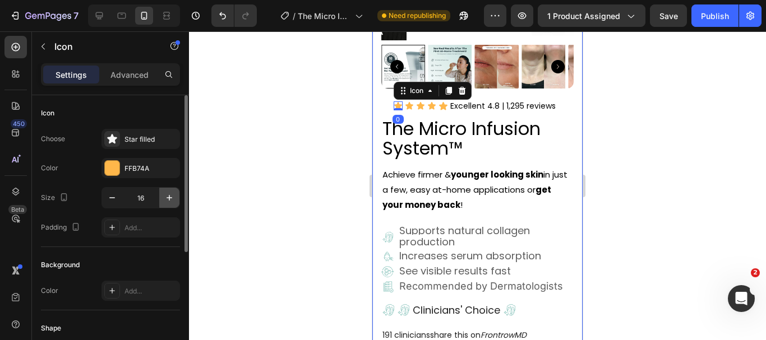
click at [170, 197] on icon "button" at bounding box center [169, 197] width 11 height 11
type input "17"
type input "16"
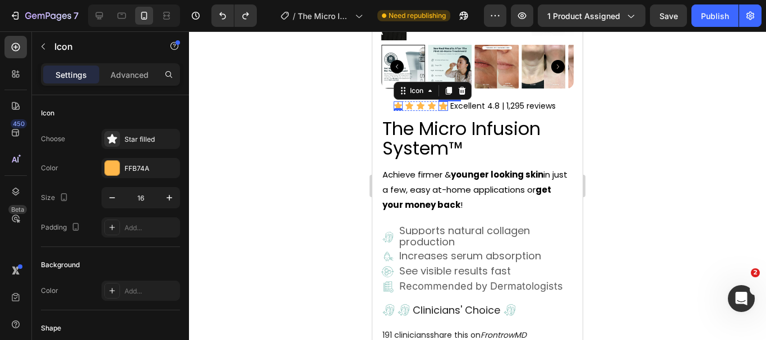
click at [439, 102] on icon at bounding box center [443, 106] width 8 height 8
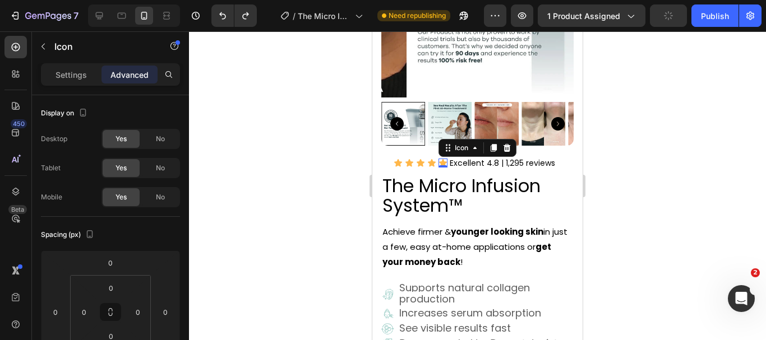
scroll to position [168, 0]
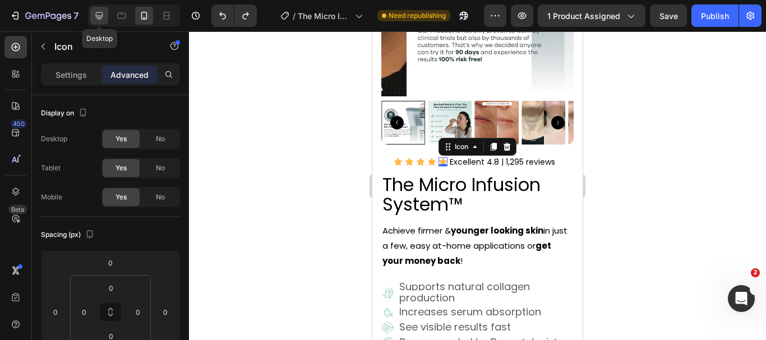
click at [99, 14] on icon at bounding box center [99, 15] width 11 height 11
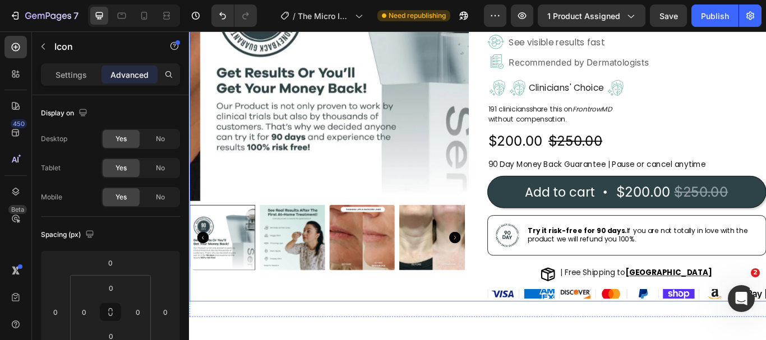
scroll to position [6, 0]
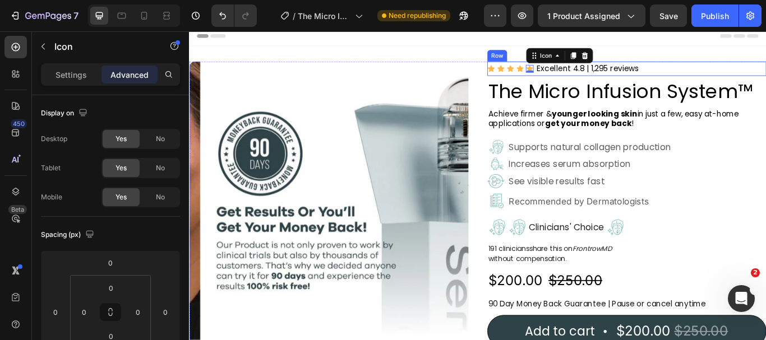
click at [746, 74] on div "Icon Icon Icon Icon Icon 0 Icon List Excellent 4.8 | 1,295 reviews Text Block R…" at bounding box center [699, 75] width 325 height 17
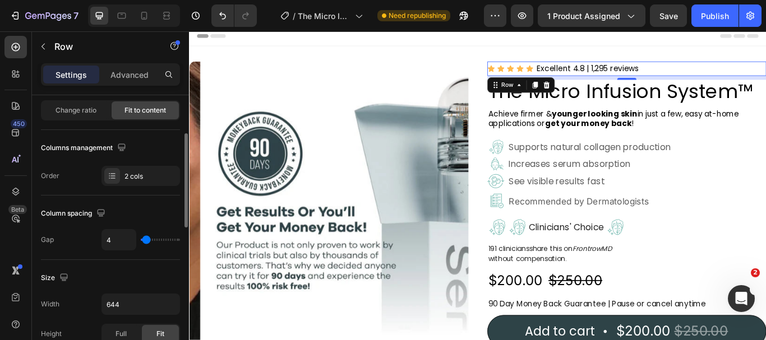
scroll to position [0, 0]
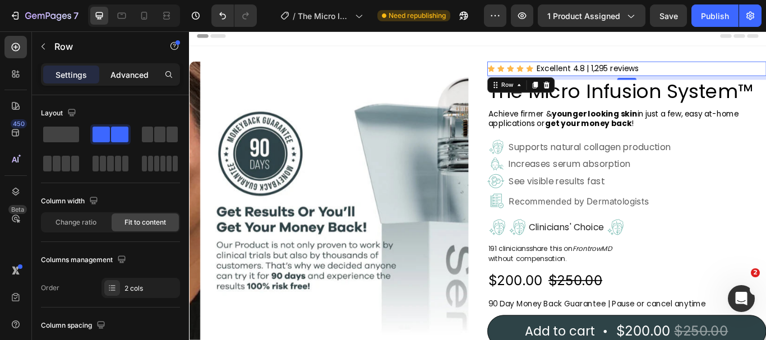
click at [139, 83] on div "Settings Advanced" at bounding box center [110, 74] width 139 height 22
click at [127, 71] on p "Advanced" at bounding box center [129, 75] width 38 height 12
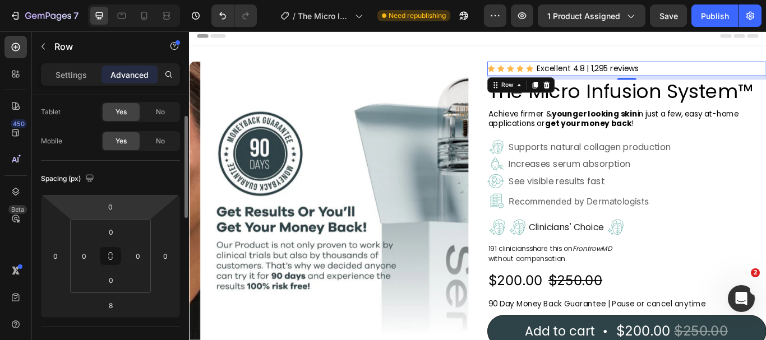
scroll to position [112, 0]
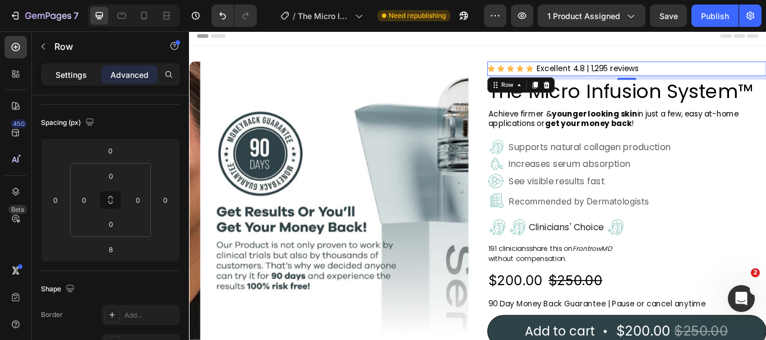
click at [73, 81] on div "Settings" at bounding box center [71, 75] width 56 height 18
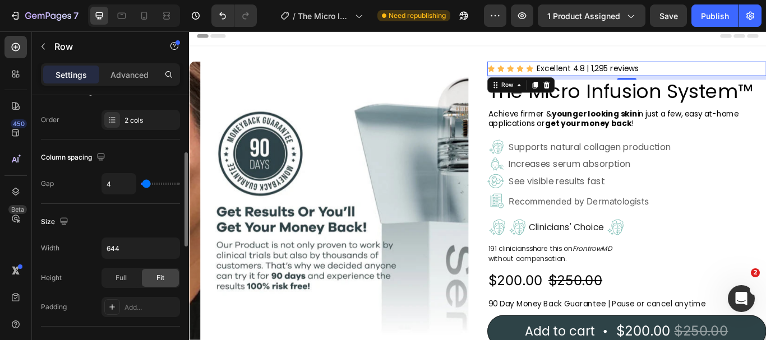
scroll to position [224, 0]
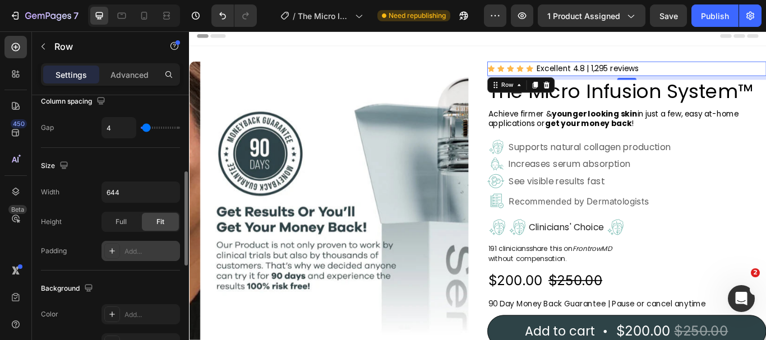
click at [118, 251] on div at bounding box center [112, 251] width 16 height 16
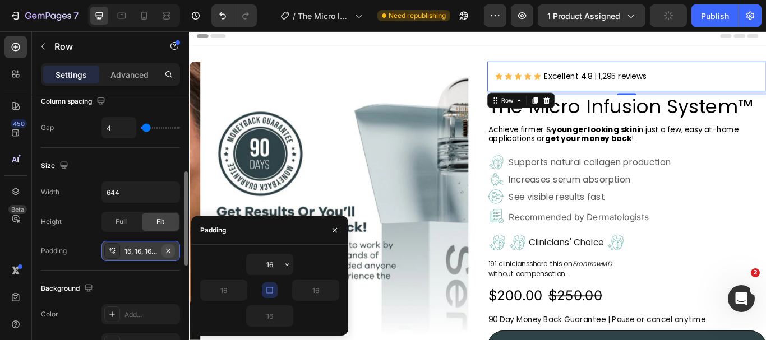
click at [170, 248] on icon "button" at bounding box center [168, 251] width 9 height 9
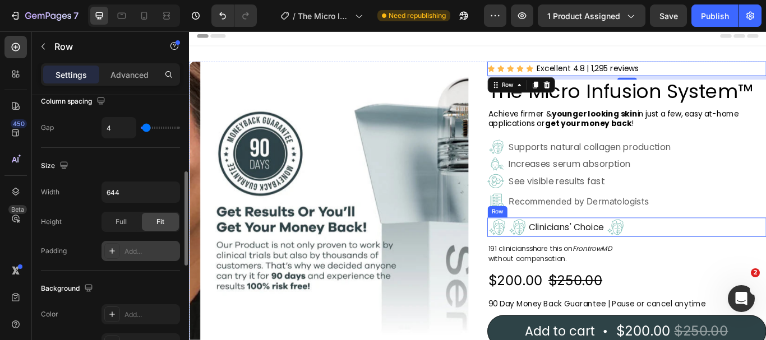
click at [765, 262] on div "Image Image Clinicians' Choice Text Block Image Row" at bounding box center [699, 260] width 325 height 22
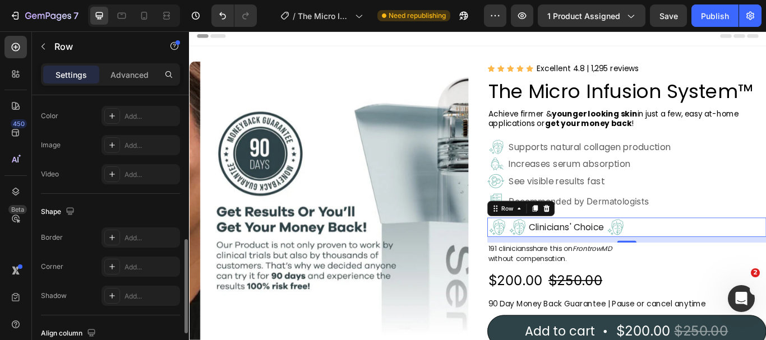
scroll to position [535, 0]
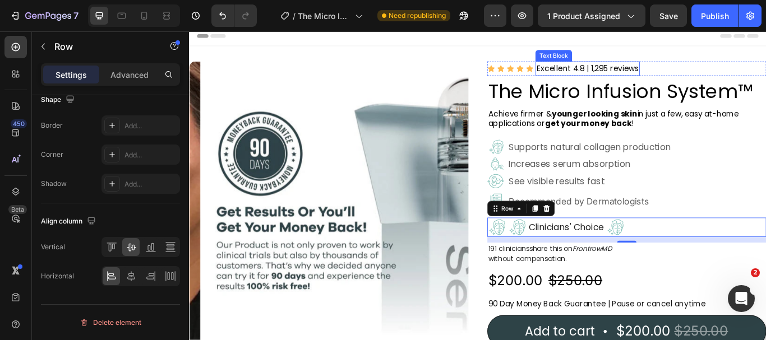
click at [601, 71] on p "Excellent 4.8 | 1,295 reviews" at bounding box center [653, 75] width 119 height 15
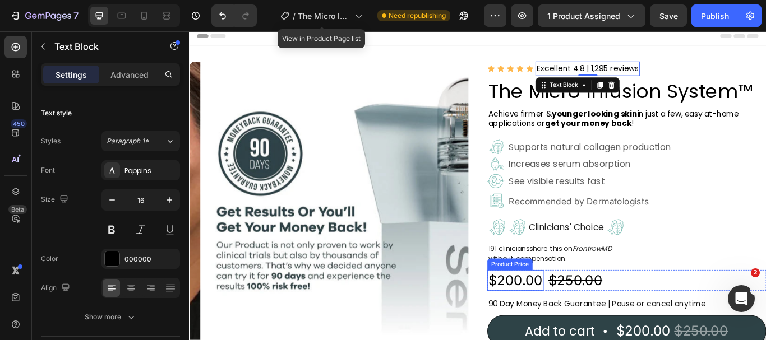
scroll to position [174, 0]
